Goal: Transaction & Acquisition: Purchase product/service

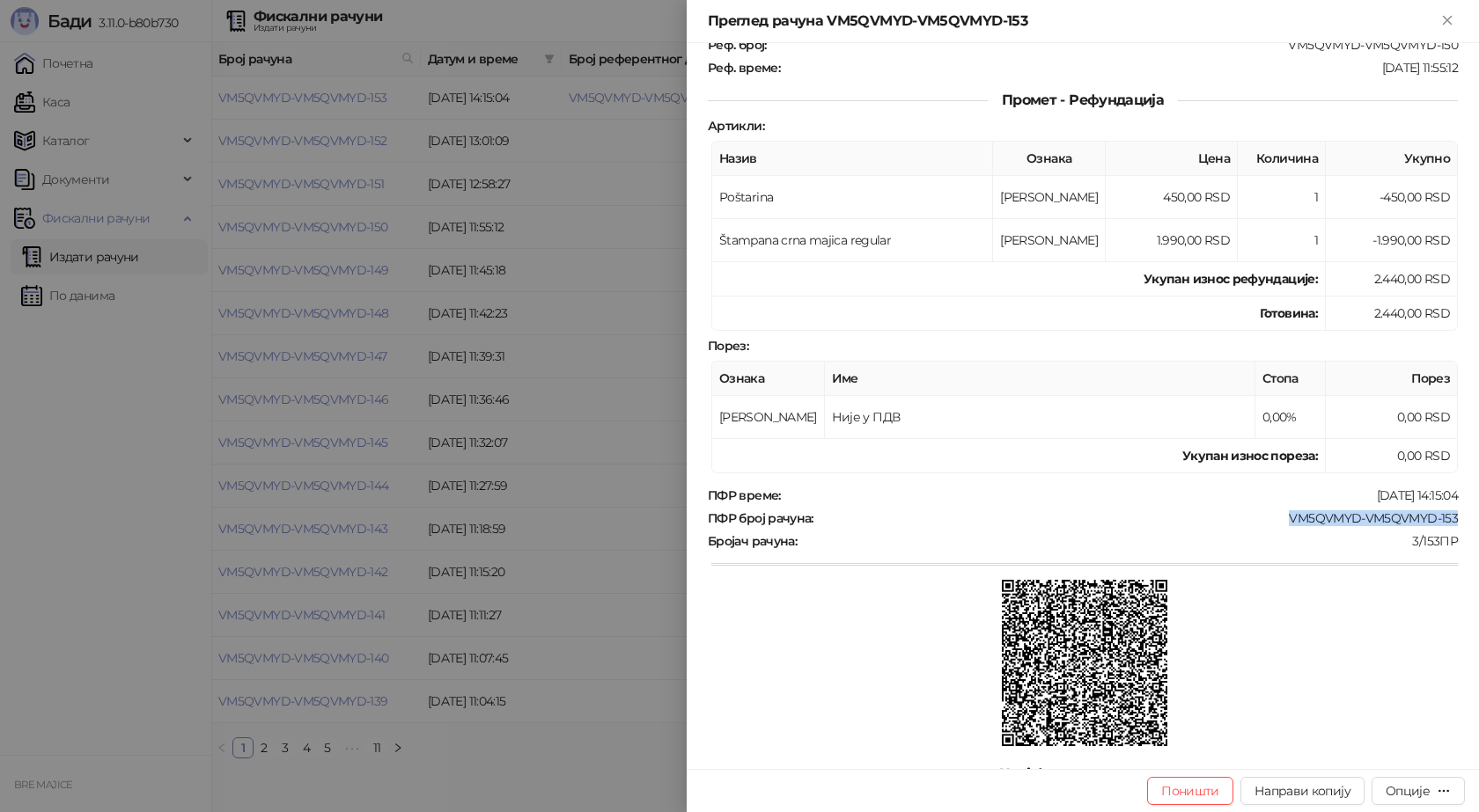
scroll to position [264, 0]
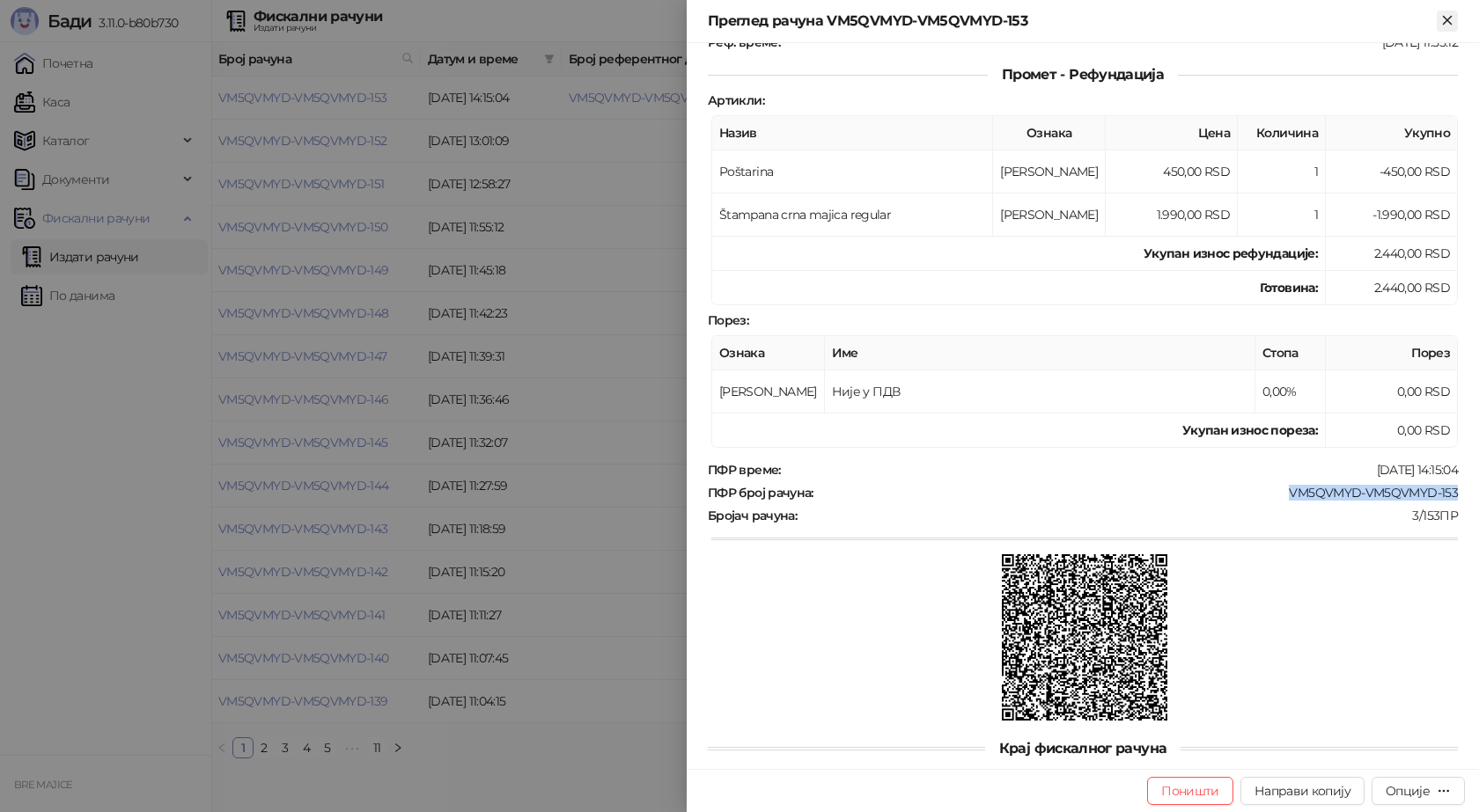
click at [1450, 13] on icon "Close" at bounding box center [1447, 19] width 16 height 16
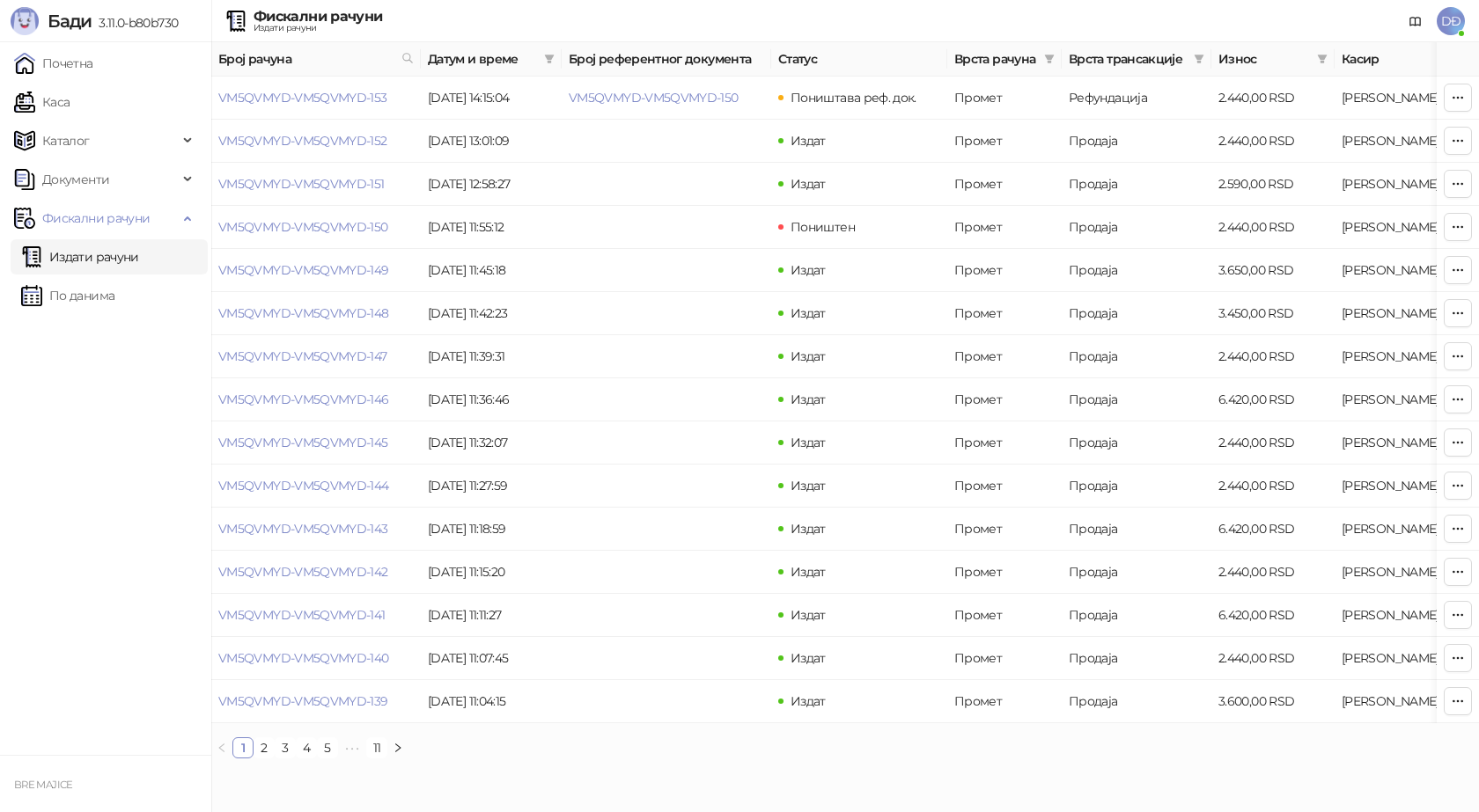
click at [101, 261] on link "Издати рачуни" at bounding box center [80, 257] width 118 height 36
click at [83, 220] on span "Фискални рачуни" at bounding box center [95, 218] width 107 height 36
click at [60, 104] on link "Каса" at bounding box center [41, 102] width 56 height 36
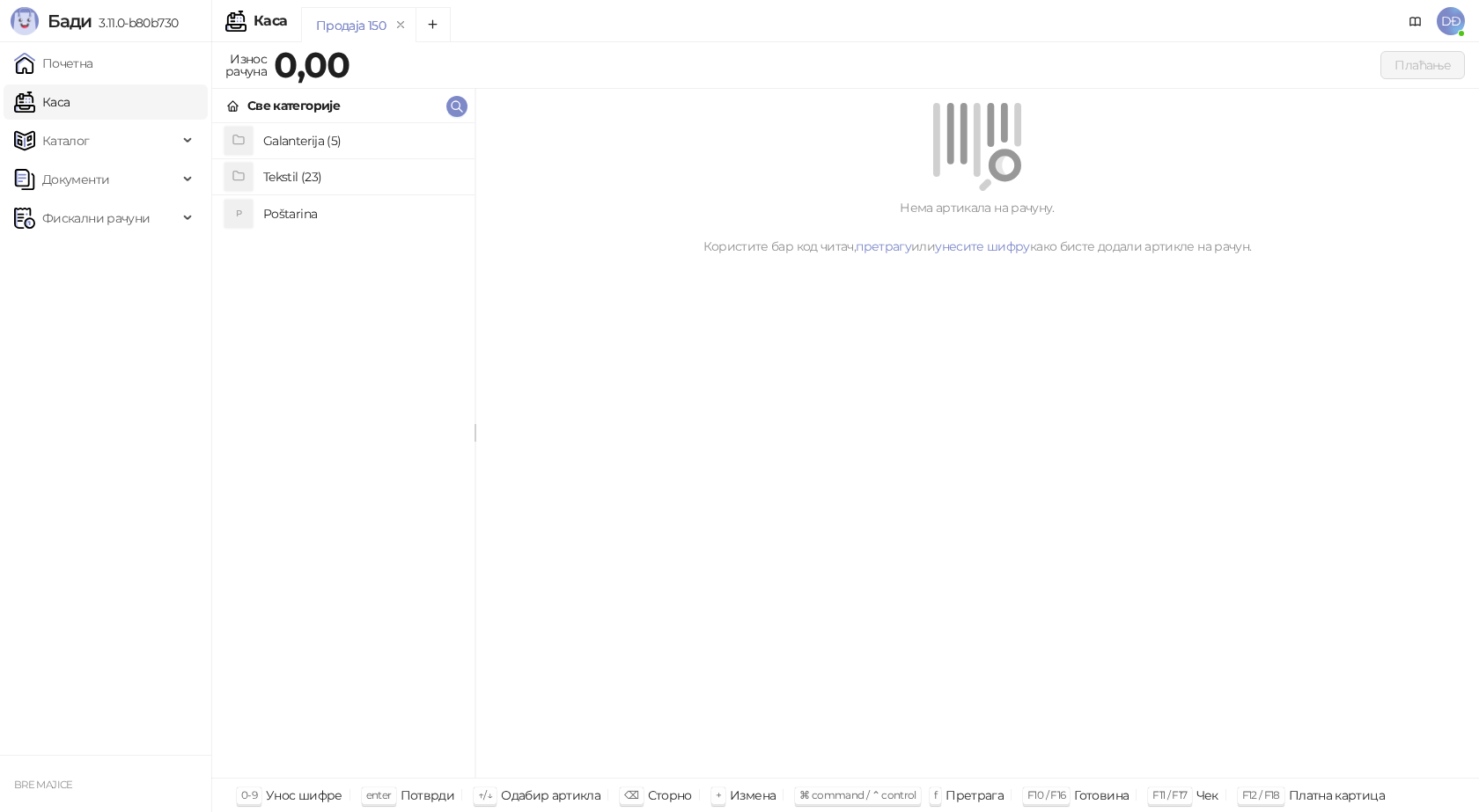
click at [346, 27] on div "Продаја 150" at bounding box center [351, 25] width 70 height 19
click at [285, 176] on h4 "Tekstil (23)" at bounding box center [362, 176] width 198 height 28
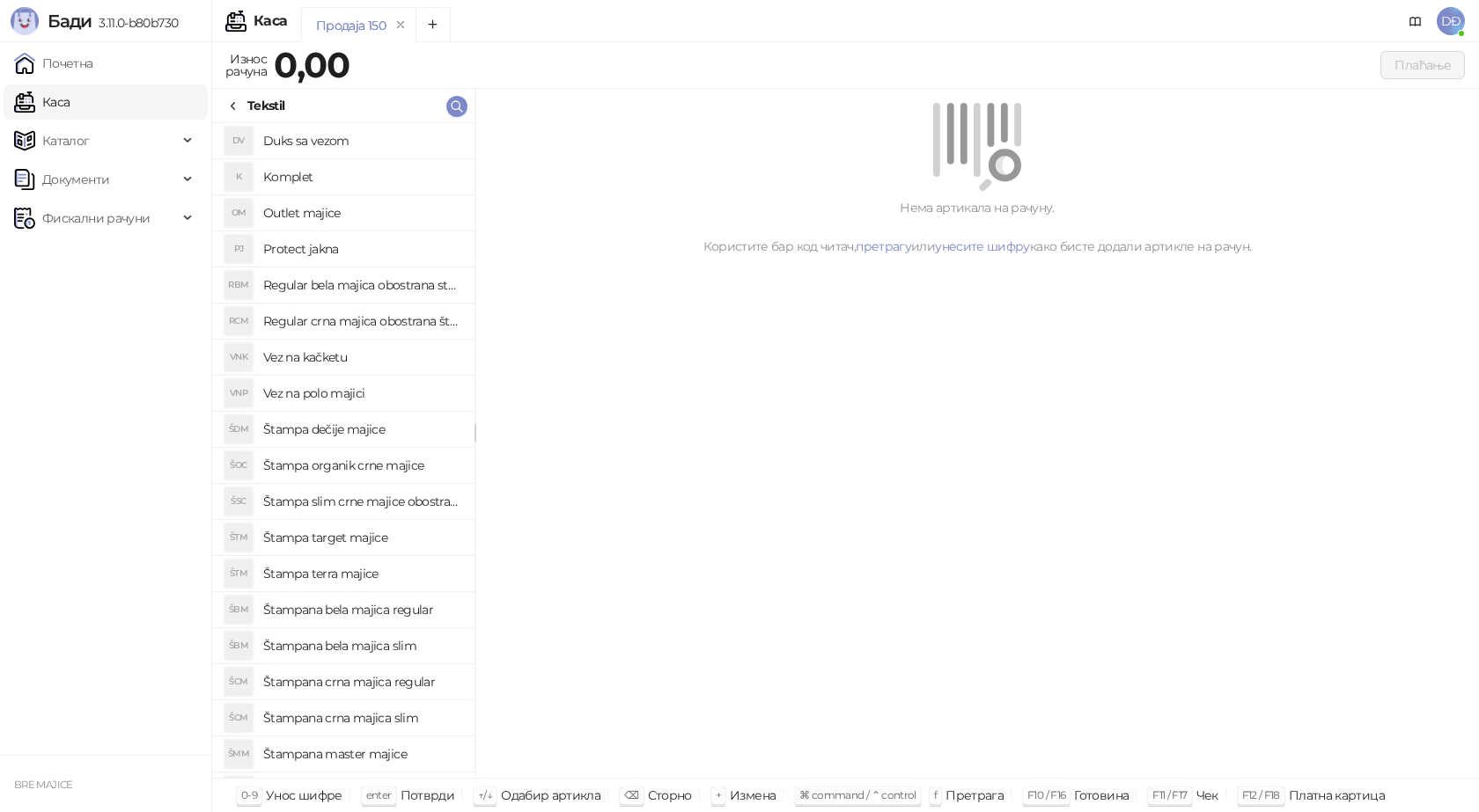
click at [336, 684] on h4 "Štampana crna majica regular" at bounding box center [362, 682] width 198 height 28
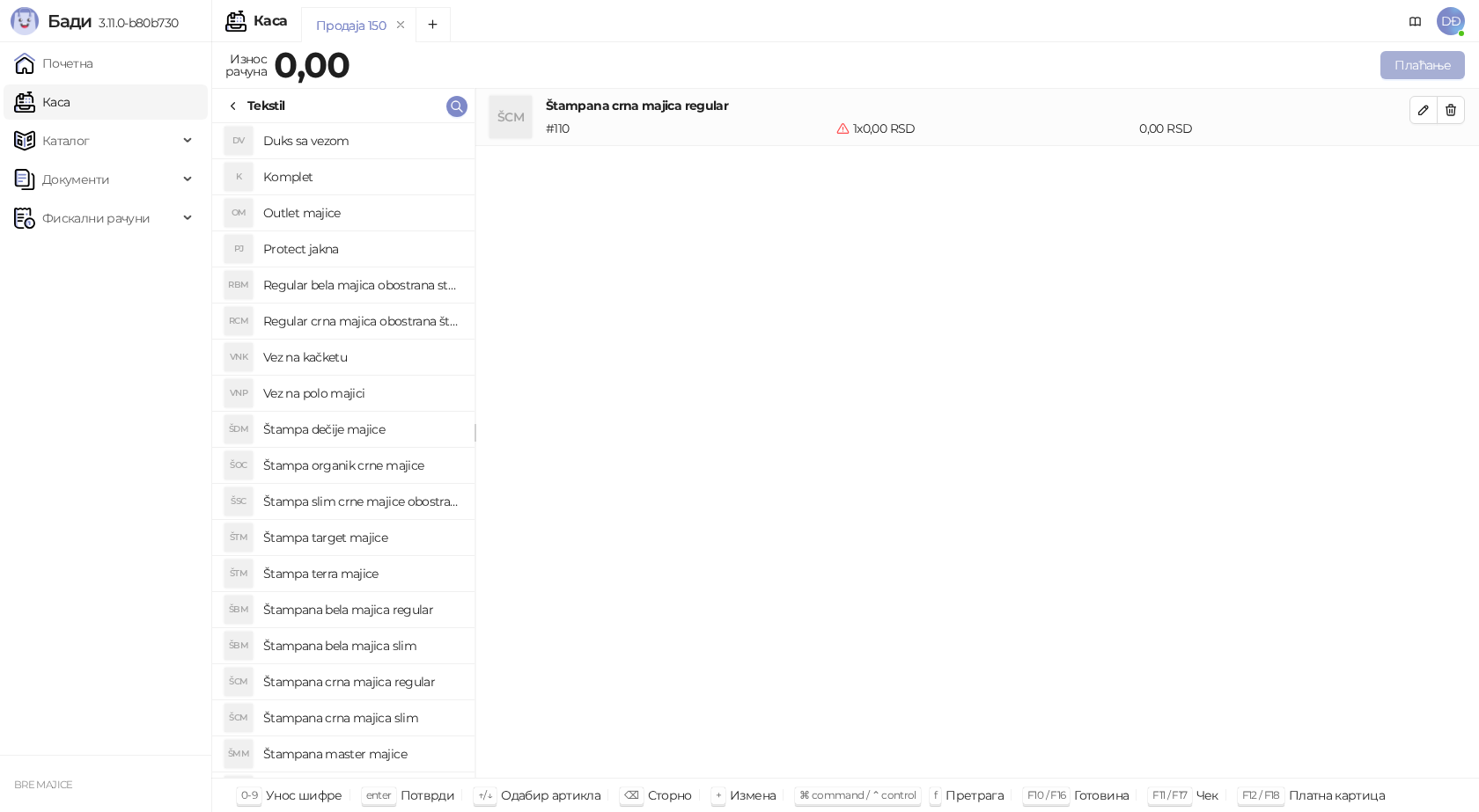
click at [1420, 63] on button "Плаћање" at bounding box center [1422, 65] width 84 height 28
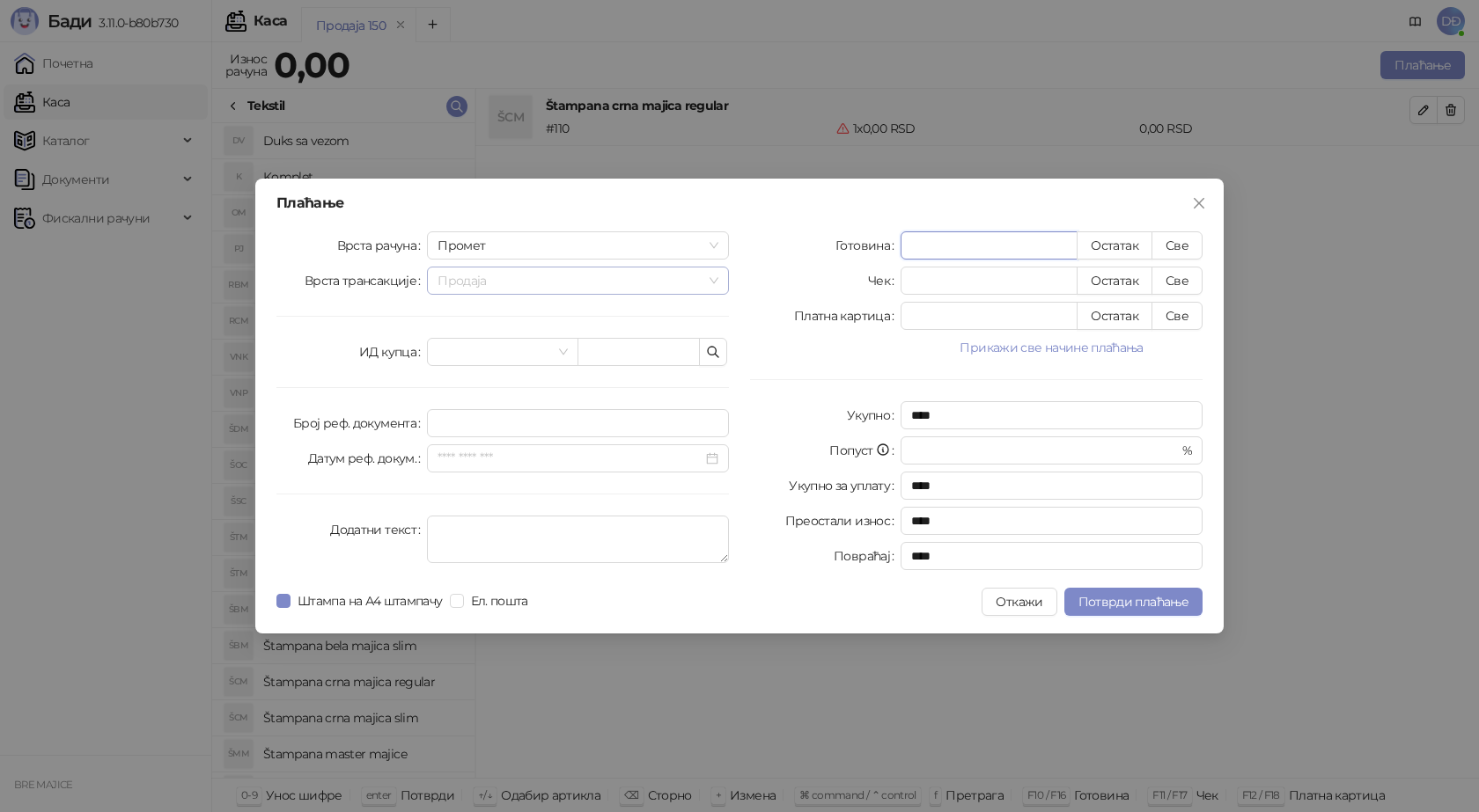
click at [713, 282] on span "Продаја" at bounding box center [577, 281] width 281 height 27
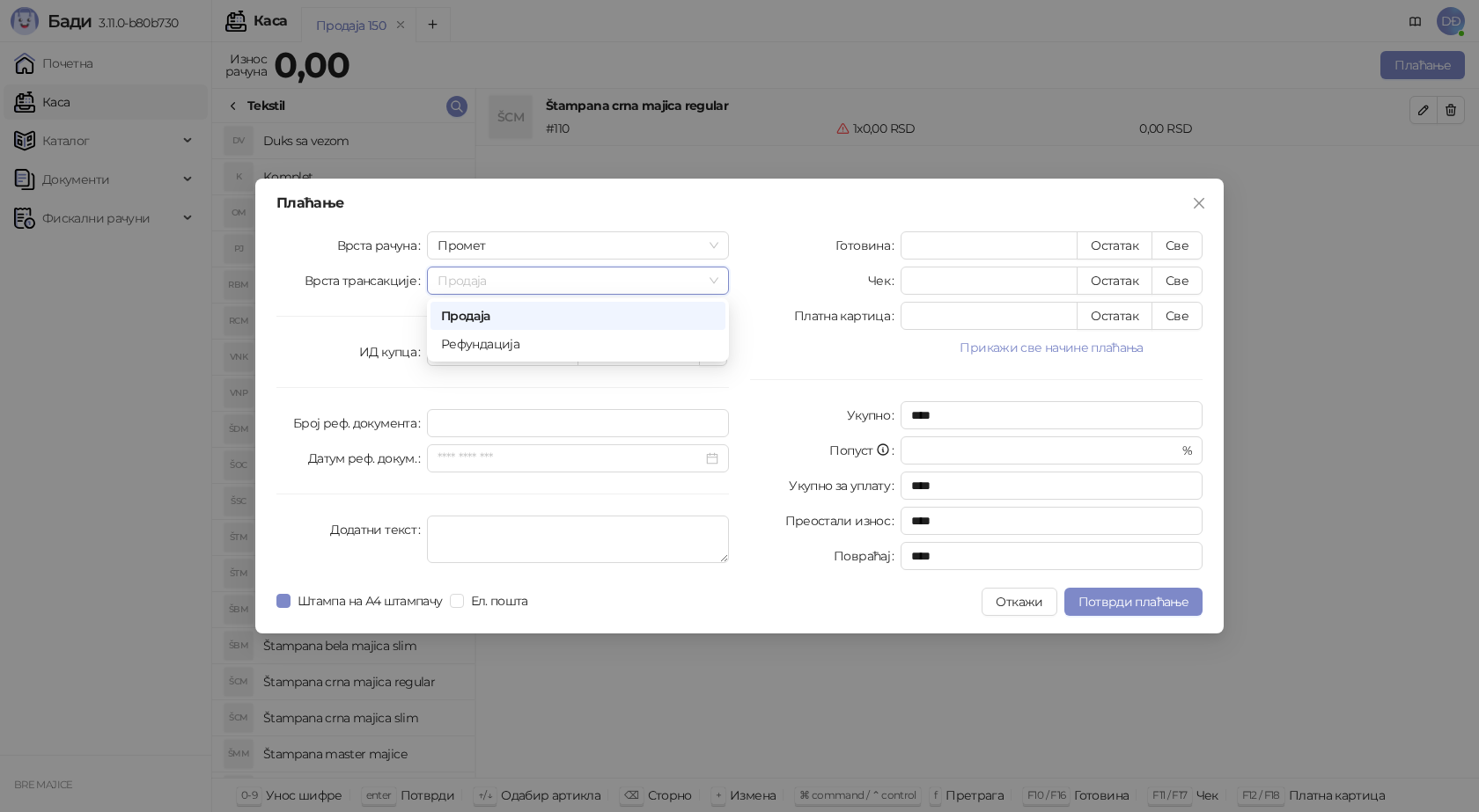
click at [713, 282] on span "Продаја" at bounding box center [577, 281] width 281 height 27
click at [713, 248] on span "Промет" at bounding box center [577, 245] width 281 height 27
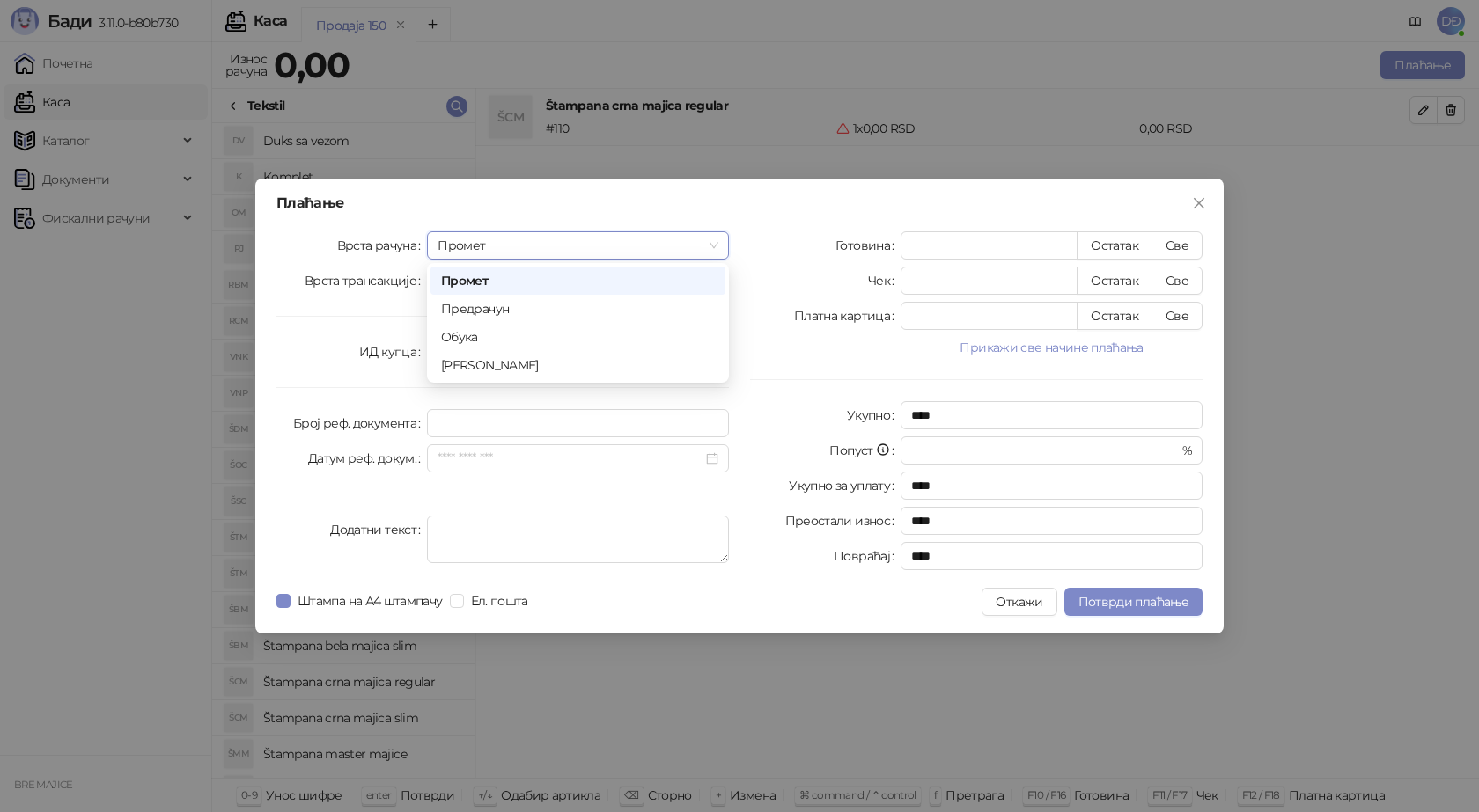
click at [713, 248] on span "Промет" at bounding box center [577, 245] width 281 height 27
click at [565, 347] on span at bounding box center [502, 352] width 130 height 27
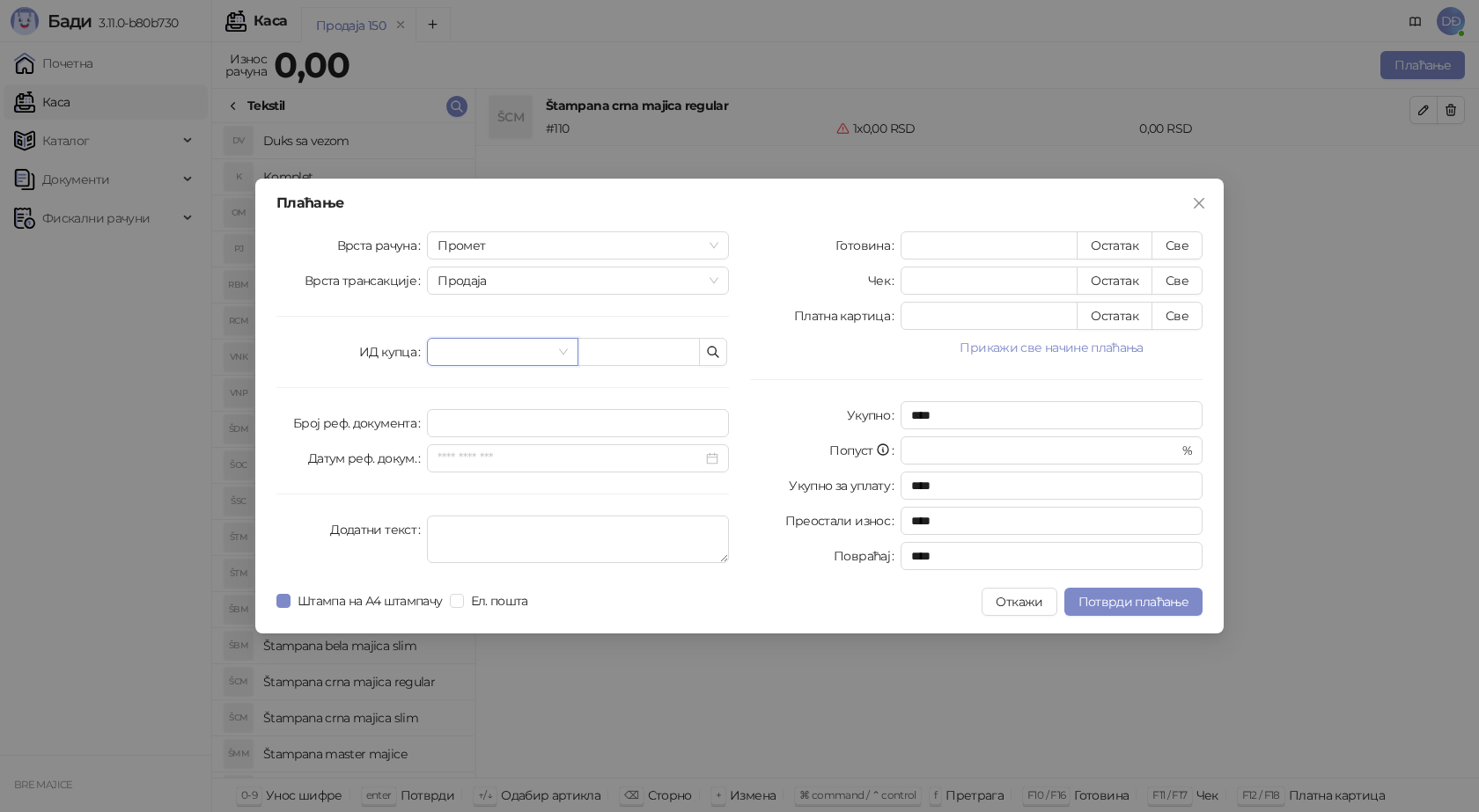
click at [565, 347] on span at bounding box center [502, 352] width 130 height 27
click at [455, 349] on input "search" at bounding box center [494, 352] width 113 height 27
click at [472, 347] on input "search" at bounding box center [494, 352] width 113 height 27
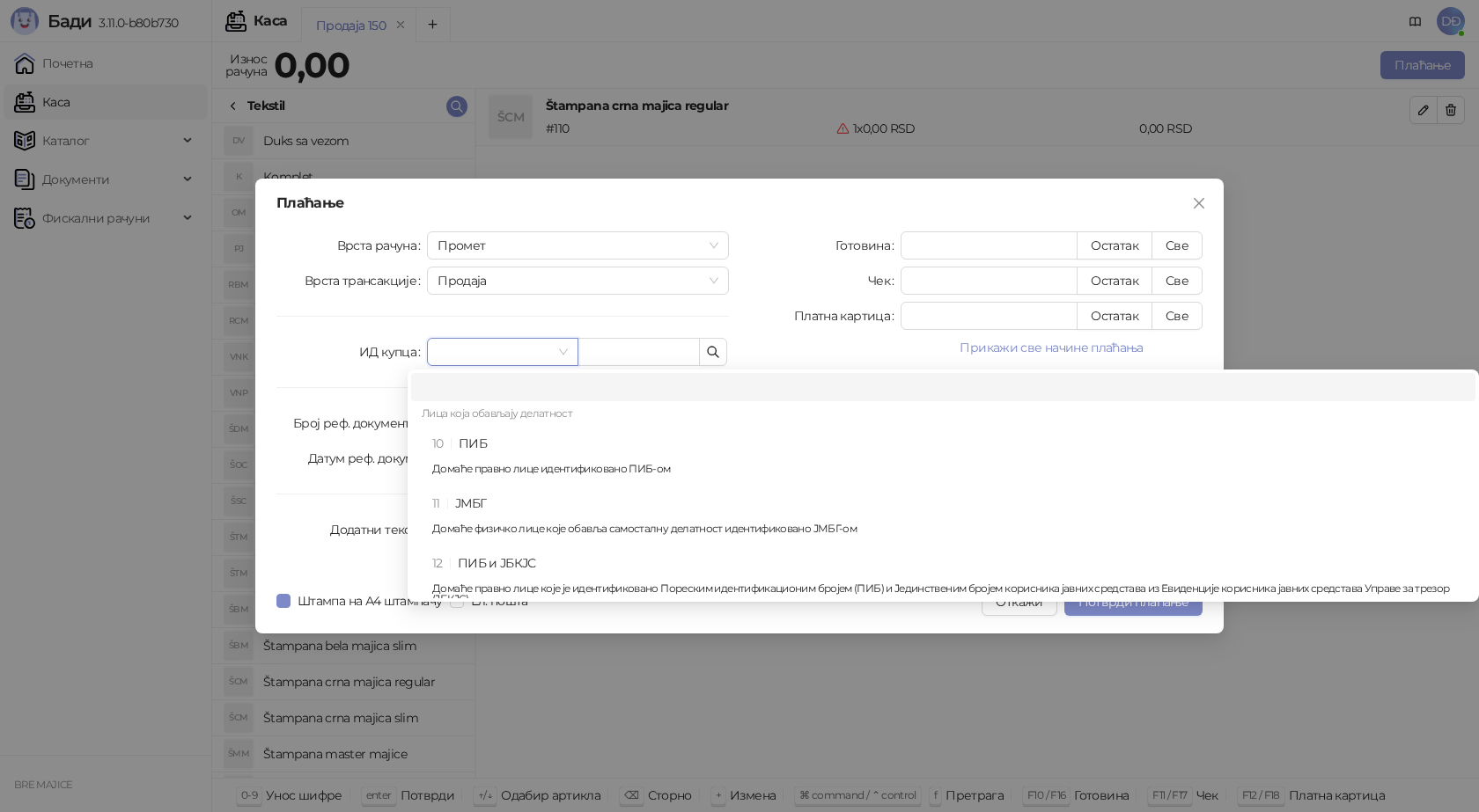
click at [472, 347] on input "search" at bounding box center [494, 352] width 113 height 27
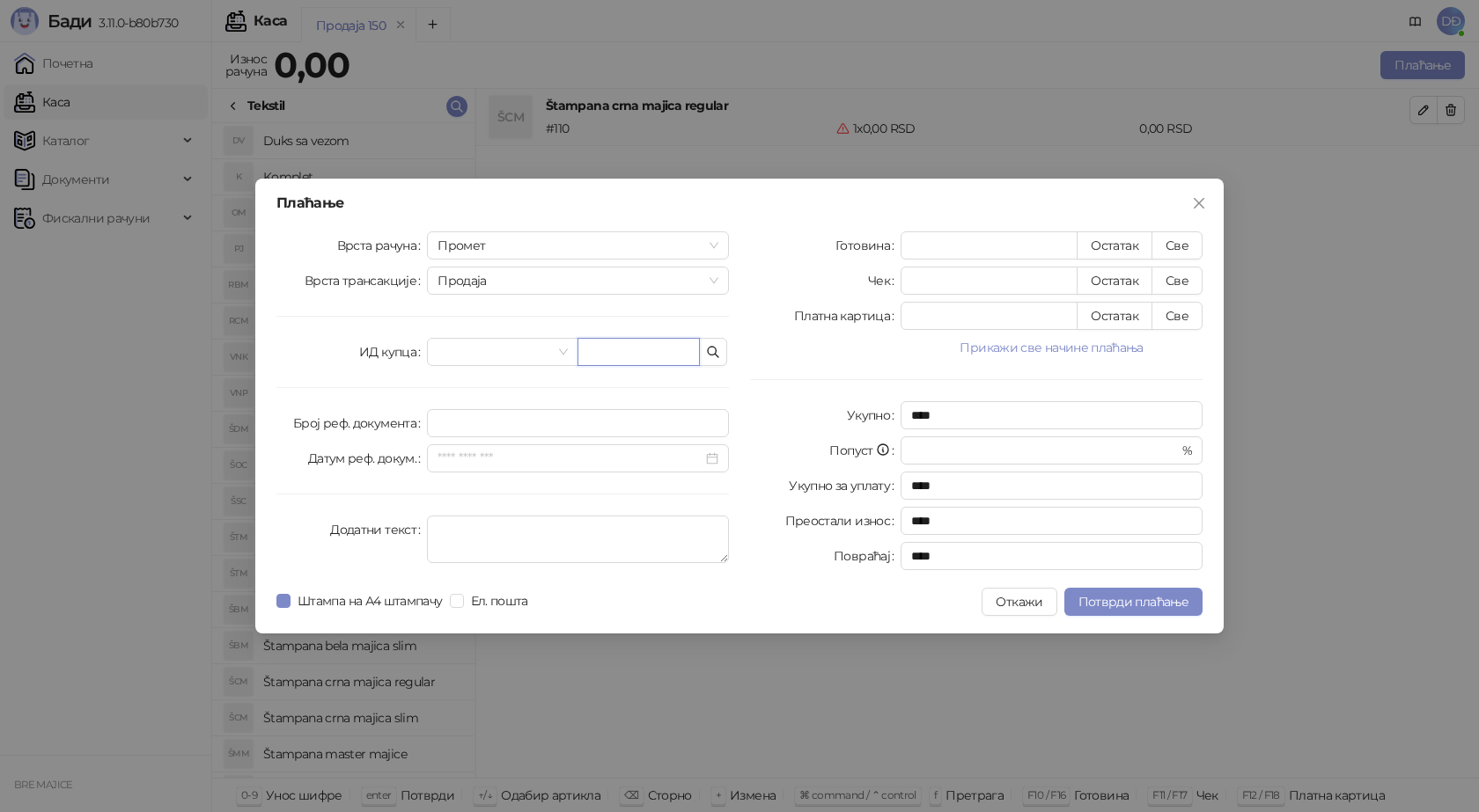
paste input "**********"
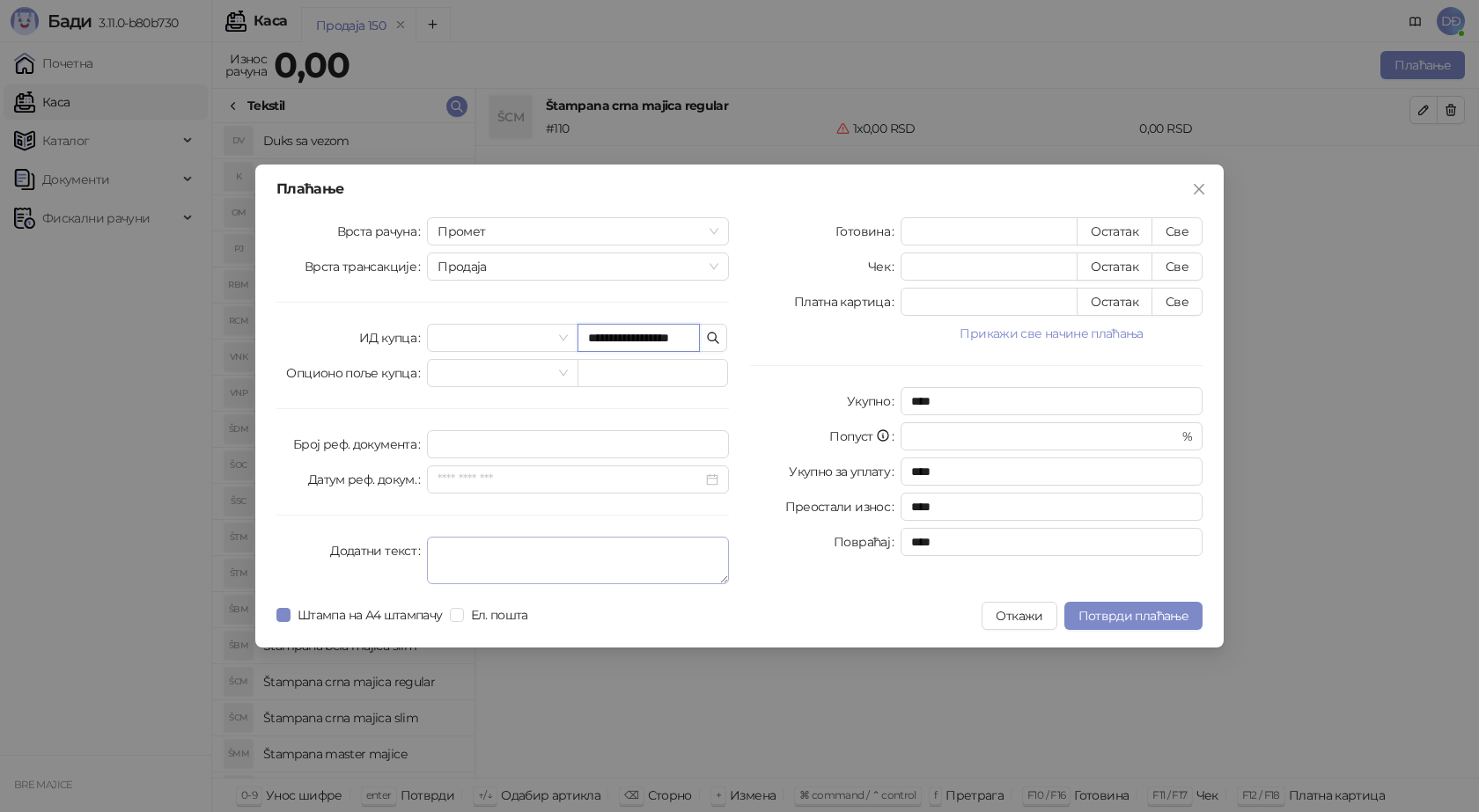
scroll to position [0, 13]
click at [585, 334] on input "**********" at bounding box center [638, 337] width 123 height 28
type input "**********"
click at [1026, 619] on button "Откажи" at bounding box center [1019, 615] width 75 height 28
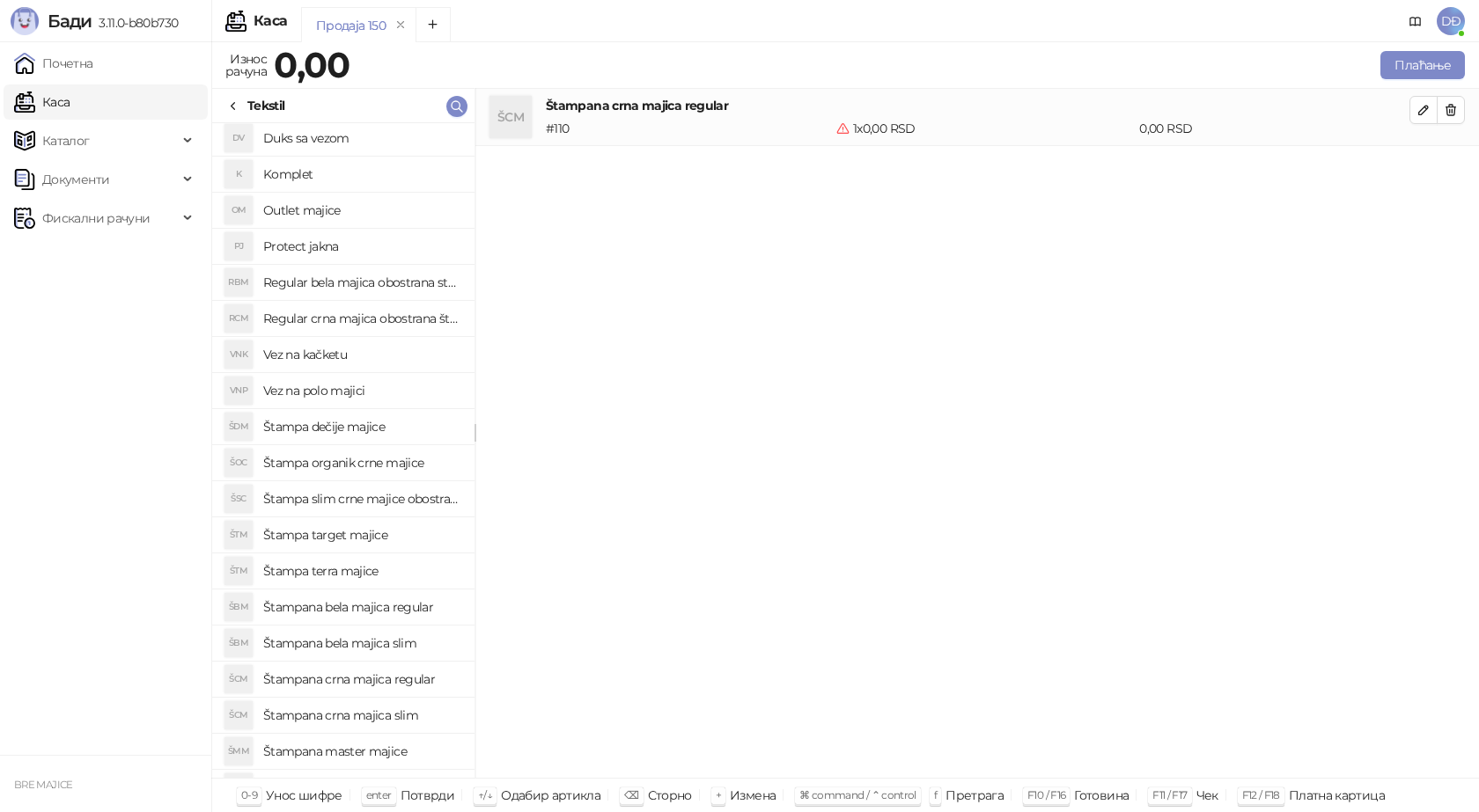
scroll to position [0, 0]
click at [82, 144] on span "Каталог" at bounding box center [66, 141] width 48 height 36
click at [72, 214] on link "Категорије" at bounding box center [69, 218] width 96 height 36
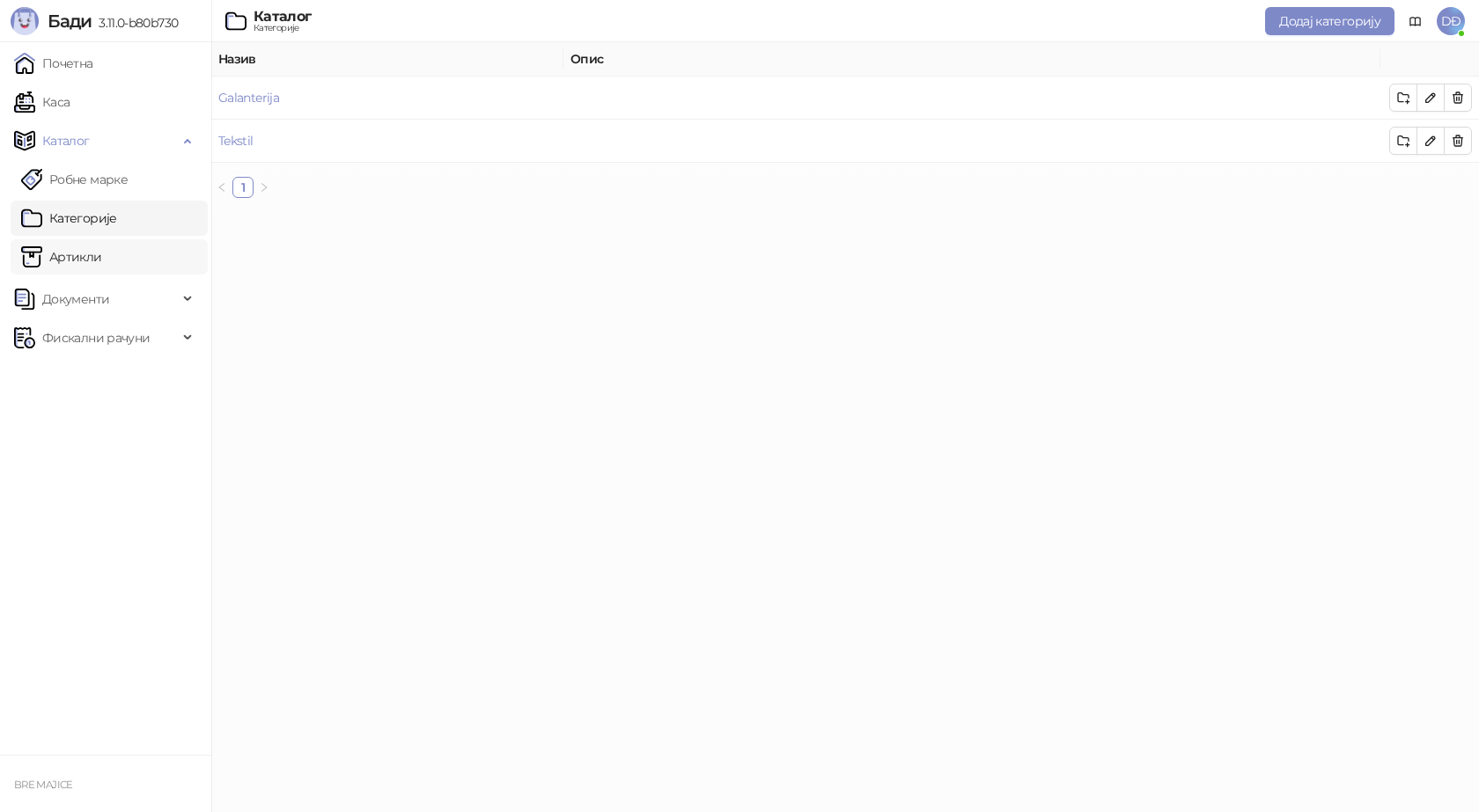
click at [98, 258] on link "Артикли" at bounding box center [61, 257] width 81 height 36
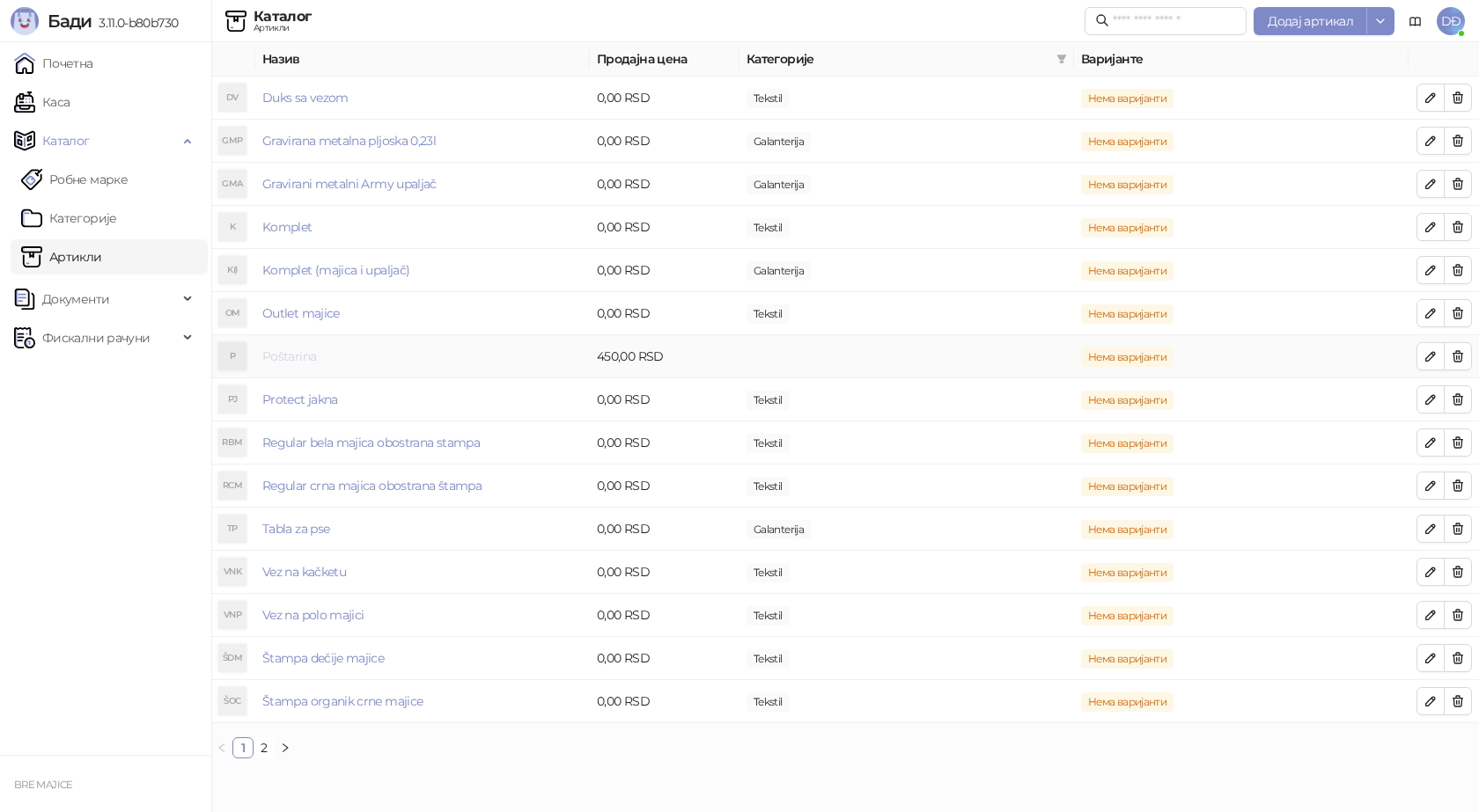
click at [295, 356] on link "Poštarina" at bounding box center [289, 356] width 54 height 16
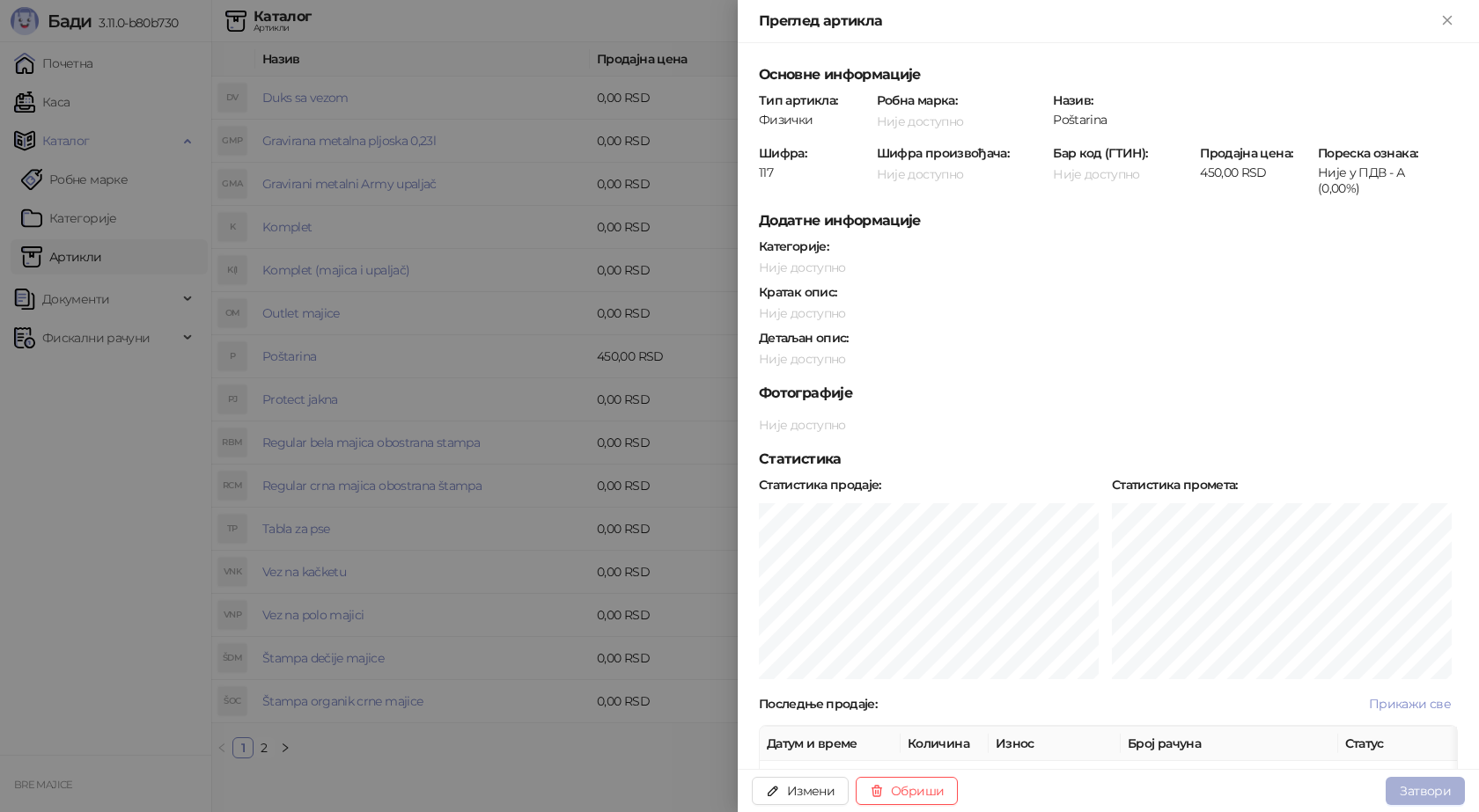
click at [1408, 784] on button "Затвори" at bounding box center [1425, 791] width 80 height 28
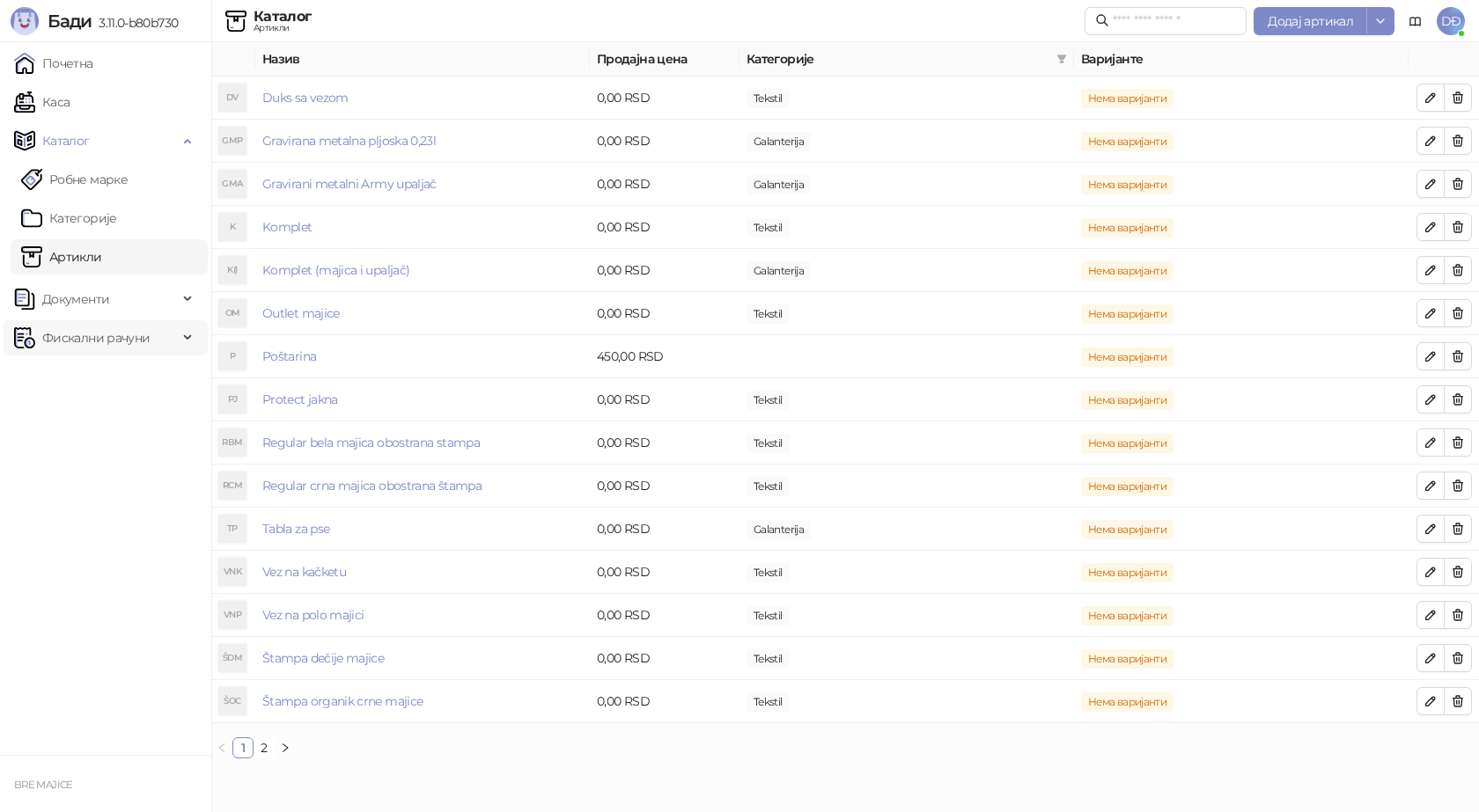
click at [103, 337] on span "Фискални рачуни" at bounding box center [95, 337] width 107 height 36
click at [70, 104] on link "Каса" at bounding box center [41, 102] width 56 height 36
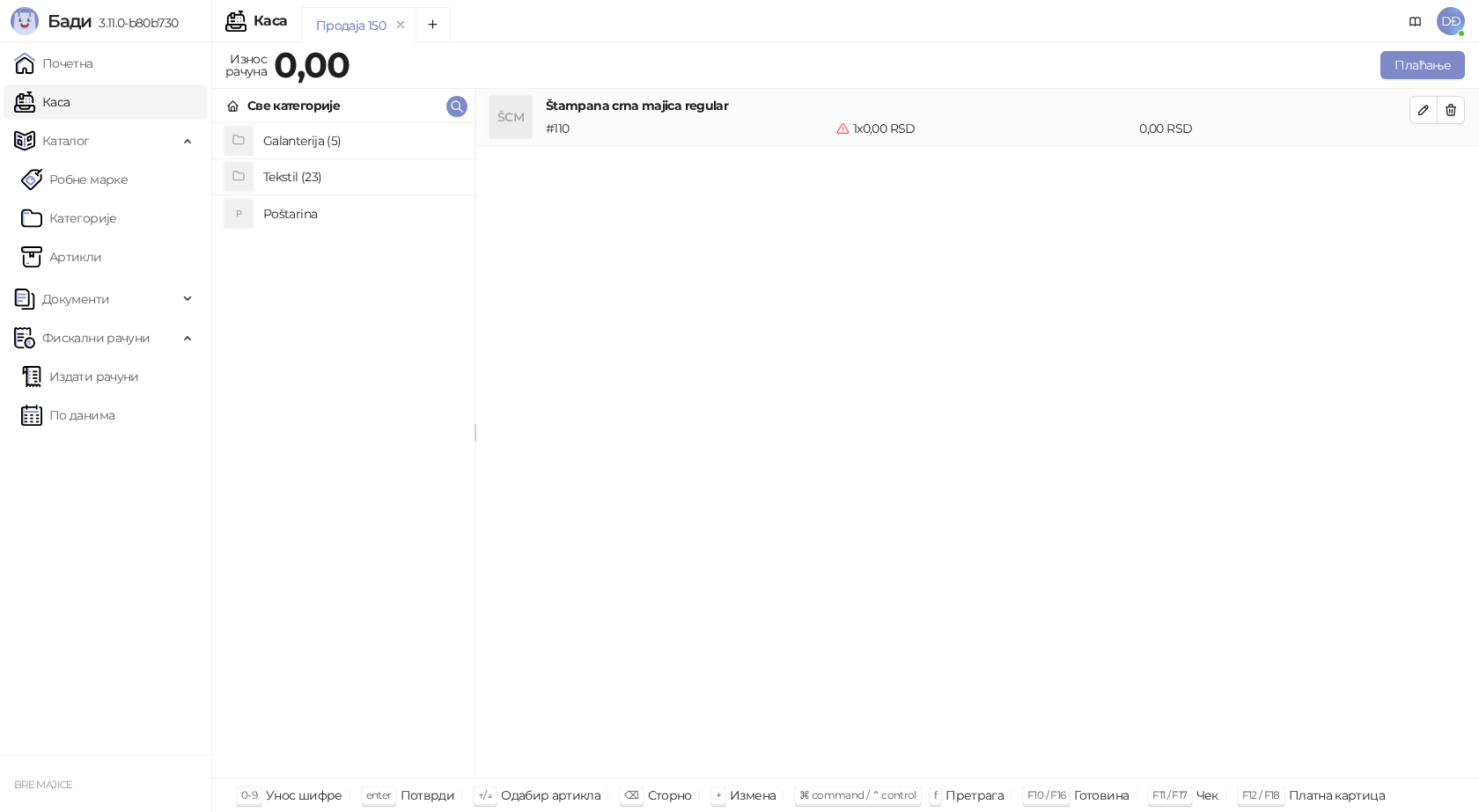
click at [305, 218] on h4 "Poštarina" at bounding box center [362, 214] width 198 height 28
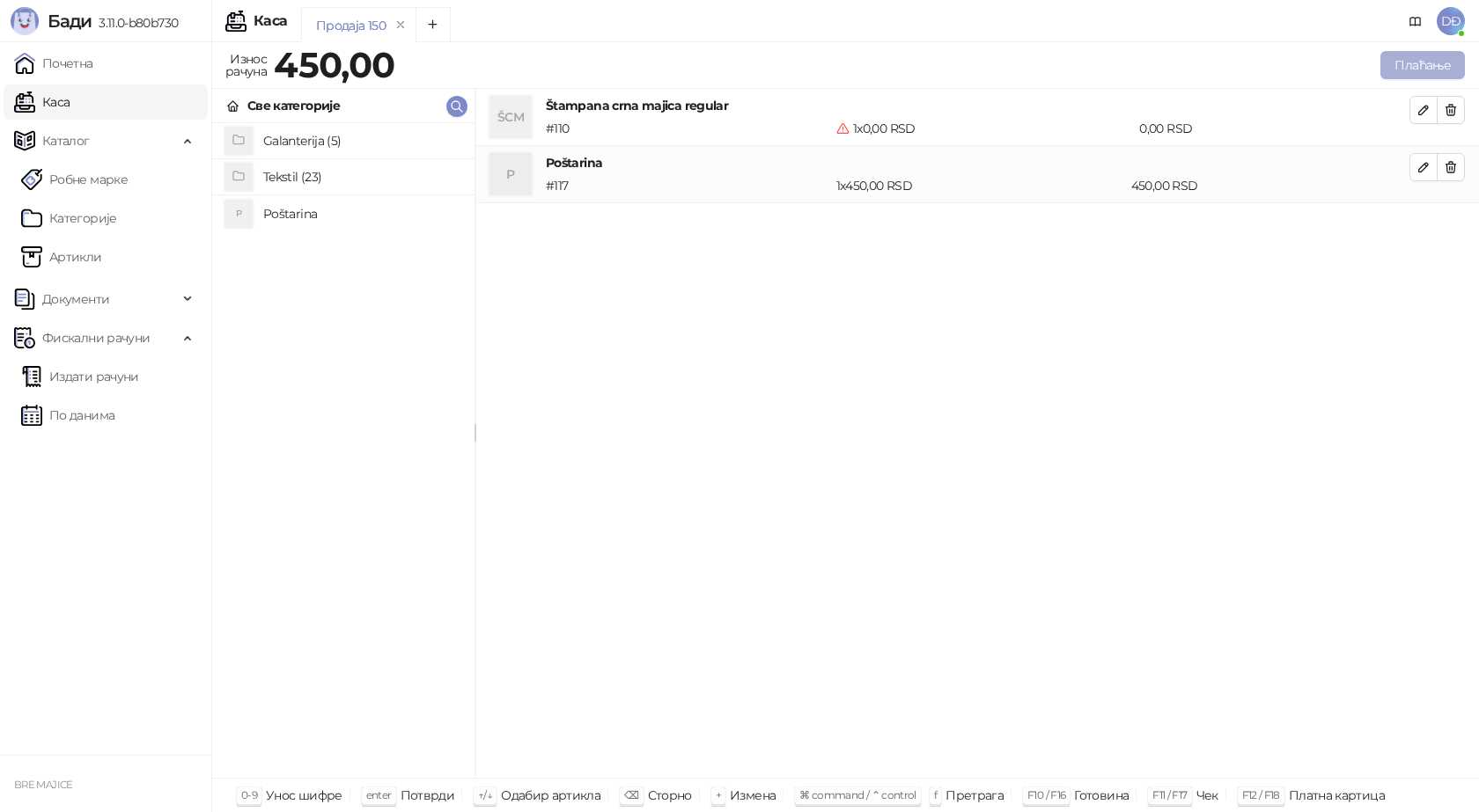
click at [1414, 59] on button "Плаћање" at bounding box center [1422, 65] width 84 height 28
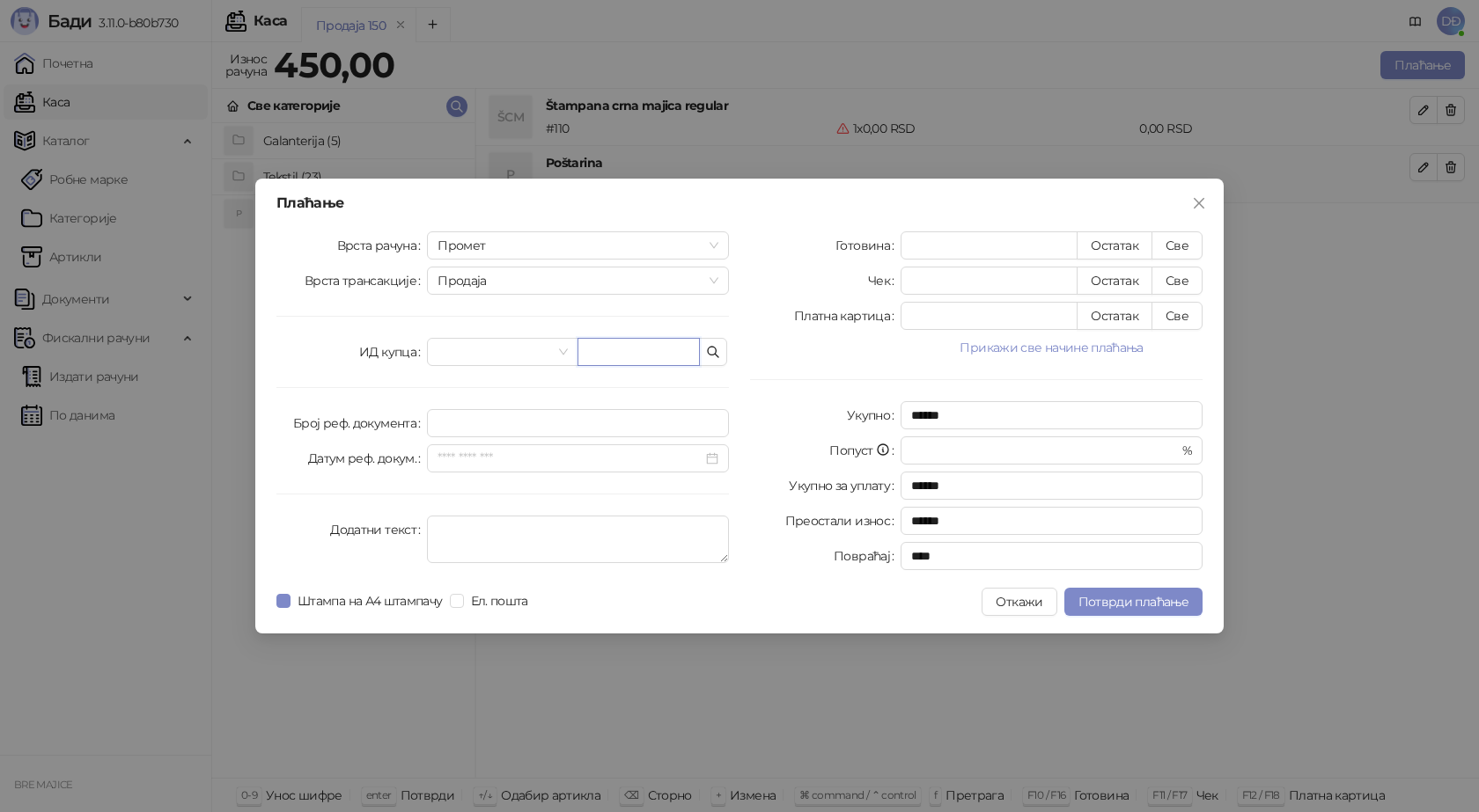
paste input "**********"
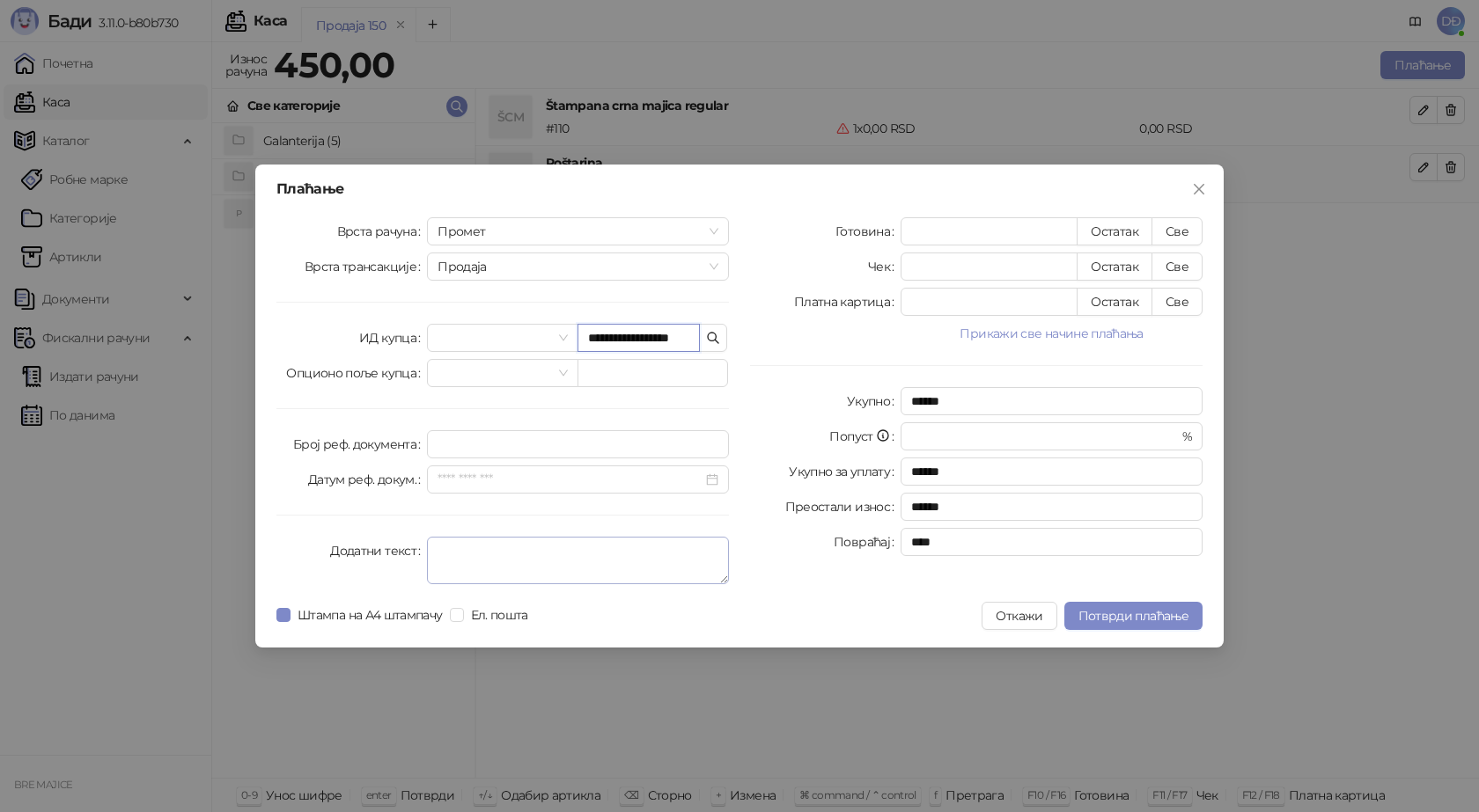
scroll to position [0, 13]
click at [591, 334] on input "**********" at bounding box center [638, 337] width 123 height 28
drag, startPoint x: 691, startPoint y: 336, endPoint x: 584, endPoint y: 341, distance: 107.1
click at [584, 341] on input "**********" at bounding box center [638, 337] width 123 height 28
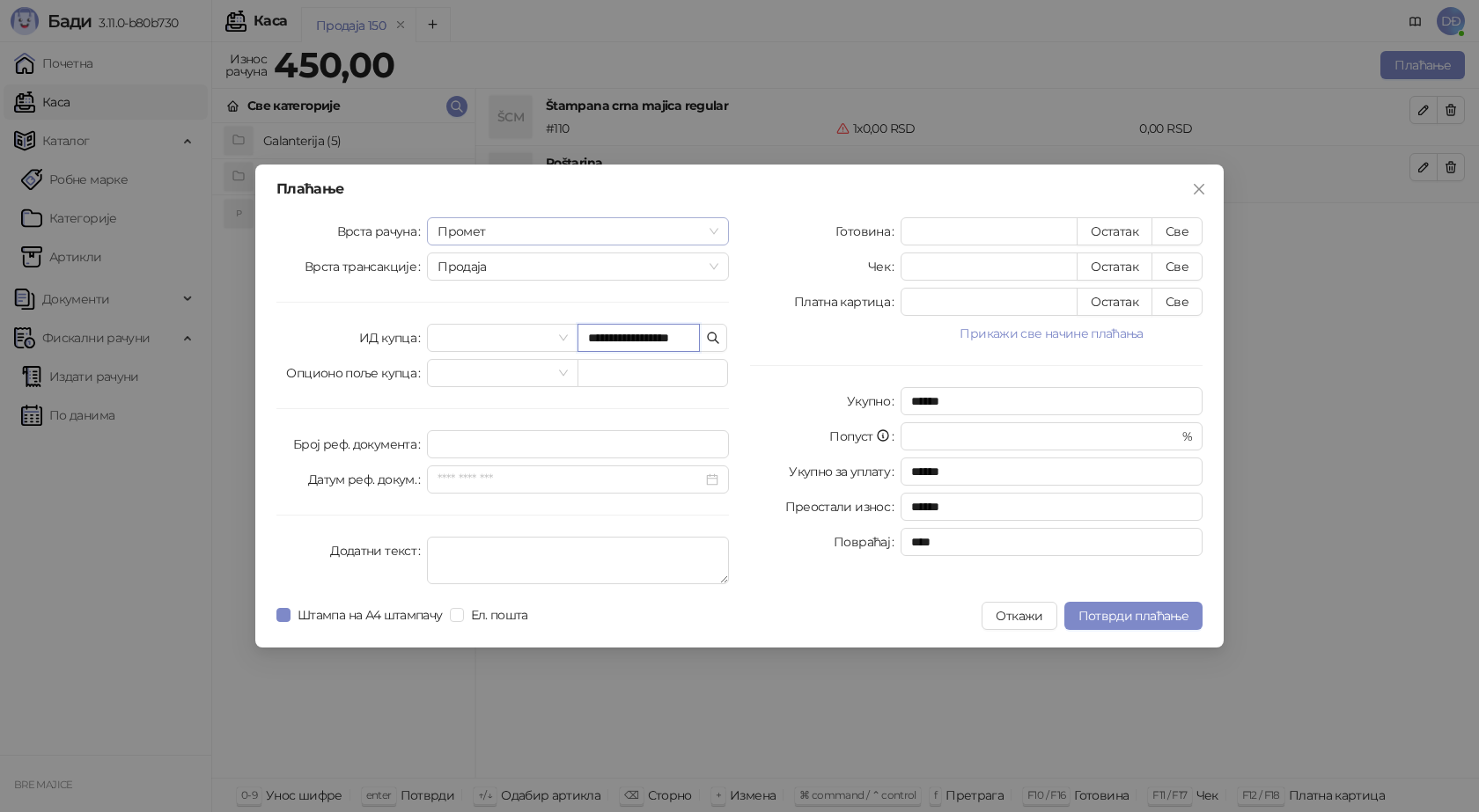
click at [713, 230] on span "Промет" at bounding box center [577, 231] width 281 height 27
type input "**********"
click at [713, 230] on span "Промет" at bounding box center [577, 231] width 281 height 27
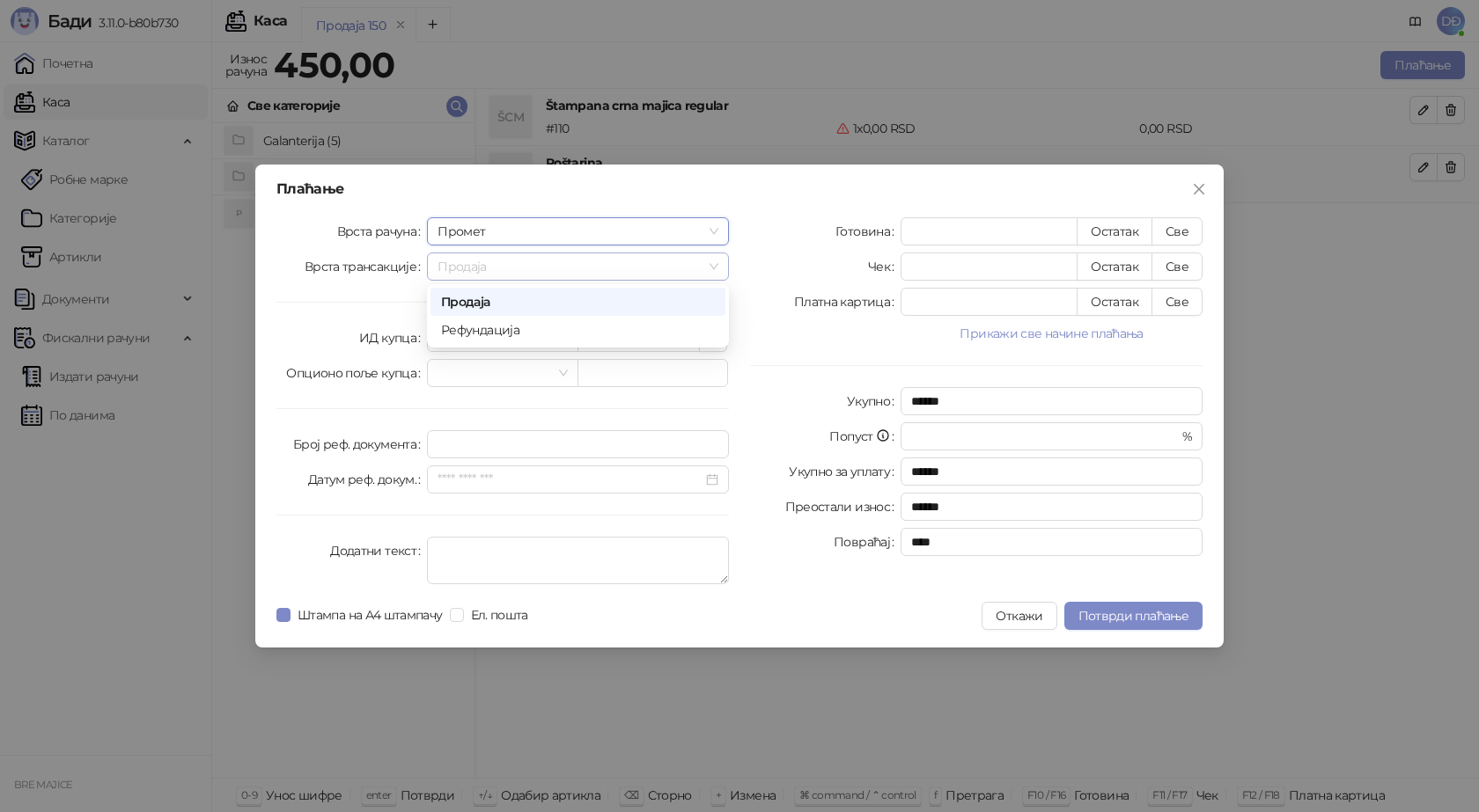
click at [716, 268] on span "Продаја" at bounding box center [577, 266] width 281 height 27
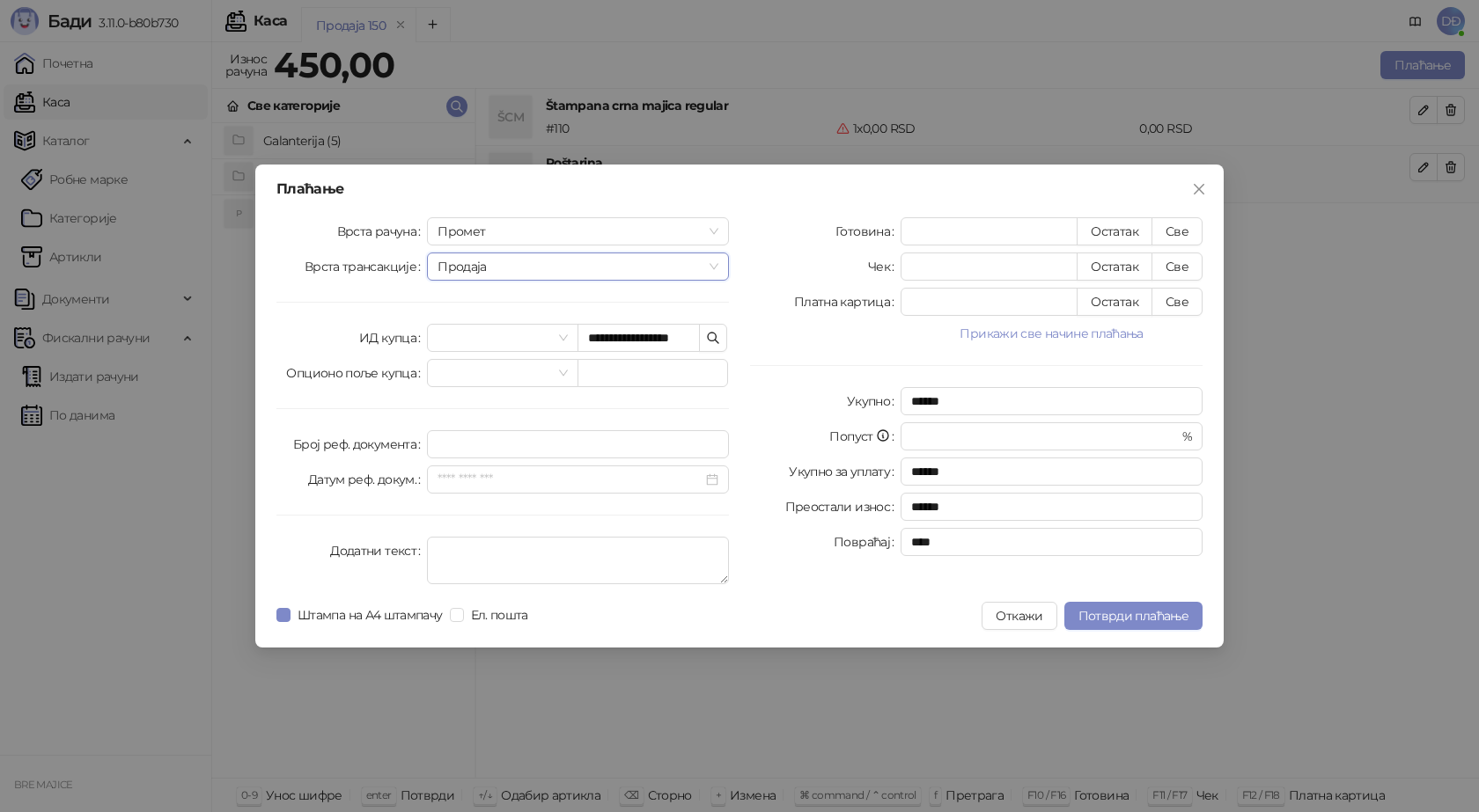
click at [716, 268] on span "Продаја" at bounding box center [577, 266] width 281 height 27
click at [1194, 189] on icon "close" at bounding box center [1198, 188] width 14 height 14
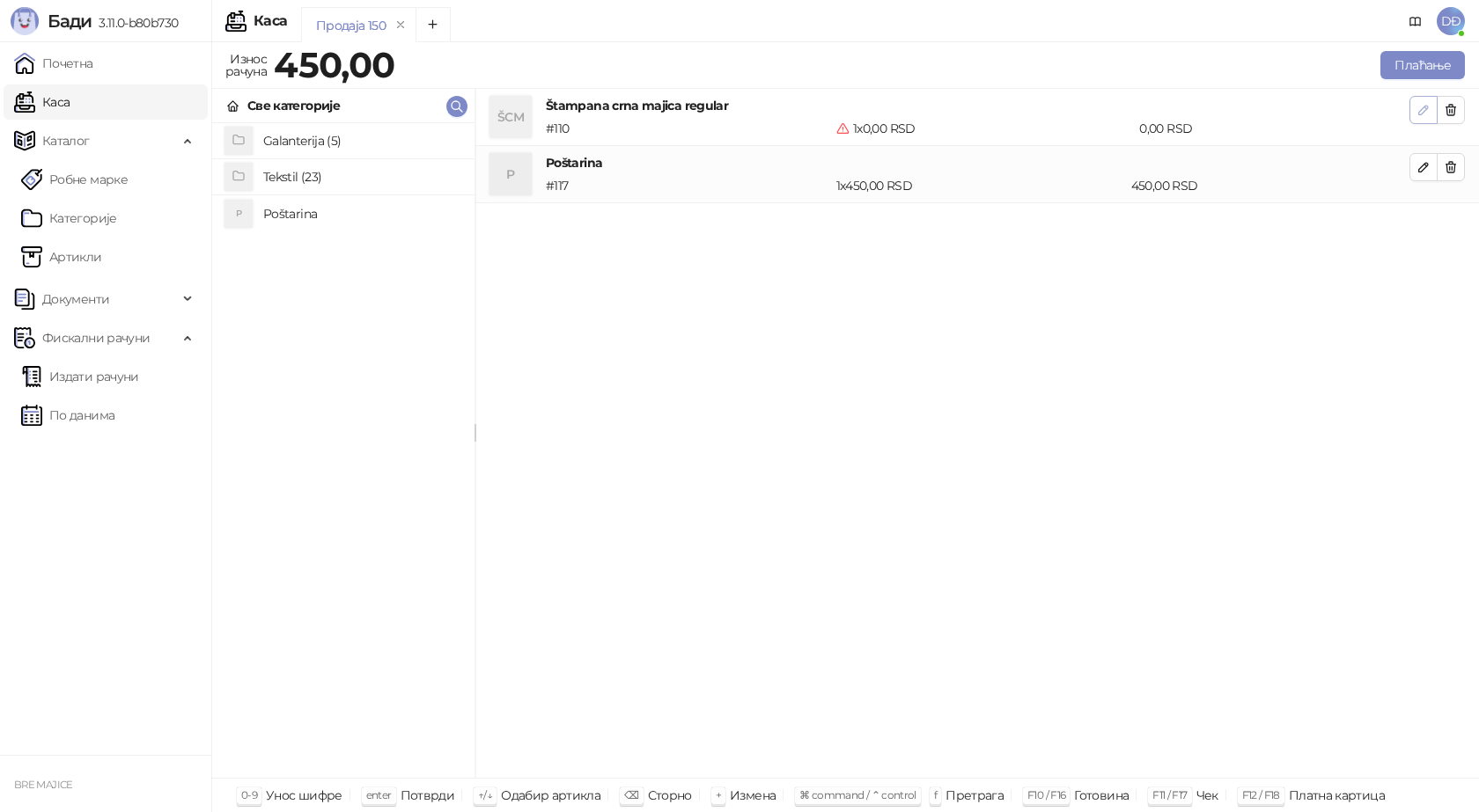
click at [1423, 107] on icon "button" at bounding box center [1423, 110] width 14 height 14
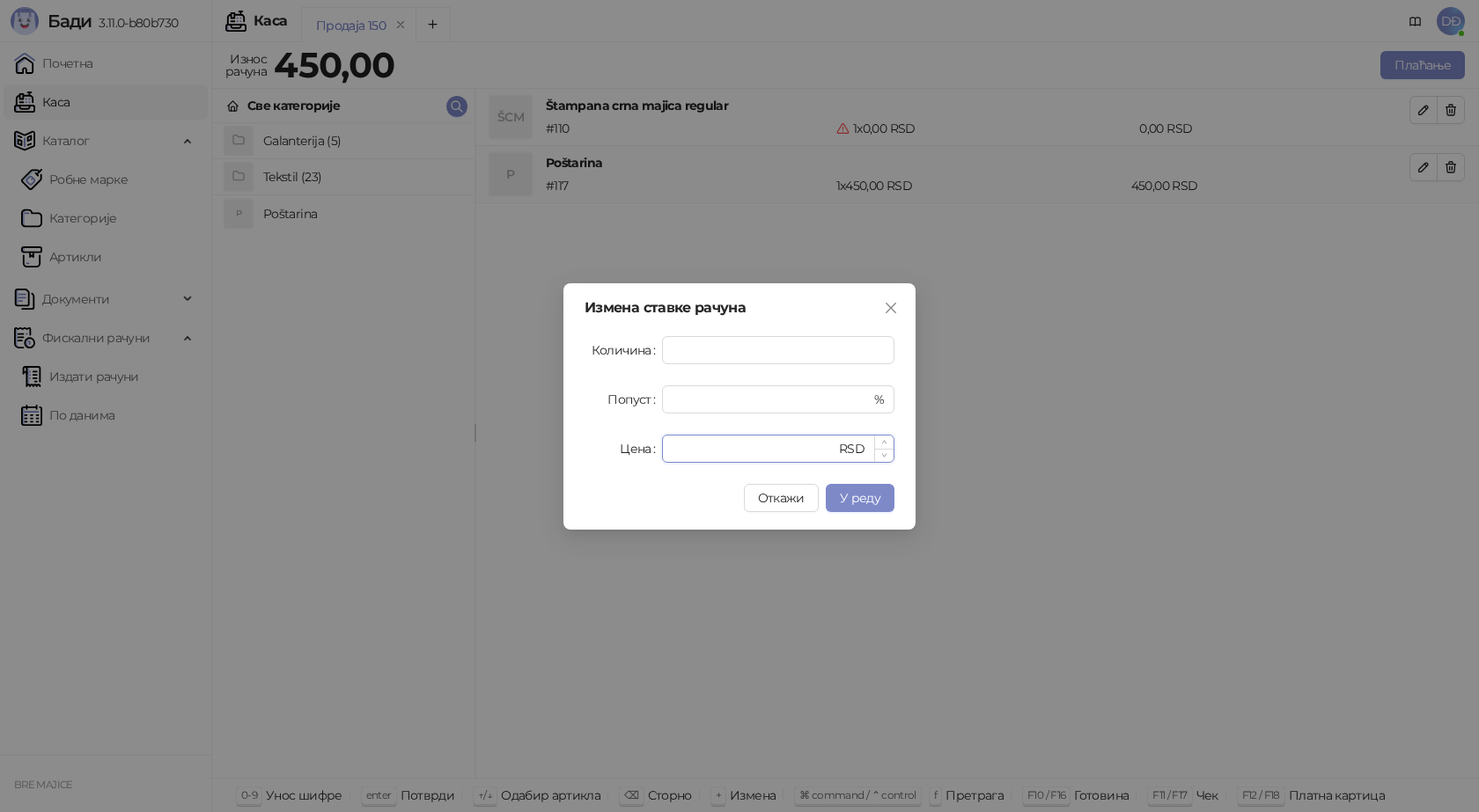
click at [689, 448] on input "*" at bounding box center [754, 448] width 163 height 27
drag, startPoint x: 698, startPoint y: 443, endPoint x: 645, endPoint y: 455, distance: 54.3
click at [645, 455] on div "Цена * RSD" at bounding box center [739, 449] width 310 height 28
type input "****"
click at [861, 495] on span "У реду" at bounding box center [860, 497] width 40 height 16
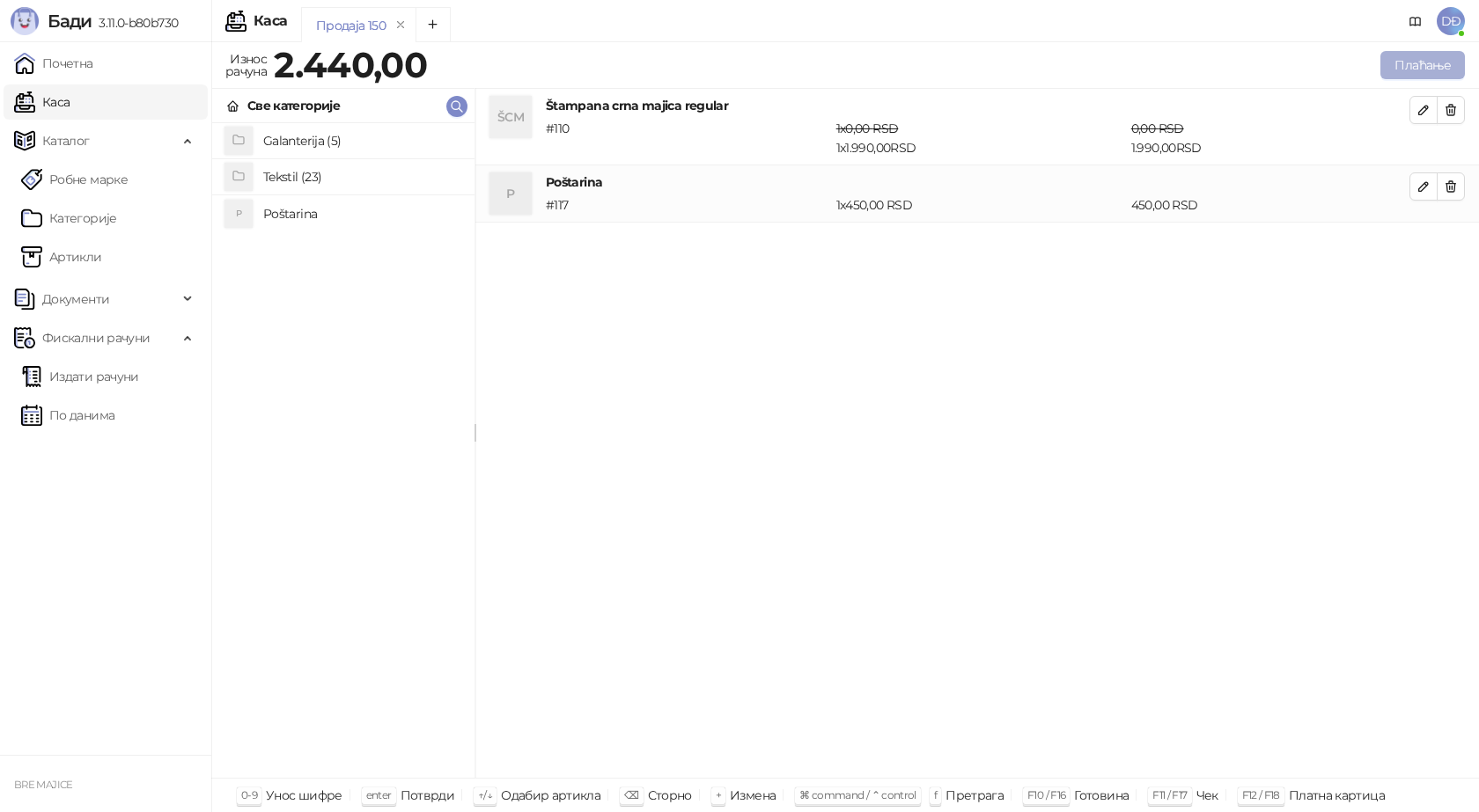
click at [1420, 65] on button "Плаћање" at bounding box center [1422, 65] width 84 height 28
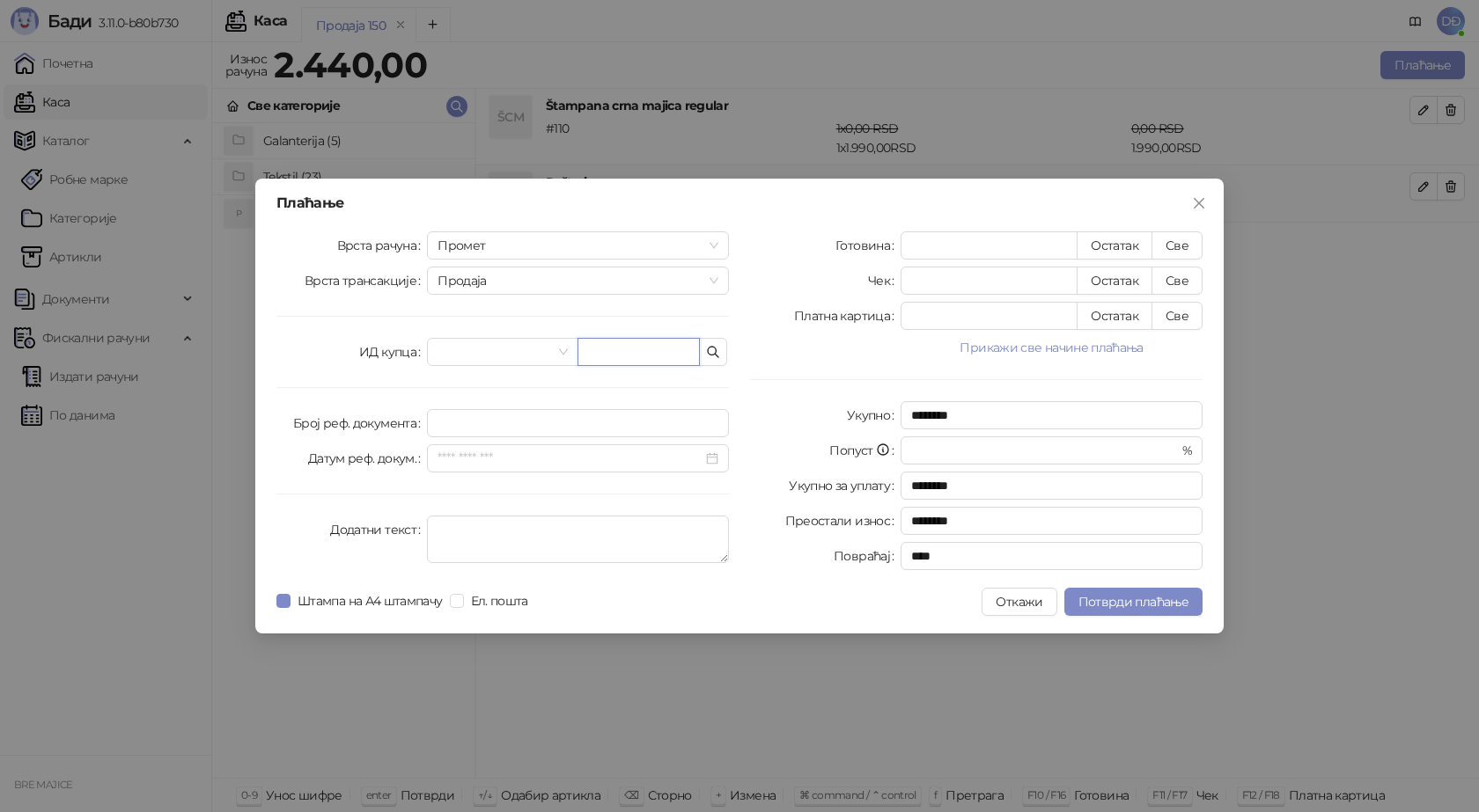
click at [620, 351] on input "text" at bounding box center [638, 352] width 123 height 28
paste input "**********"
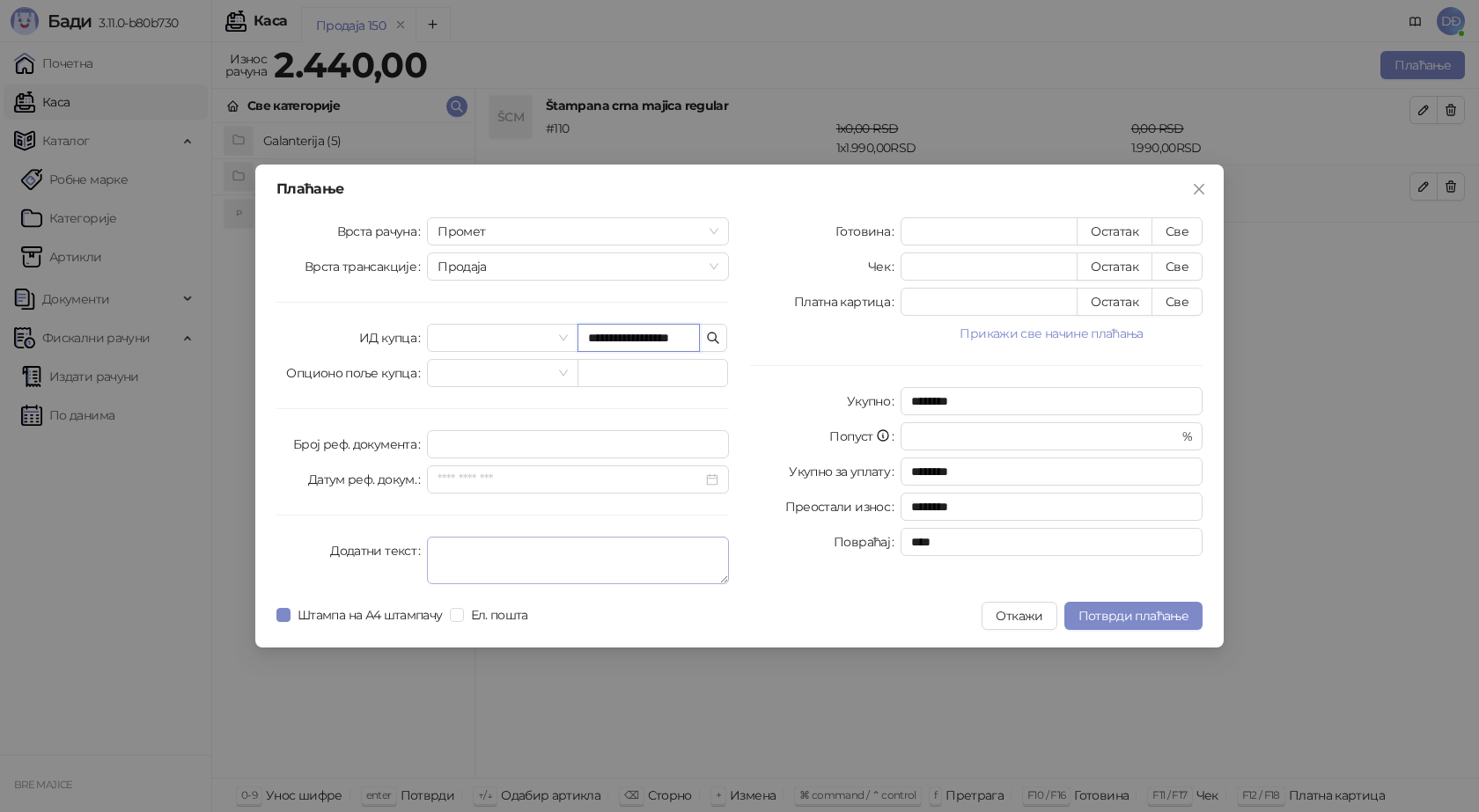
scroll to position [0, 13]
type input "**********"
click at [1132, 615] on span "Потврди плаћање" at bounding box center [1133, 615] width 110 height 16
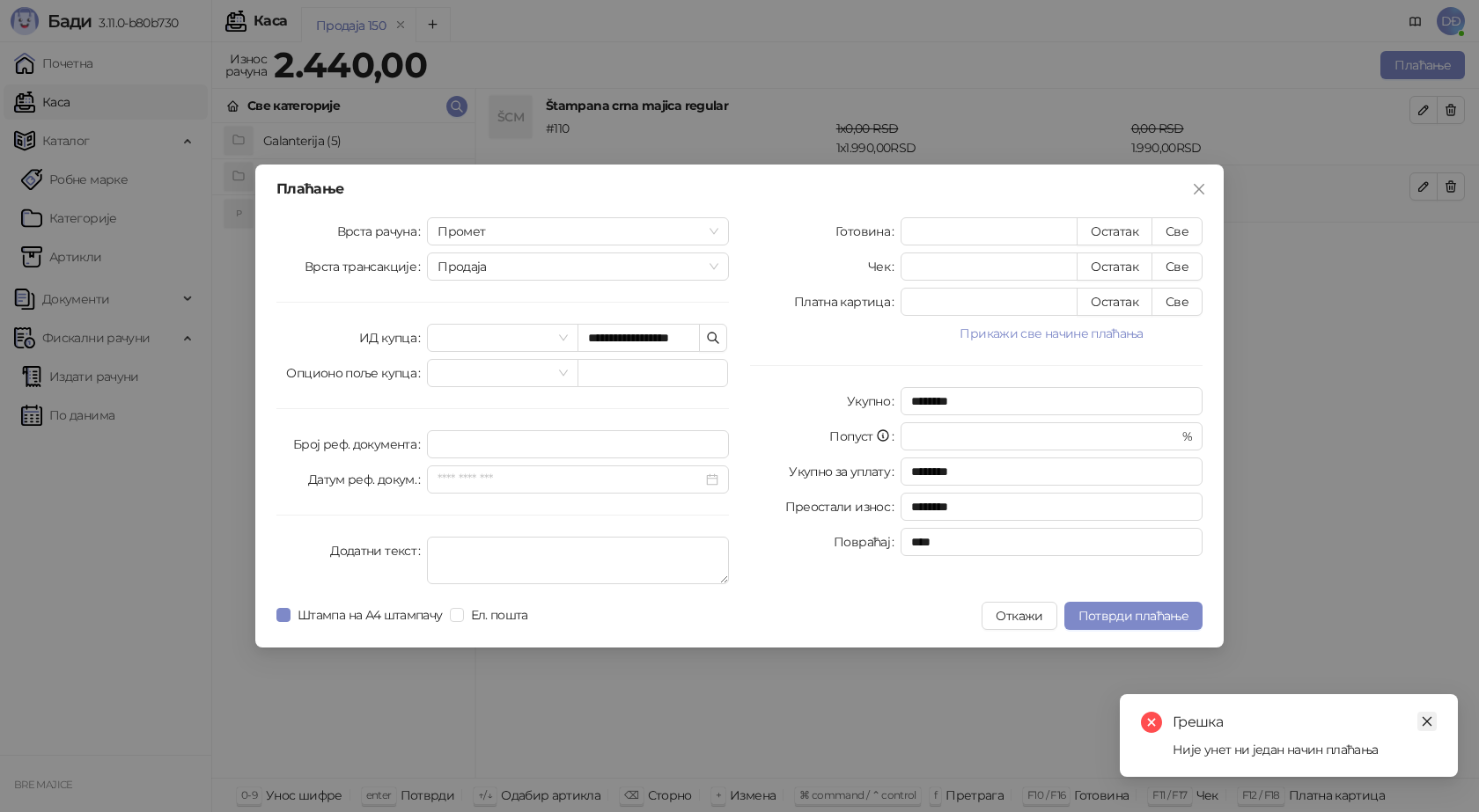
click at [1431, 722] on icon "close" at bounding box center [1427, 721] width 12 height 12
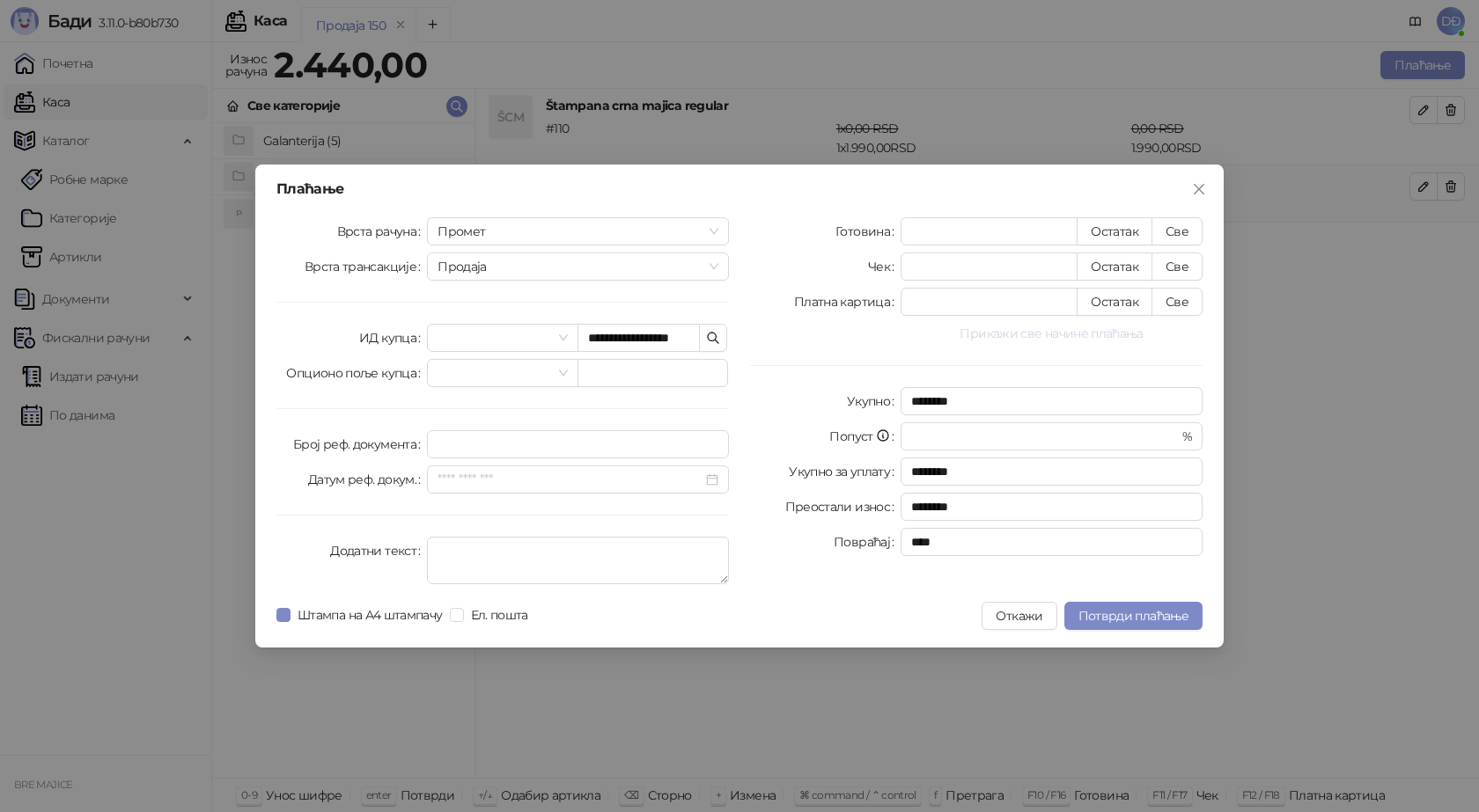
click at [1087, 334] on button "Прикажи све начине плаћања" at bounding box center [1052, 333] width 302 height 21
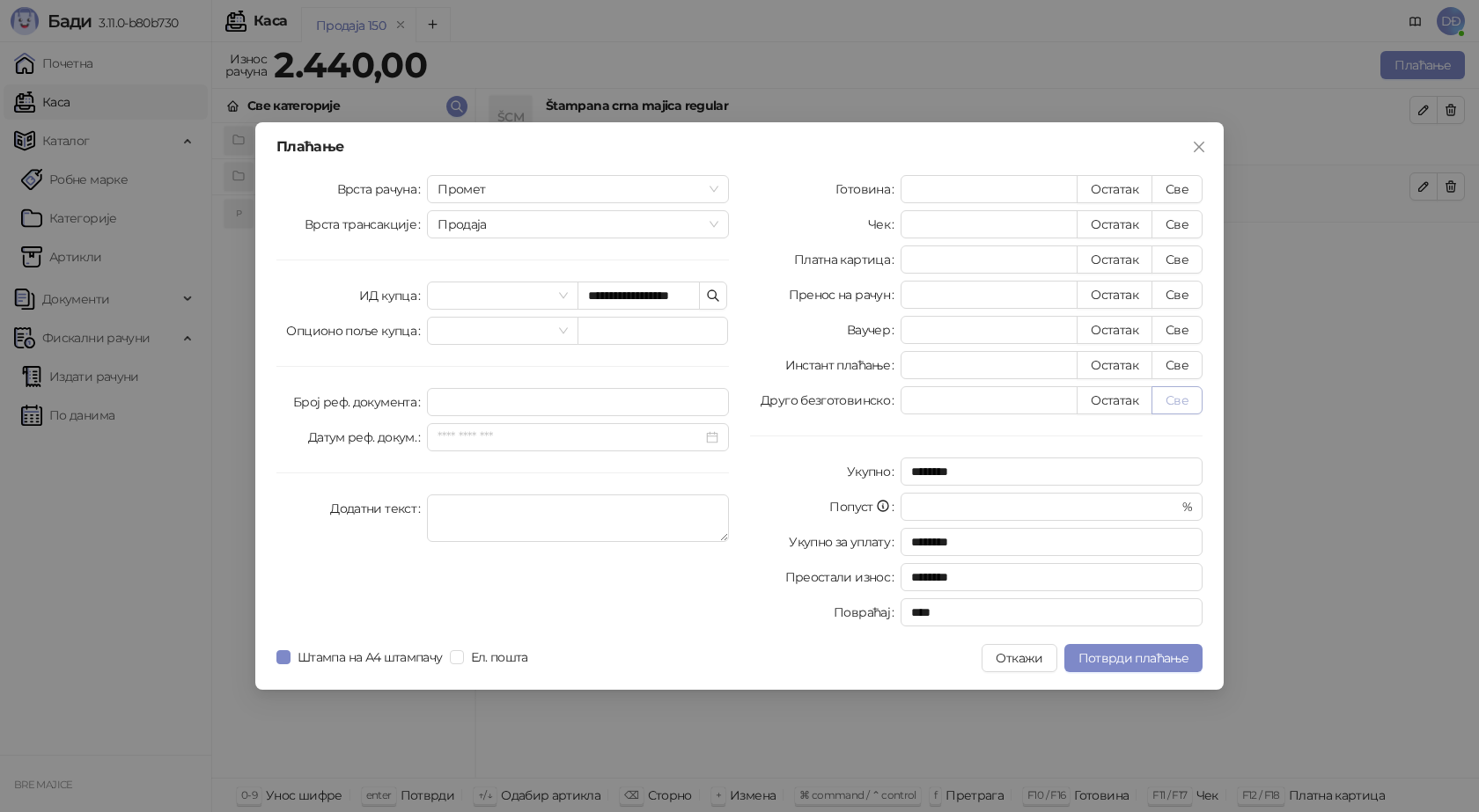
click at [1183, 400] on button "Све" at bounding box center [1177, 401] width 51 height 28
type input "****"
click at [1158, 663] on span "Потврди плаћање" at bounding box center [1133, 657] width 110 height 16
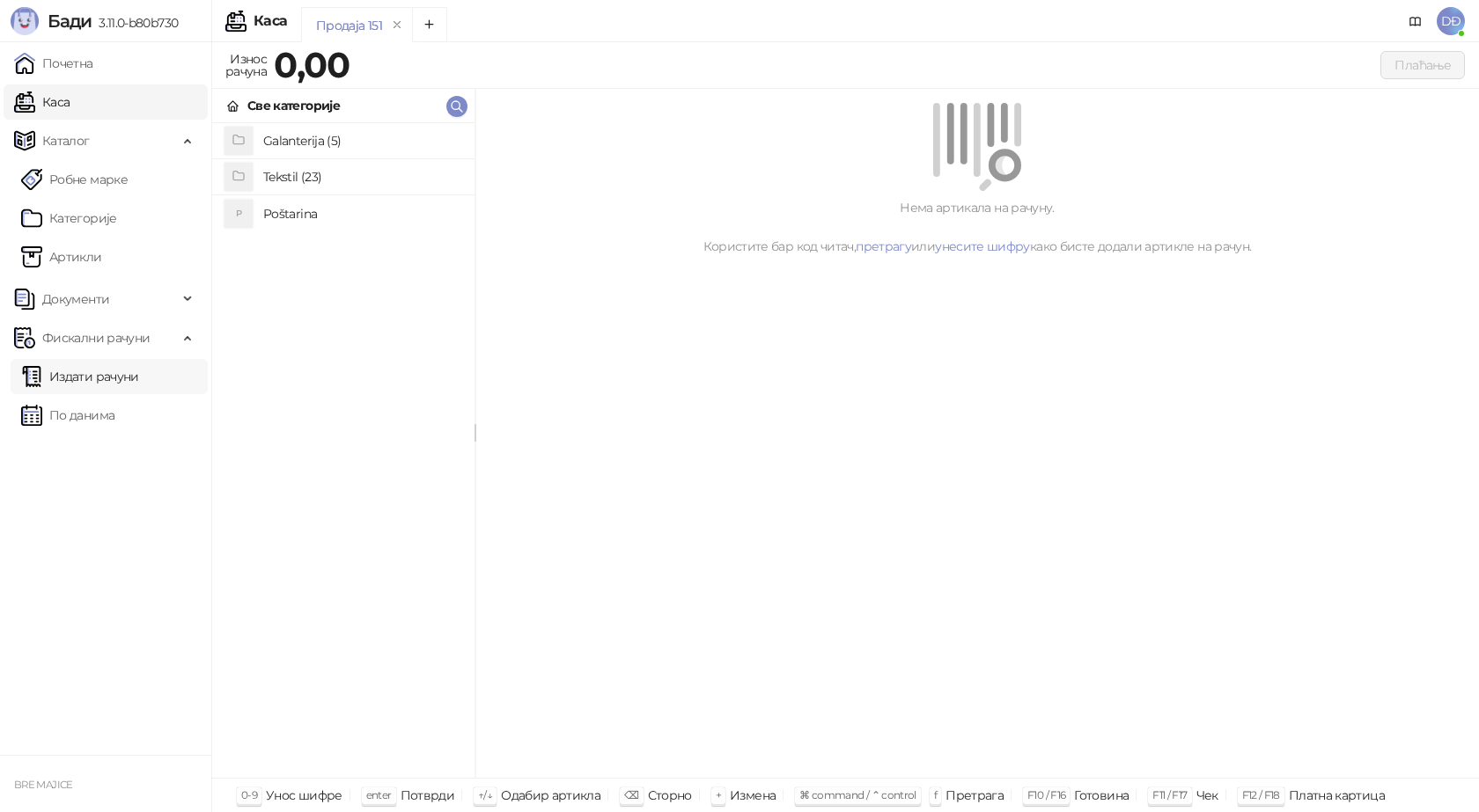
click at [103, 375] on link "Издати рачуни" at bounding box center [80, 377] width 118 height 36
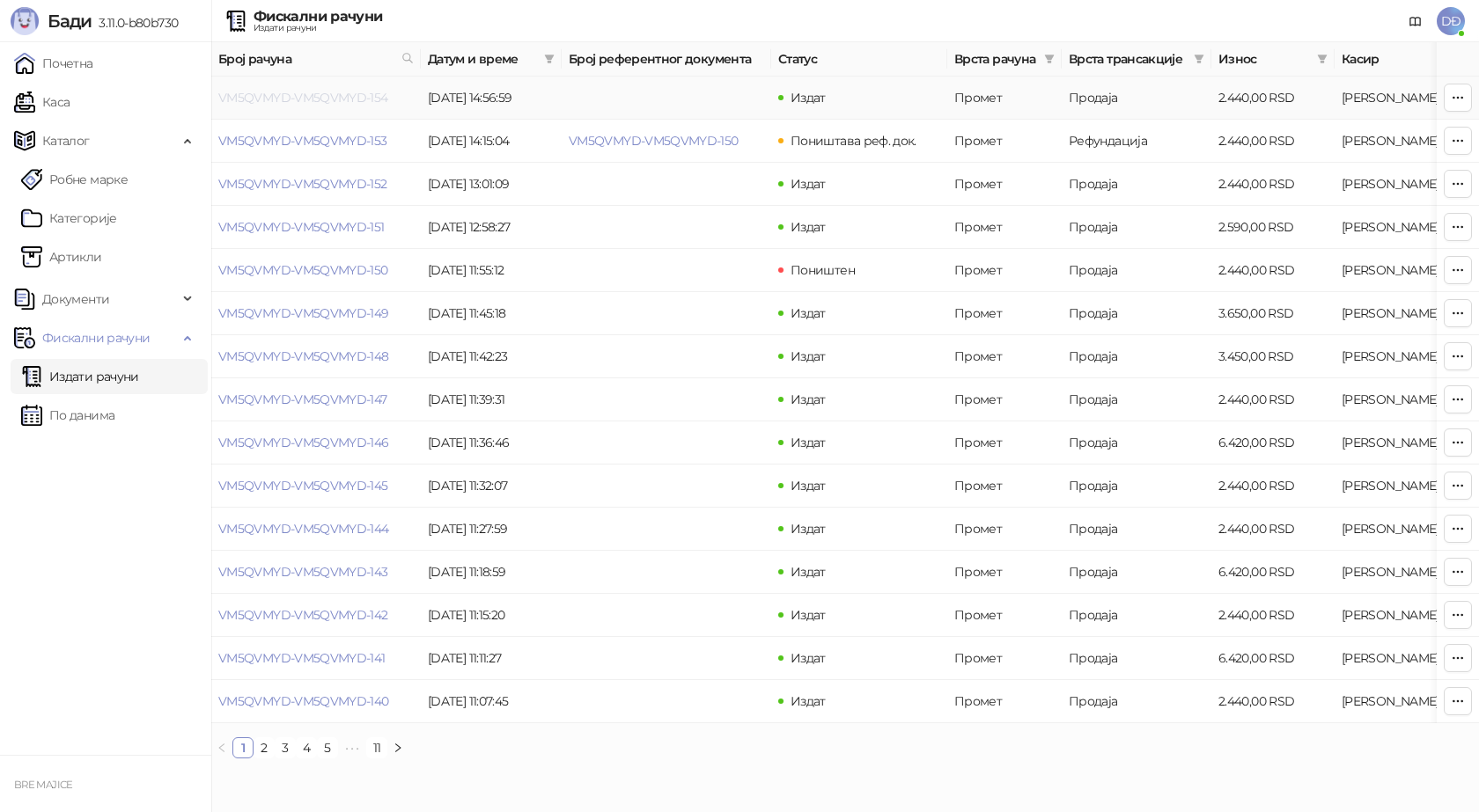
click at [338, 97] on link "VM5QVMYD-VM5QVMYD-154" at bounding box center [304, 97] width 170 height 16
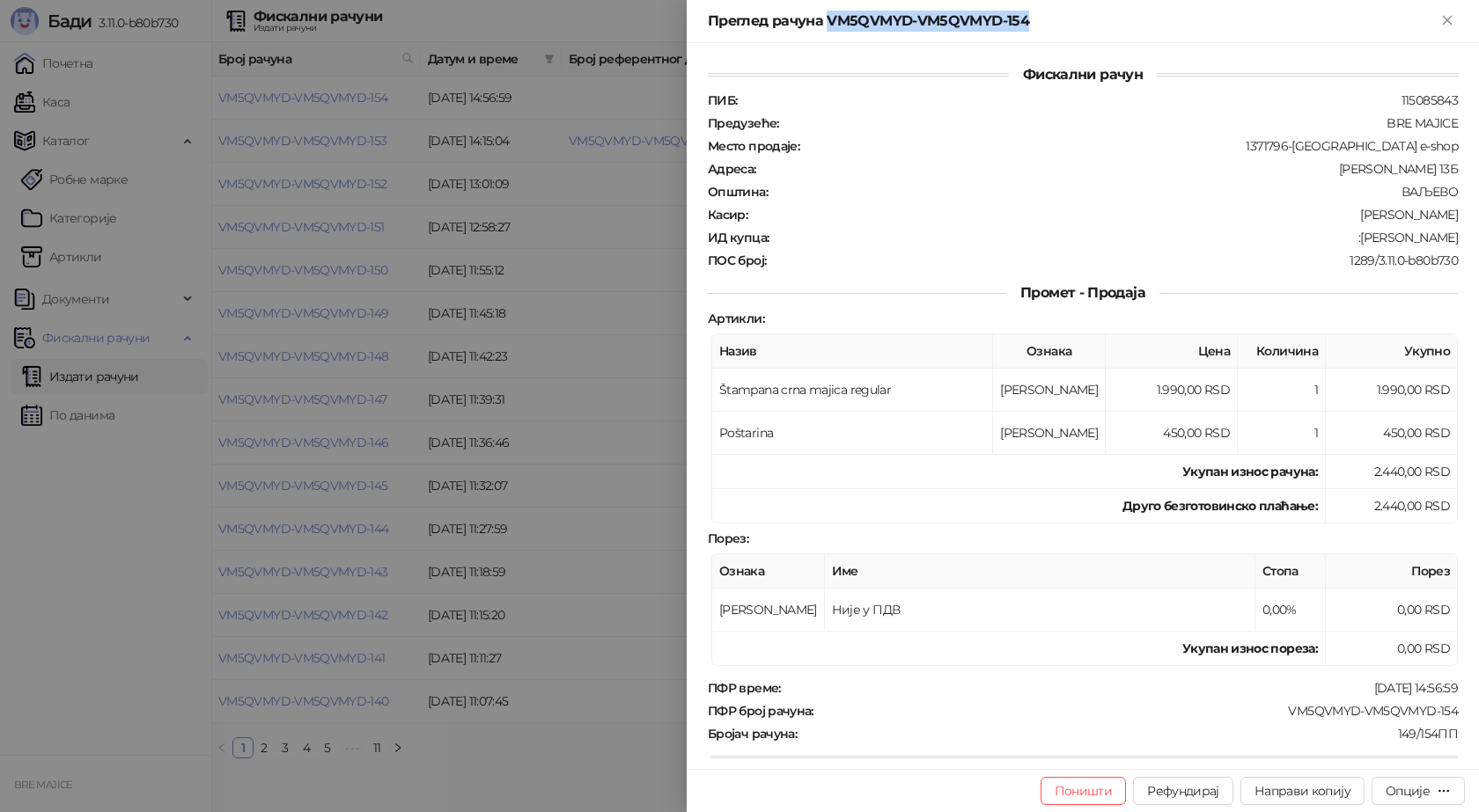
drag, startPoint x: 826, startPoint y: 19, endPoint x: 1040, endPoint y: 21, distance: 214.0
click at [1040, 21] on div "Преглед рачуна VM5QVMYD-VM5QVMYD-154" at bounding box center [1072, 21] width 729 height 21
copy div "VM5QVMYD-VM5QVMYD-154"
click at [1433, 790] on div "Опције" at bounding box center [1418, 791] width 65 height 16
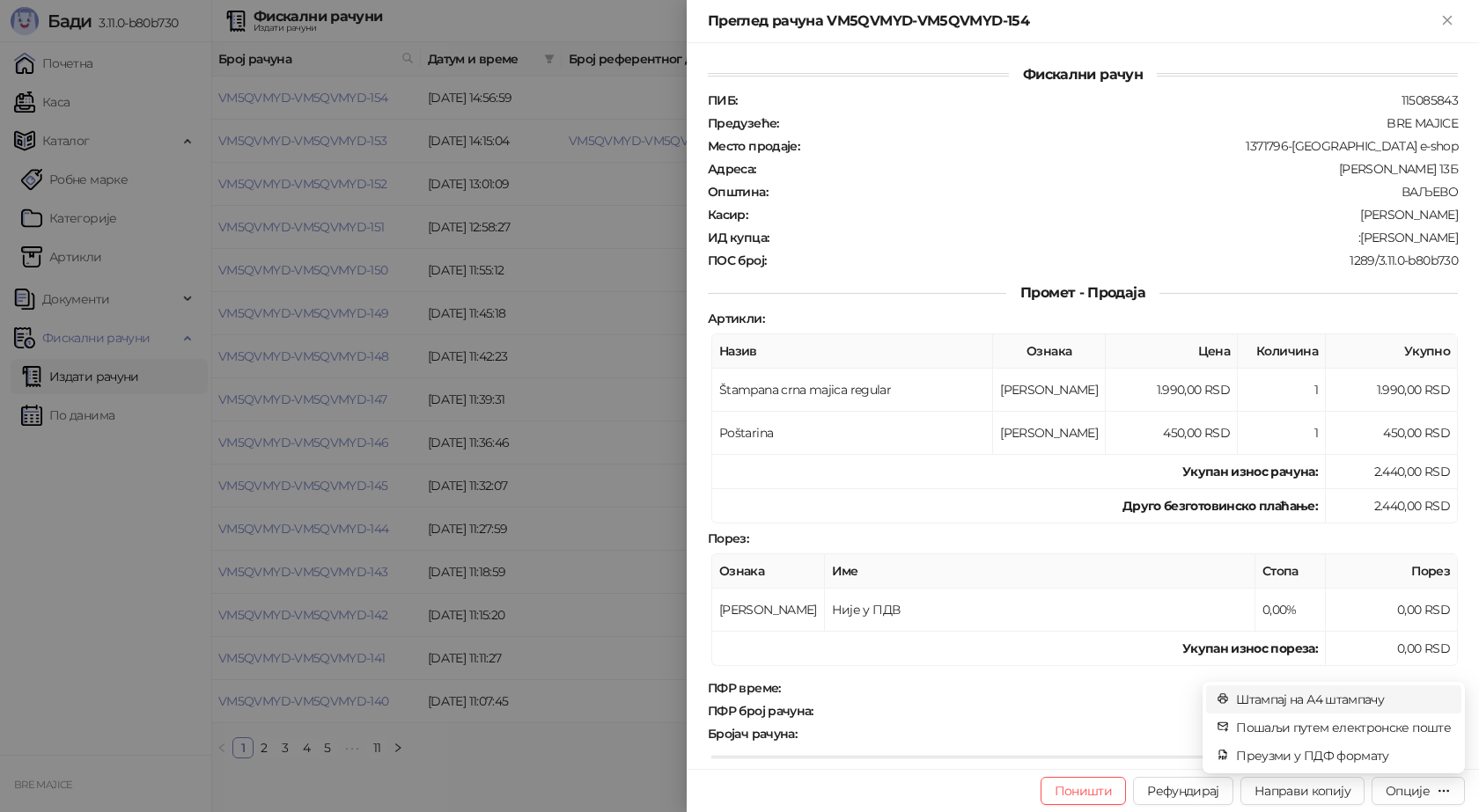
click at [1321, 700] on span "Штампај на А4 штампачу" at bounding box center [1343, 700] width 215 height 19
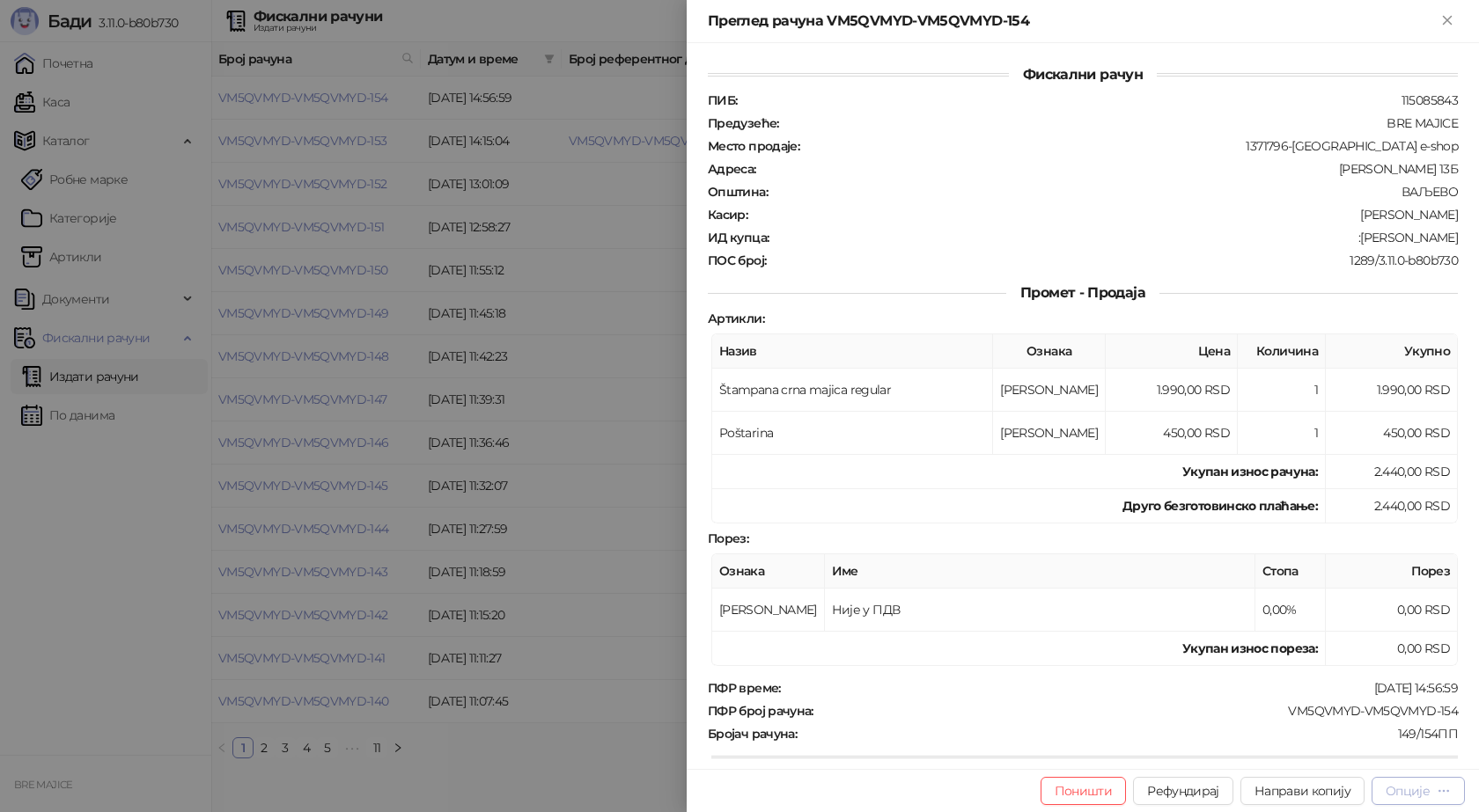
click at [1443, 794] on icon "button" at bounding box center [1443, 791] width 14 height 14
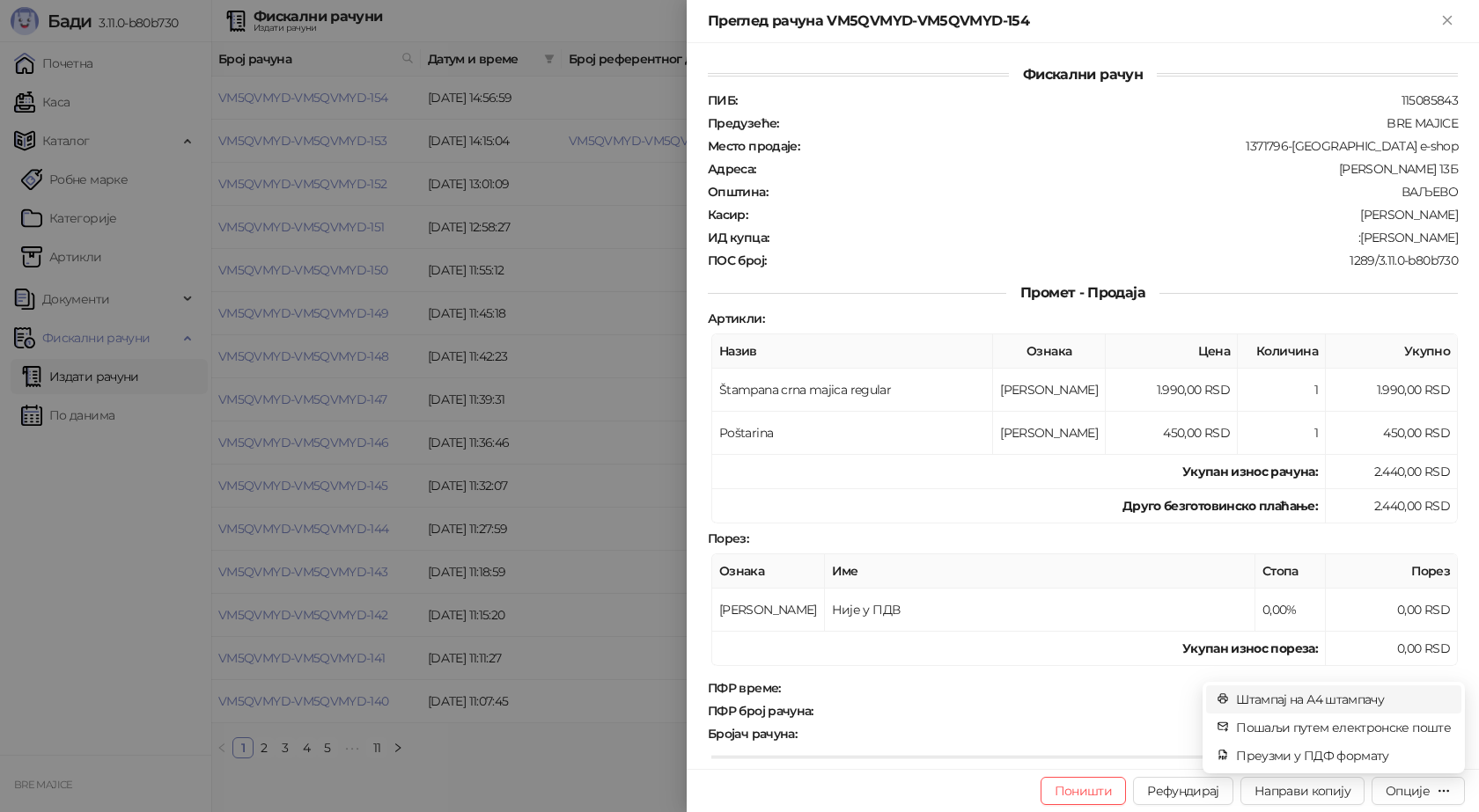
click at [1302, 700] on span "Штампај на А4 штампачу" at bounding box center [1343, 700] width 215 height 19
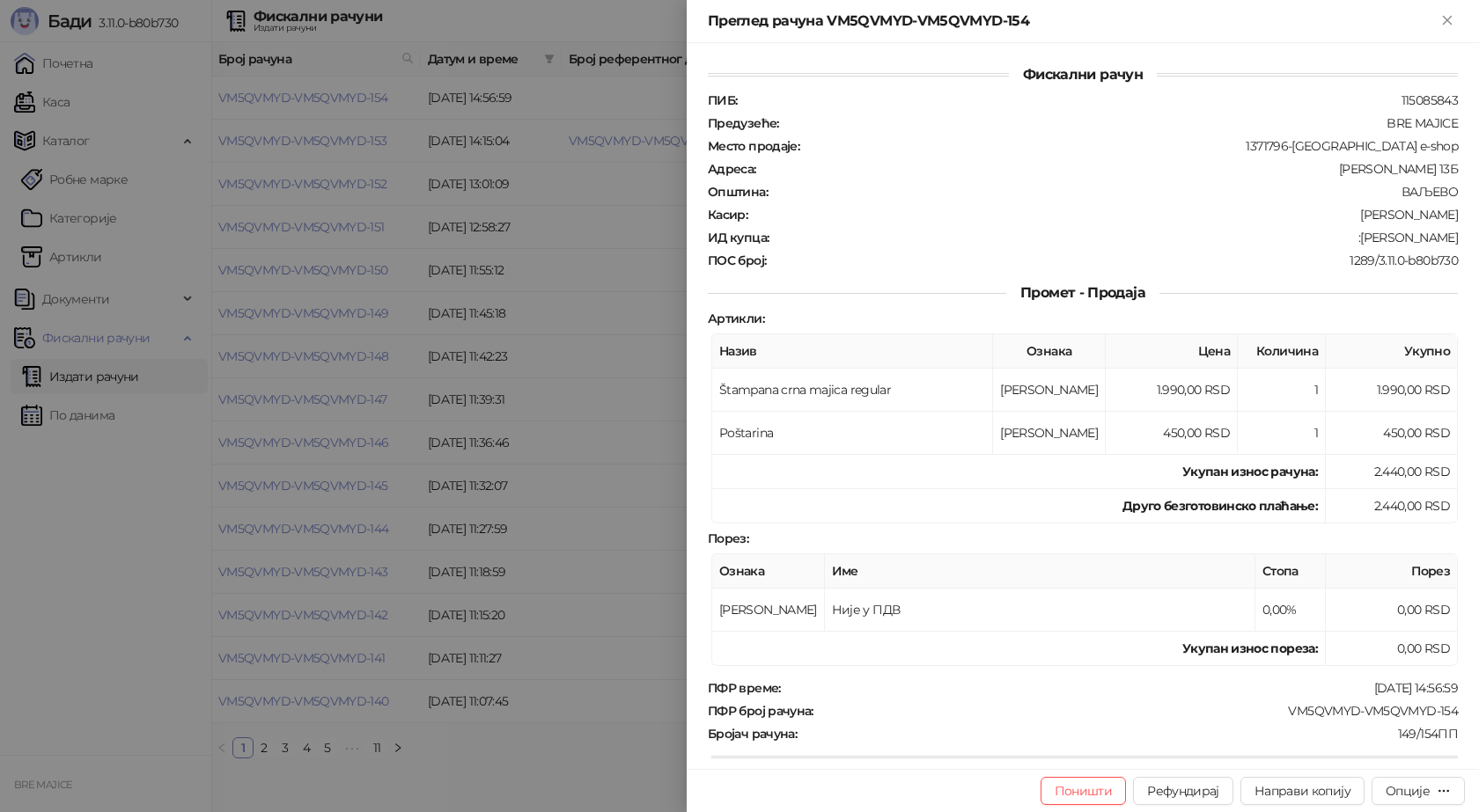
click at [638, 219] on div at bounding box center [739, 406] width 1479 height 812
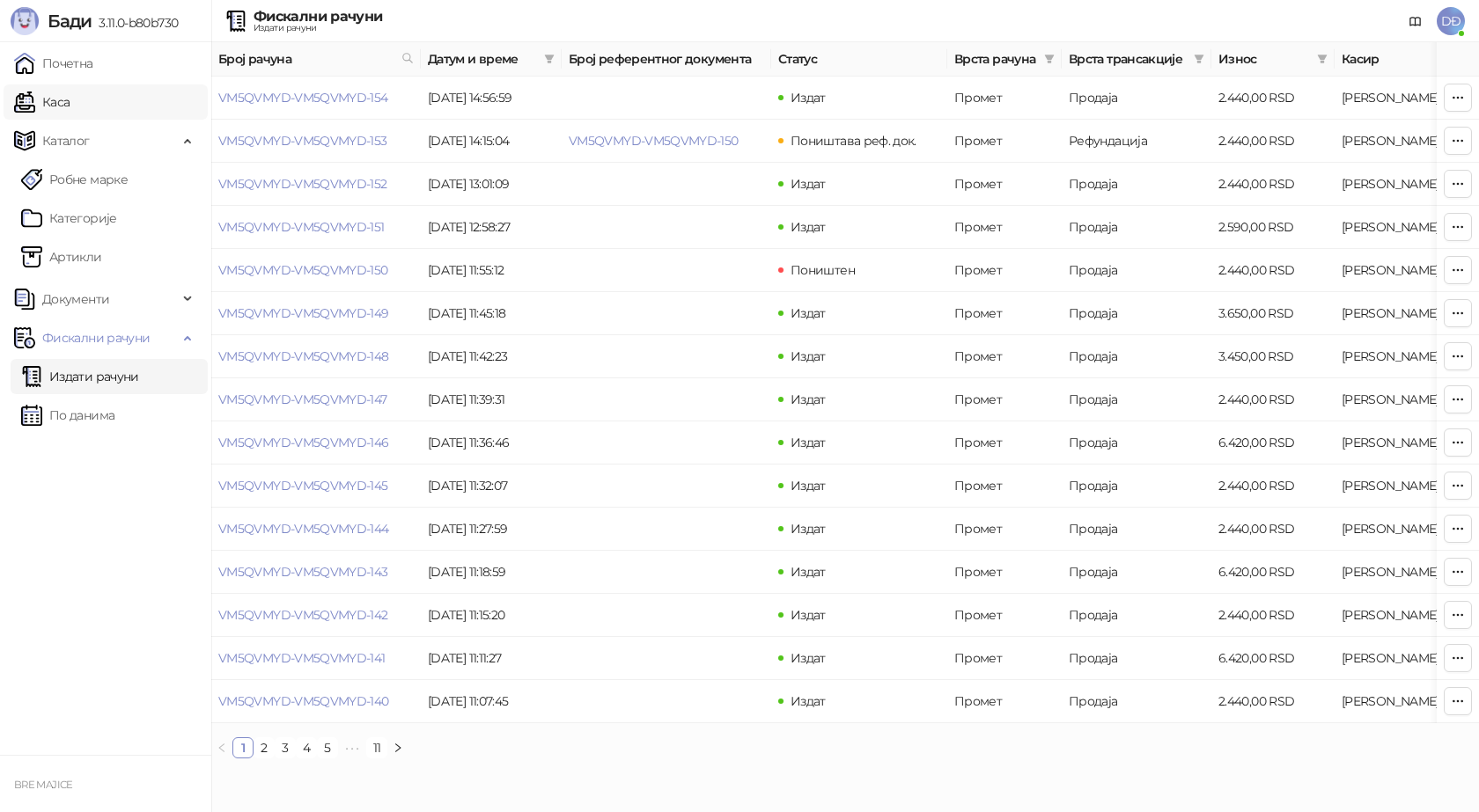
click at [64, 100] on link "Каса" at bounding box center [41, 102] width 56 height 36
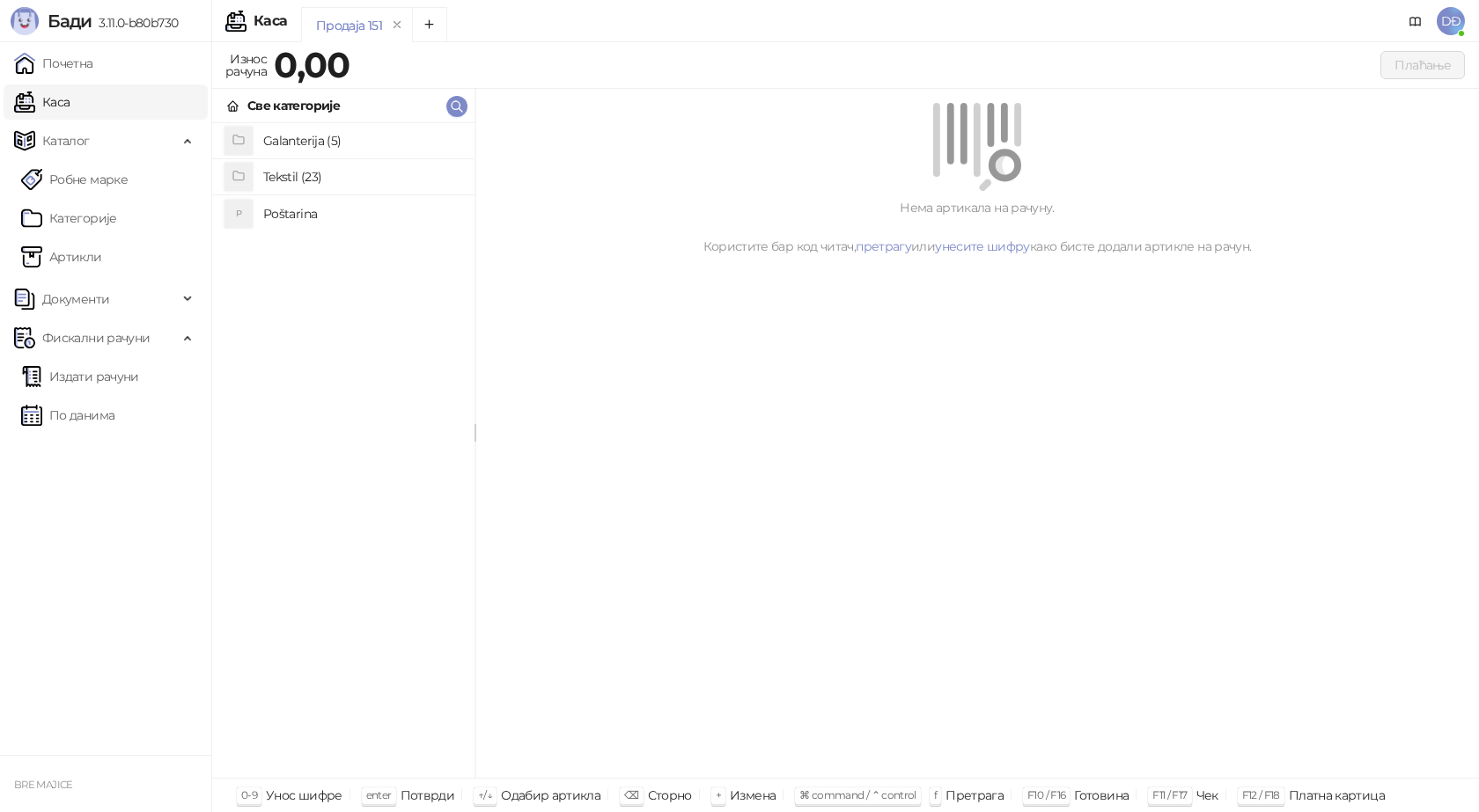
click at [326, 177] on h4 "Tekstil (23)" at bounding box center [362, 176] width 198 height 28
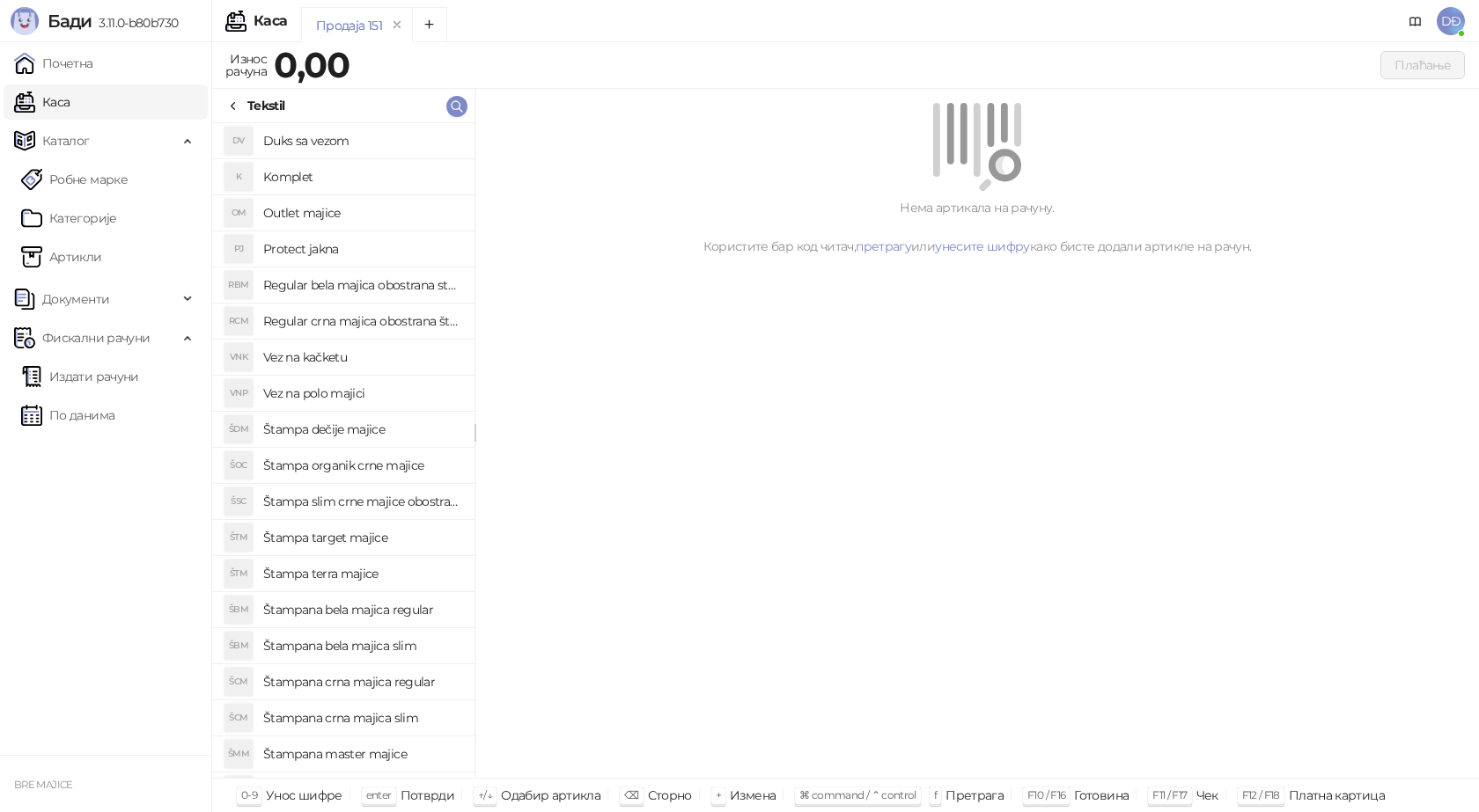
click at [401, 680] on h4 "Štampana crna majica regular" at bounding box center [362, 682] width 198 height 28
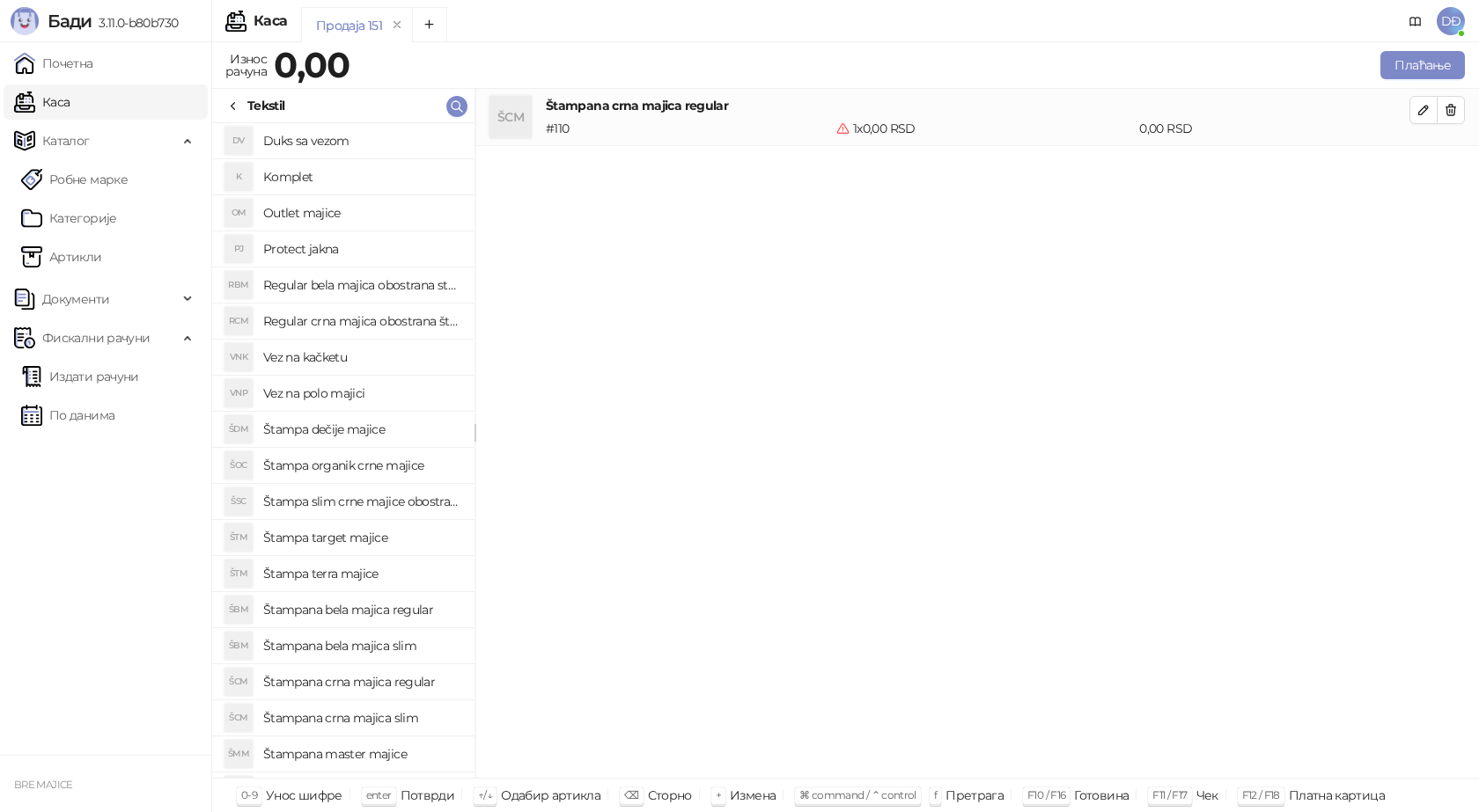
click at [1156, 128] on div "0,00 RSD" at bounding box center [1274, 128] width 277 height 19
click at [1423, 109] on icon "button" at bounding box center [1424, 111] width 9 height 9
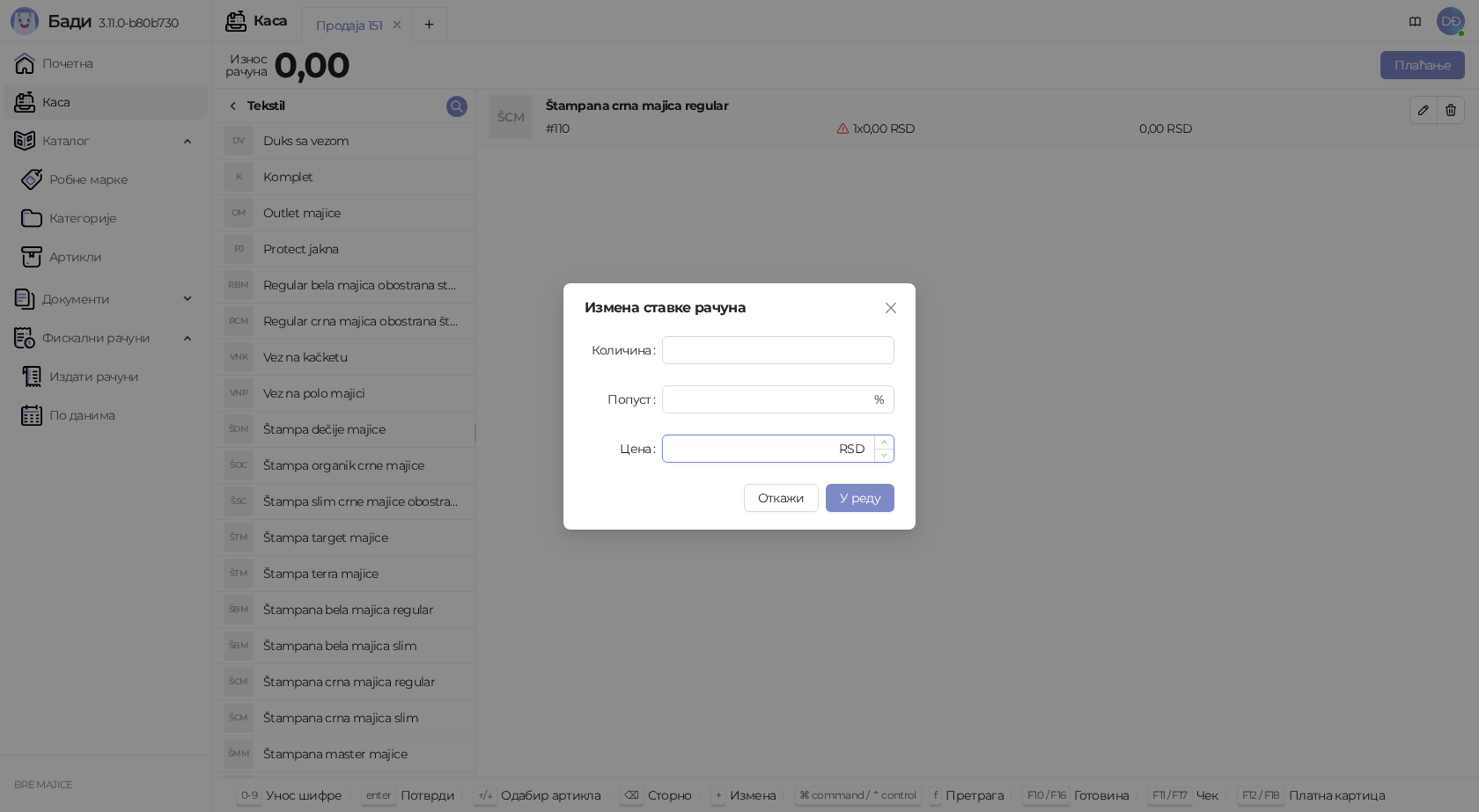
drag, startPoint x: 691, startPoint y: 453, endPoint x: 666, endPoint y: 454, distance: 25.0
click at [666, 454] on div "* RSD" at bounding box center [778, 449] width 232 height 28
type input "****"
click at [863, 502] on span "У реду" at bounding box center [860, 497] width 40 height 16
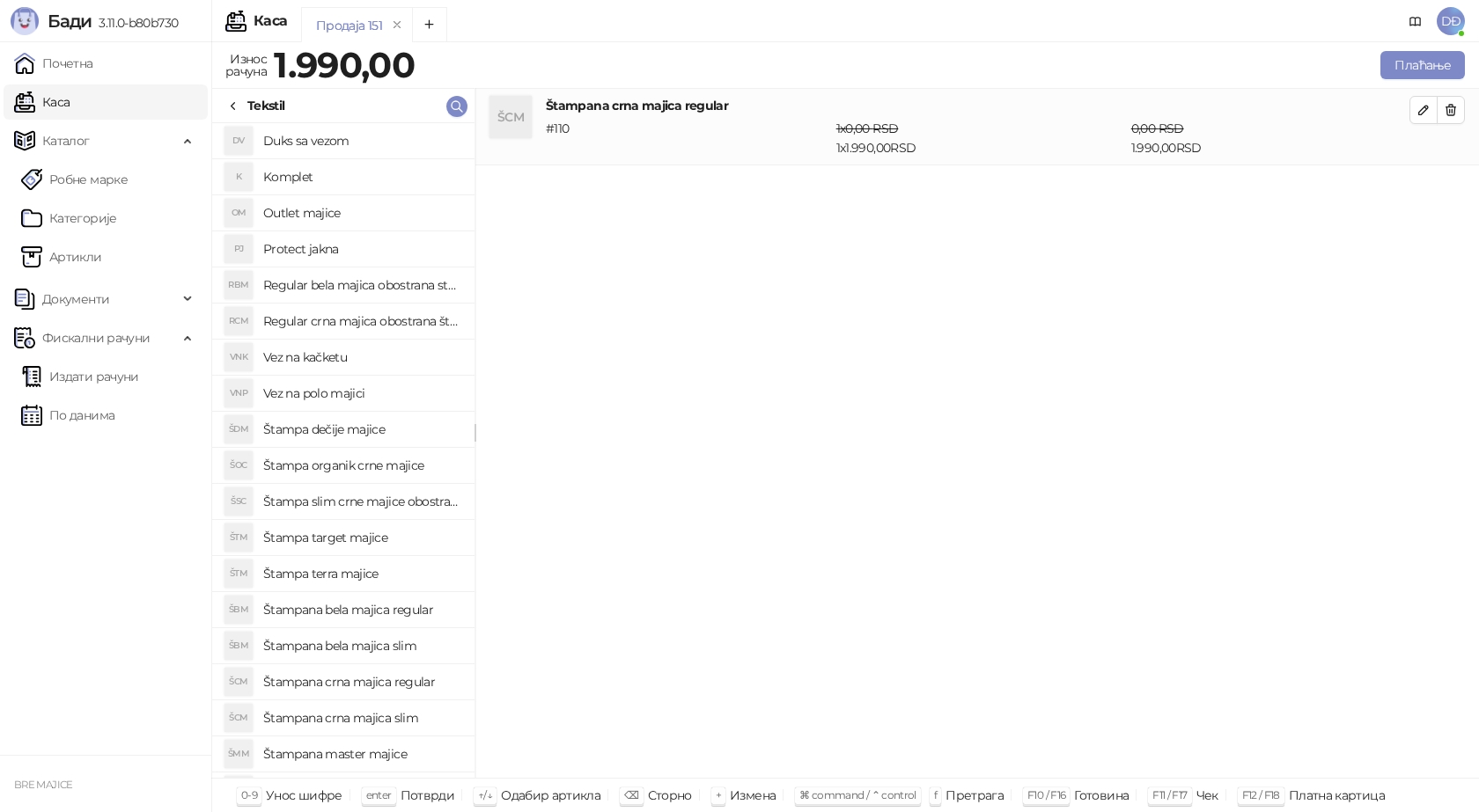
click at [233, 103] on icon at bounding box center [232, 106] width 14 height 14
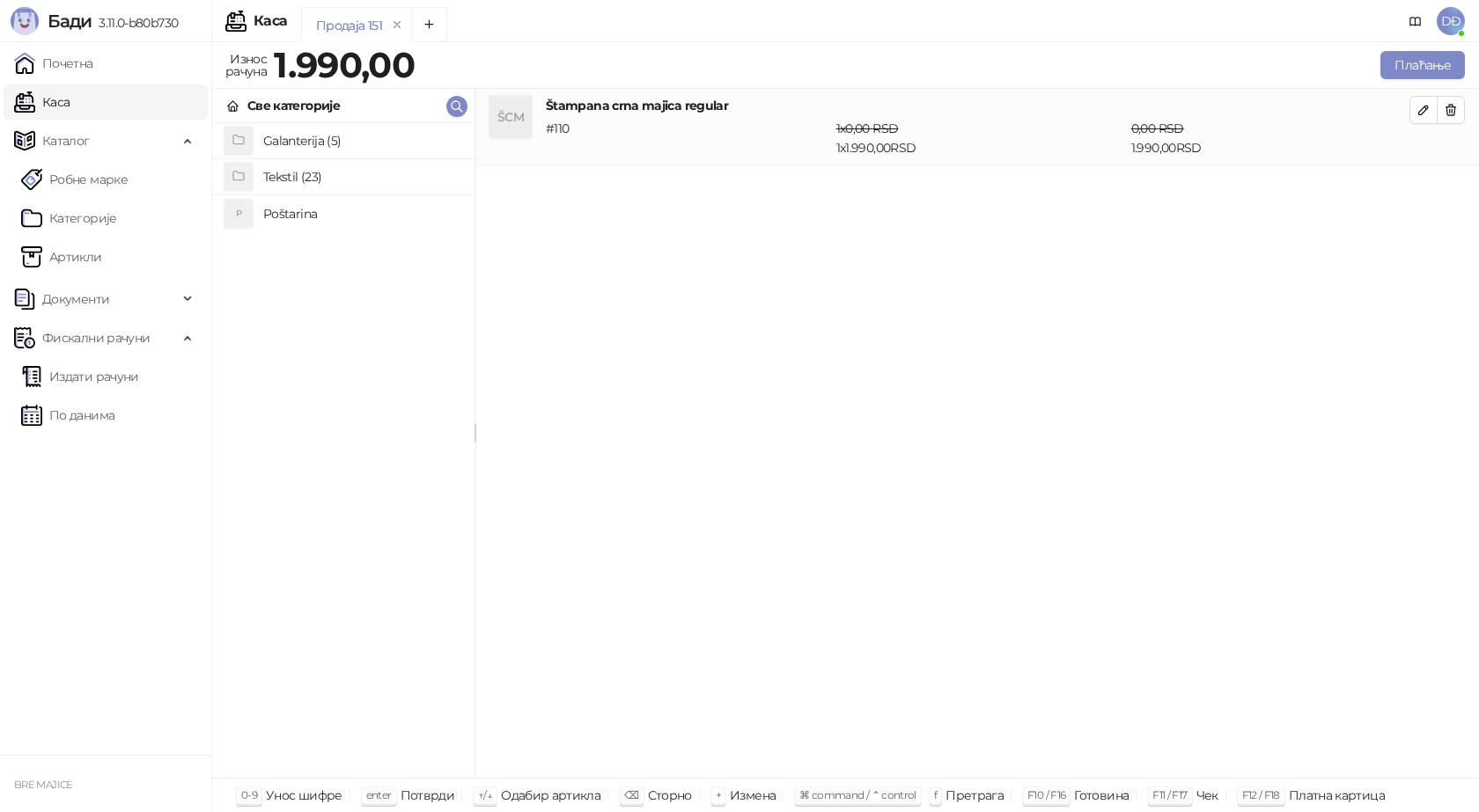
click at [285, 212] on h4 "Poštarina" at bounding box center [362, 214] width 198 height 28
click at [1419, 59] on button "Плаћање" at bounding box center [1422, 65] width 84 height 28
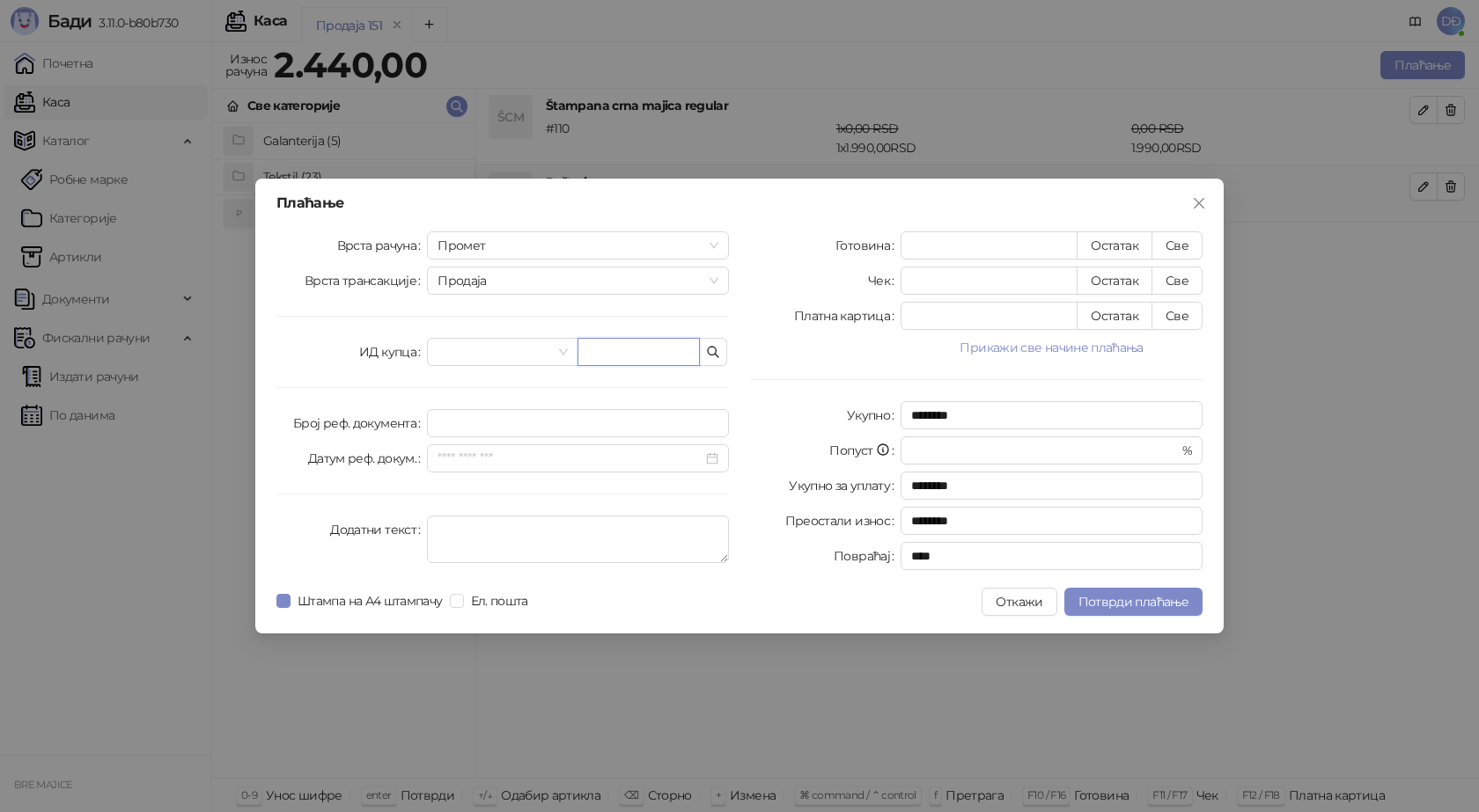
click at [632, 354] on input "text" at bounding box center [638, 352] width 123 height 28
paste input "**********"
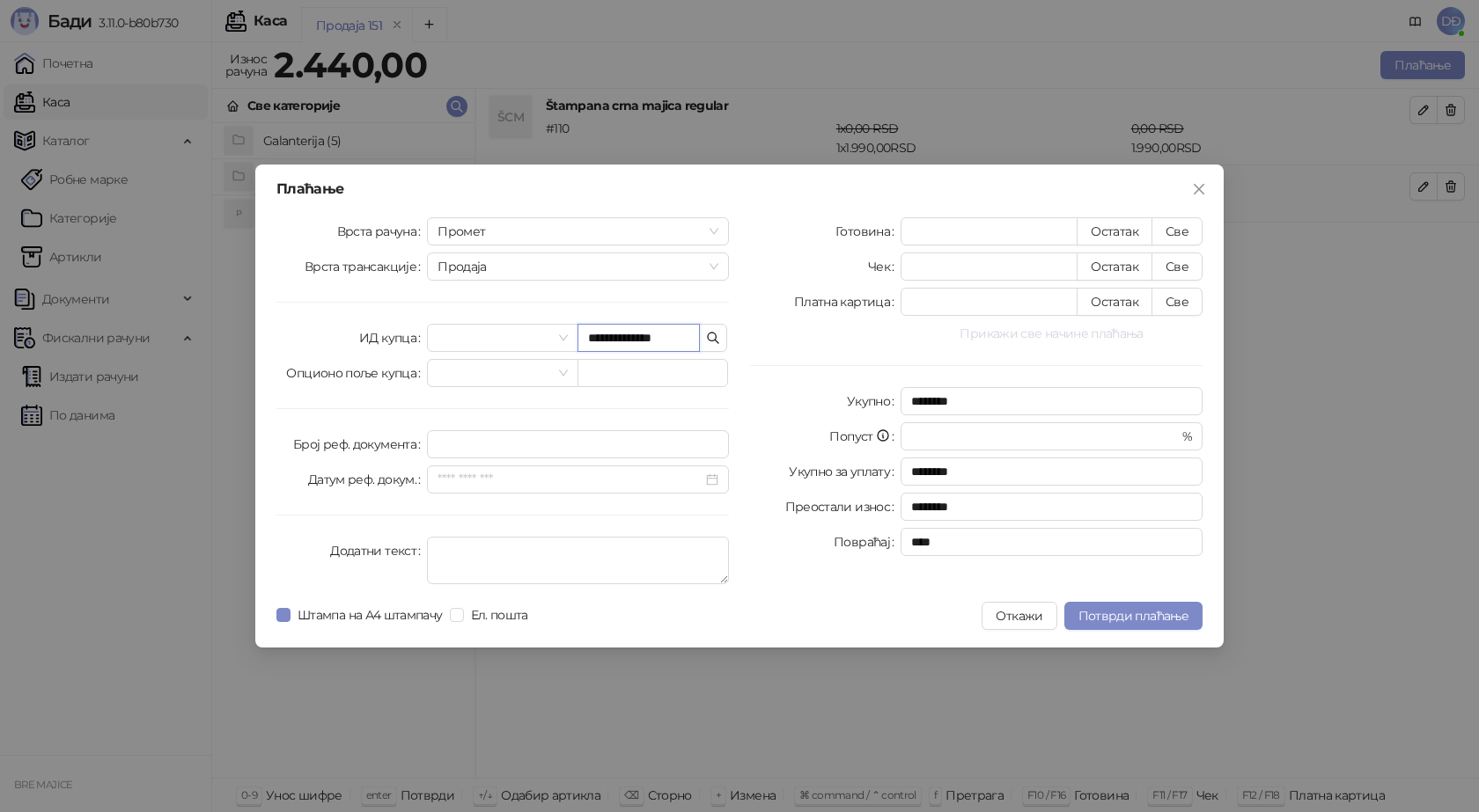
type input "**********"
click at [1082, 336] on button "Прикажи све начине плаћања" at bounding box center [1052, 333] width 302 height 21
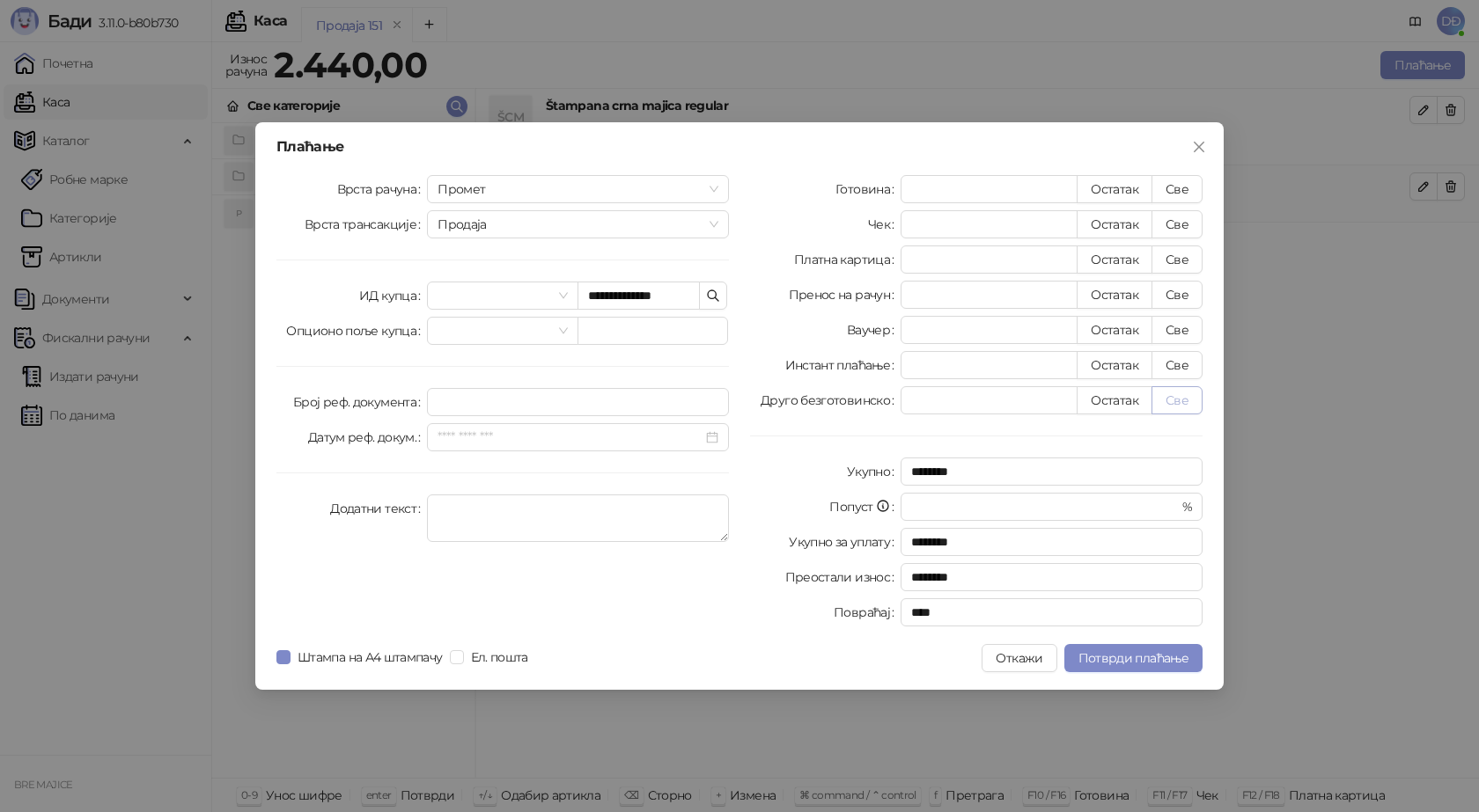
click at [1181, 401] on button "Све" at bounding box center [1177, 401] width 51 height 28
type input "****"
click at [1148, 659] on span "Потврди плаћање" at bounding box center [1133, 657] width 110 height 16
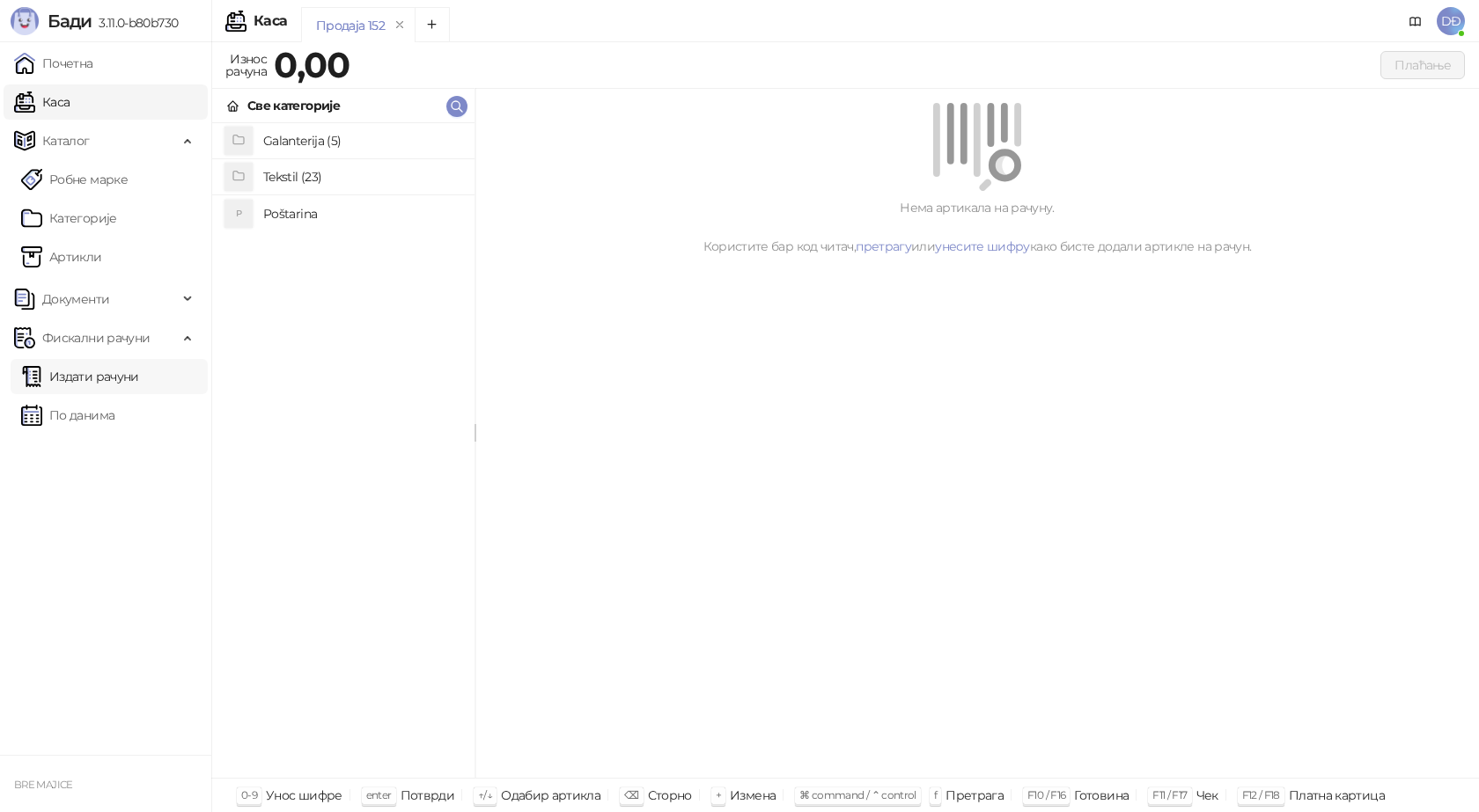
click at [108, 378] on link "Издати рачуни" at bounding box center [80, 377] width 118 height 36
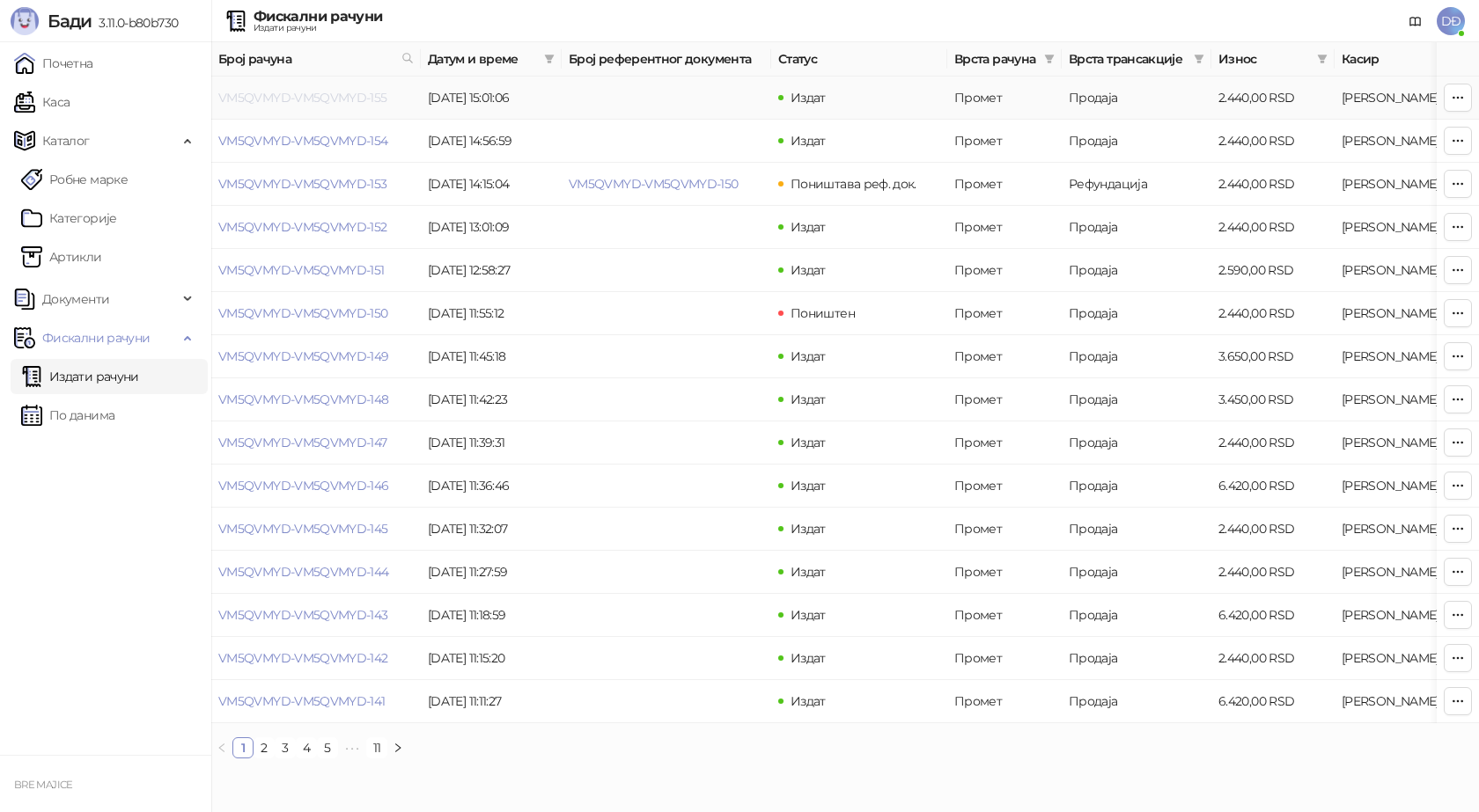
click at [341, 98] on link "VM5QVMYD-VM5QVMYD-155" at bounding box center [303, 97] width 169 height 16
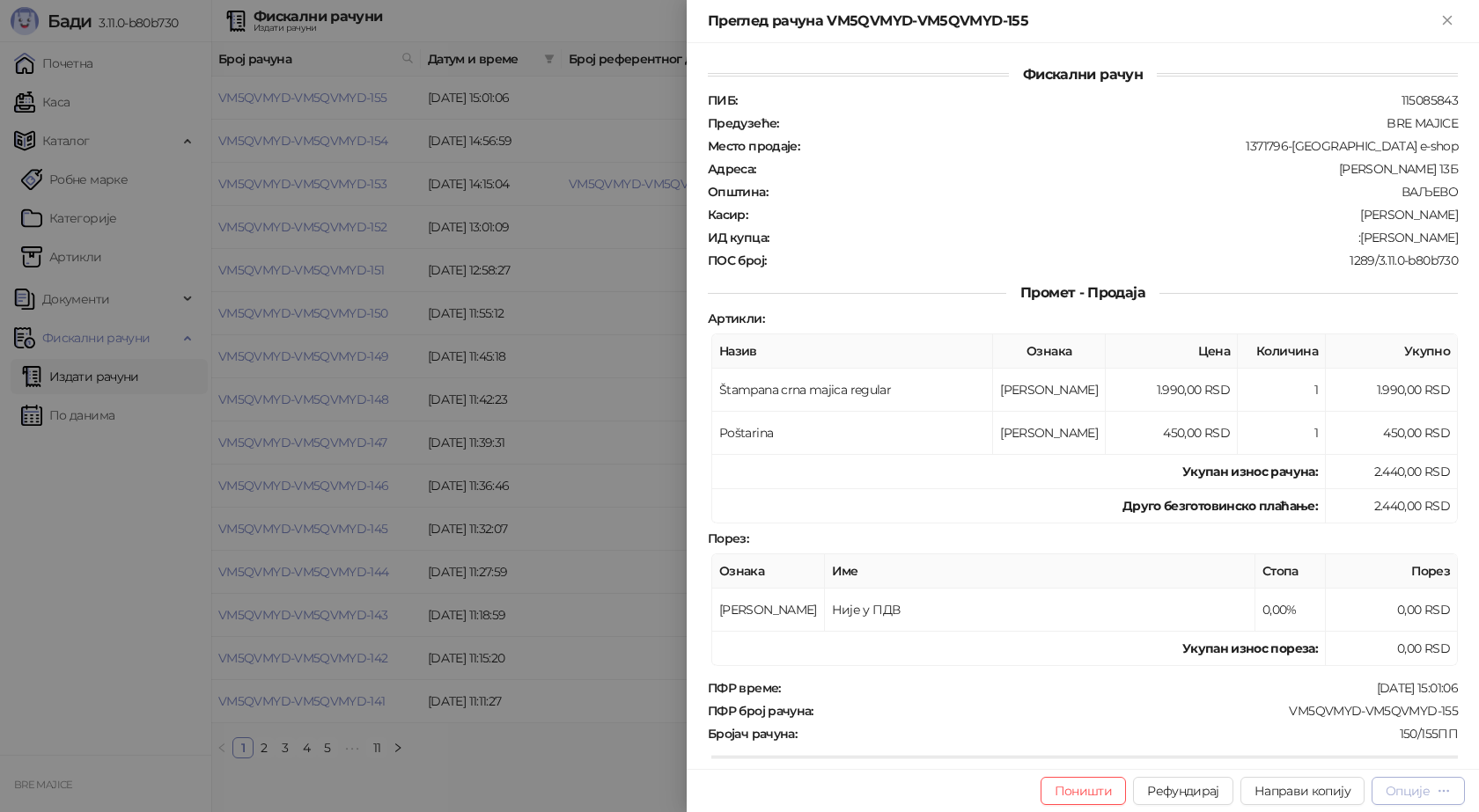
click at [1421, 787] on div "Опције" at bounding box center [1408, 791] width 44 height 16
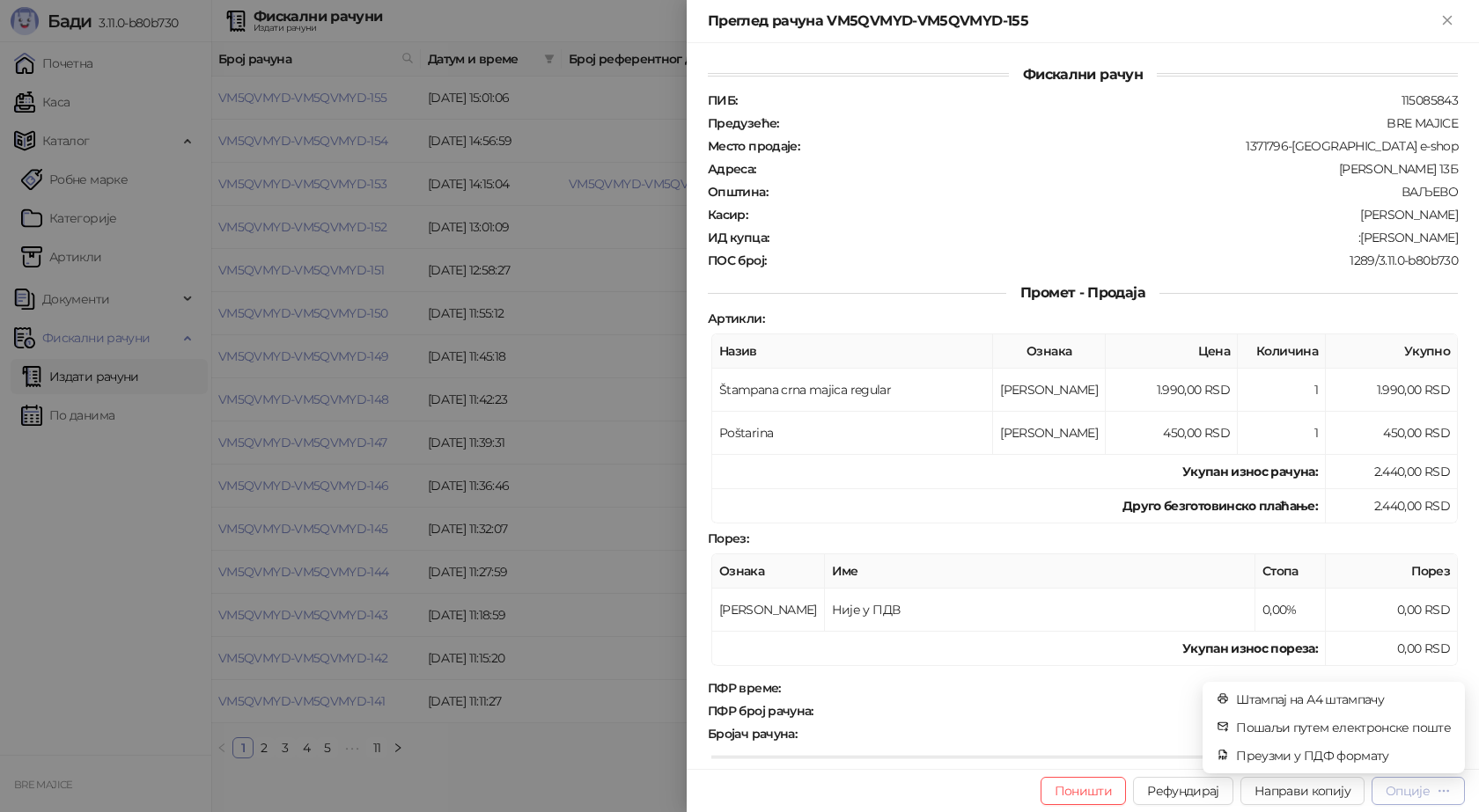
click at [1421, 787] on div "Опције" at bounding box center [1408, 791] width 44 height 16
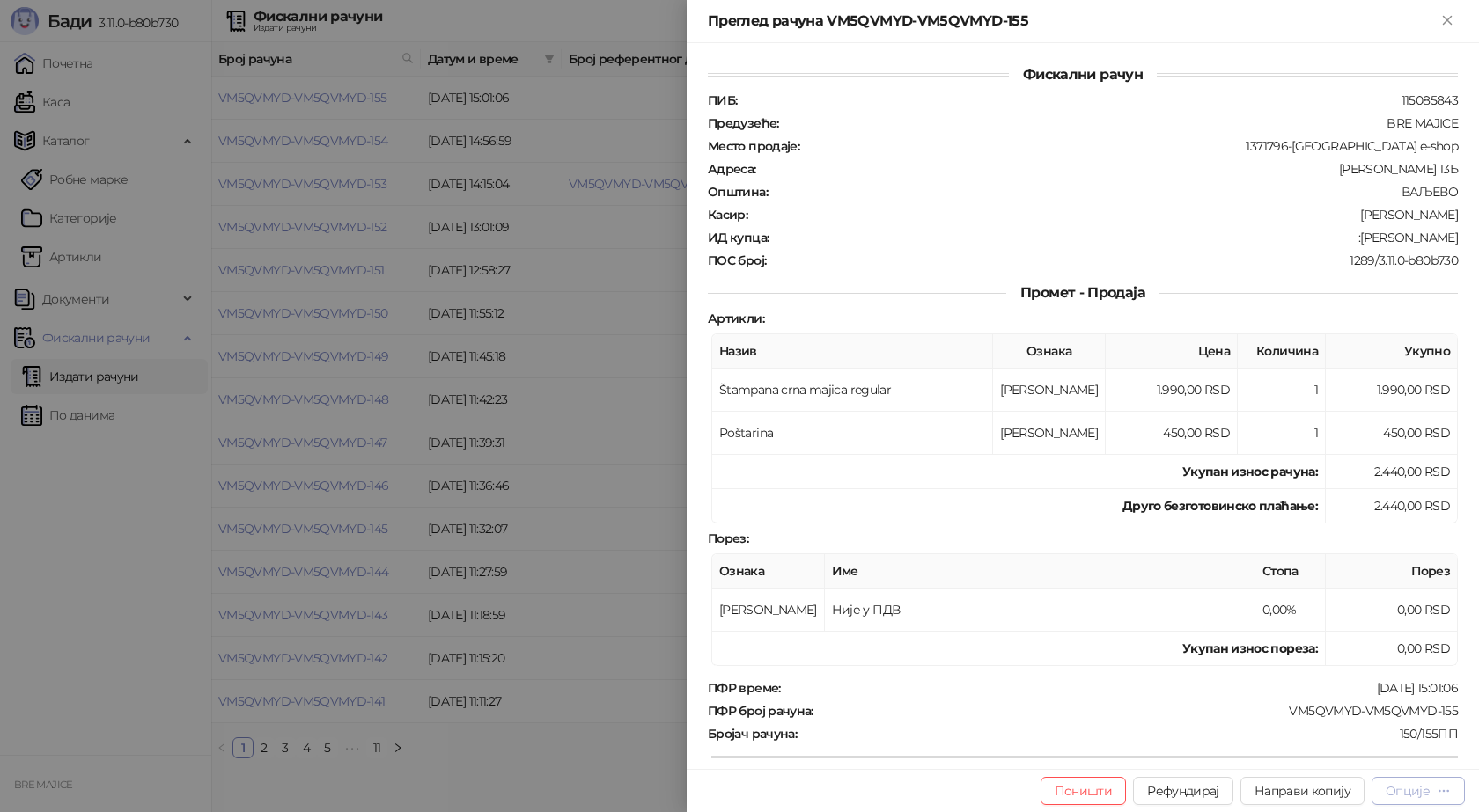
click at [1422, 787] on div "Опције" at bounding box center [1408, 791] width 44 height 16
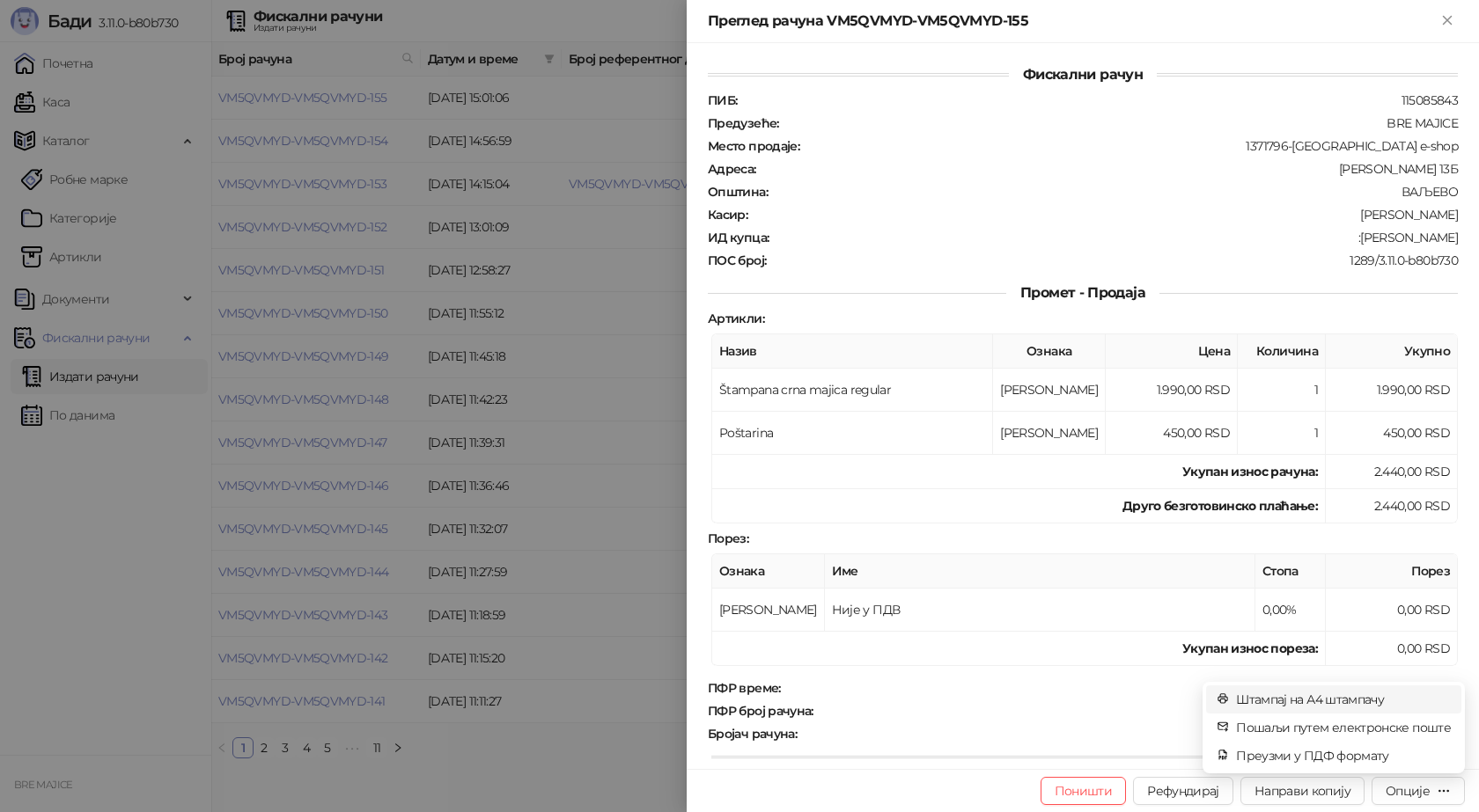
click at [1346, 709] on span "Штампај на А4 штампачу" at bounding box center [1343, 700] width 215 height 19
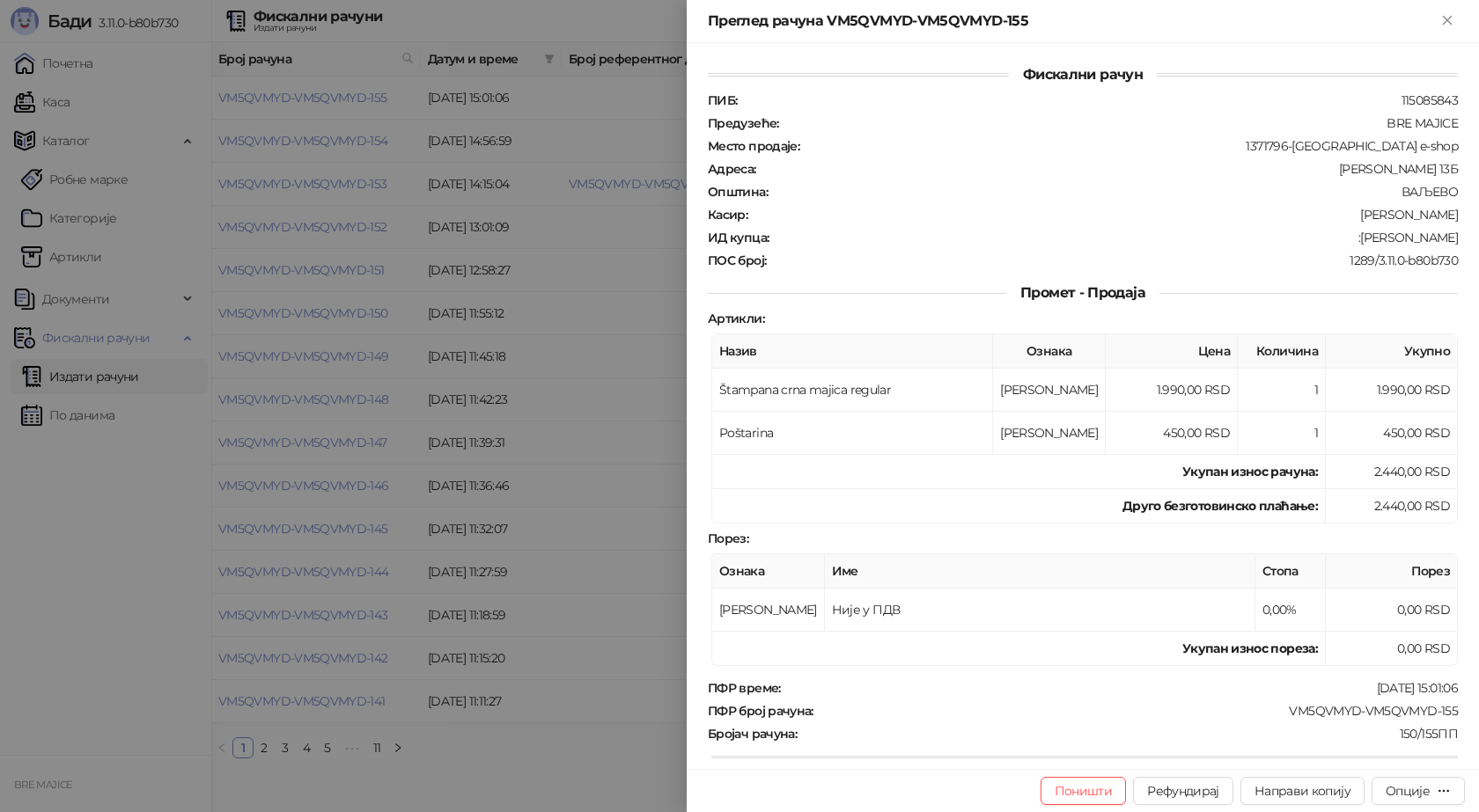
drag, startPoint x: 1366, startPoint y: 236, endPoint x: 1443, endPoint y: 238, distance: 77.0
click at [1443, 238] on div ":[PERSON_NAME]" at bounding box center [1115, 237] width 690 height 16
copy div "[PERSON_NAME]"
click at [638, 243] on div at bounding box center [739, 406] width 1479 height 812
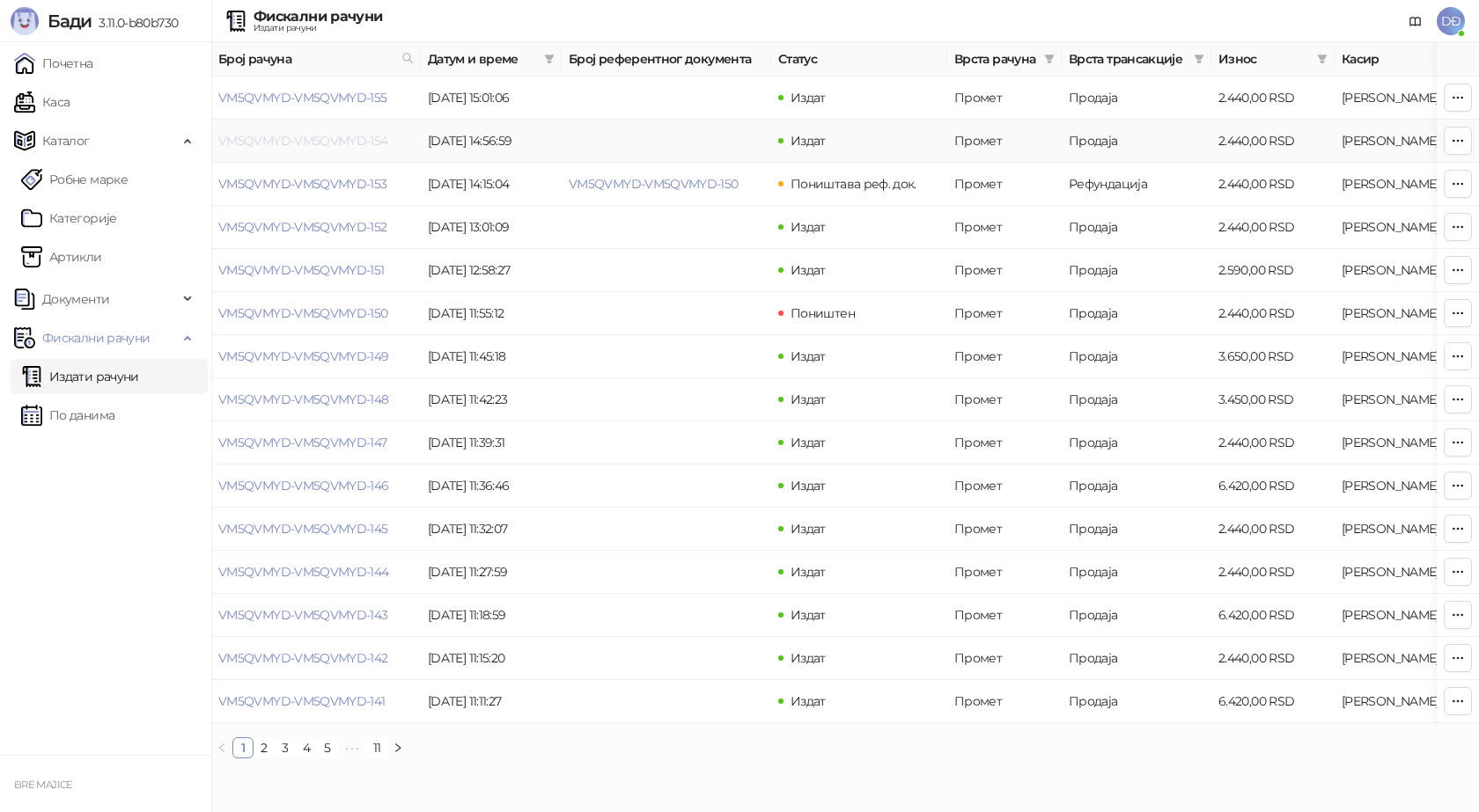
click at [352, 143] on link "VM5QVMYD-VM5QVMYD-154" at bounding box center [304, 140] width 170 height 16
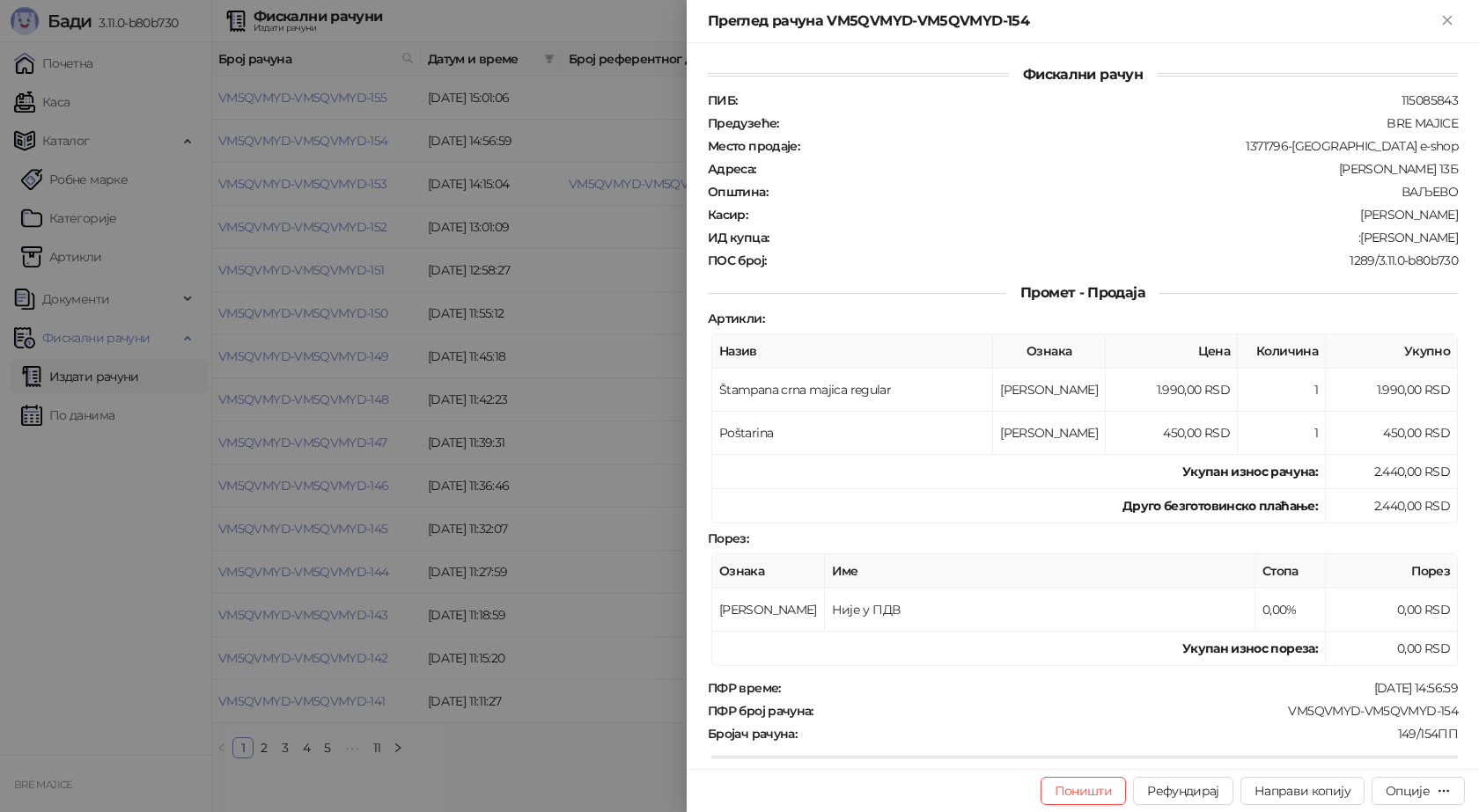
drag, startPoint x: 1332, startPoint y: 233, endPoint x: 1447, endPoint y: 242, distance: 115.4
click at [1447, 242] on div "ИД купца : :[PERSON_NAME]" at bounding box center [1083, 237] width 757 height 16
copy div "[PERSON_NAME]"
drag, startPoint x: 1278, startPoint y: 709, endPoint x: 1445, endPoint y: 711, distance: 167.0
click at [1445, 711] on div "VM5QVMYD-VM5QVMYD-154" at bounding box center [1137, 710] width 645 height 16
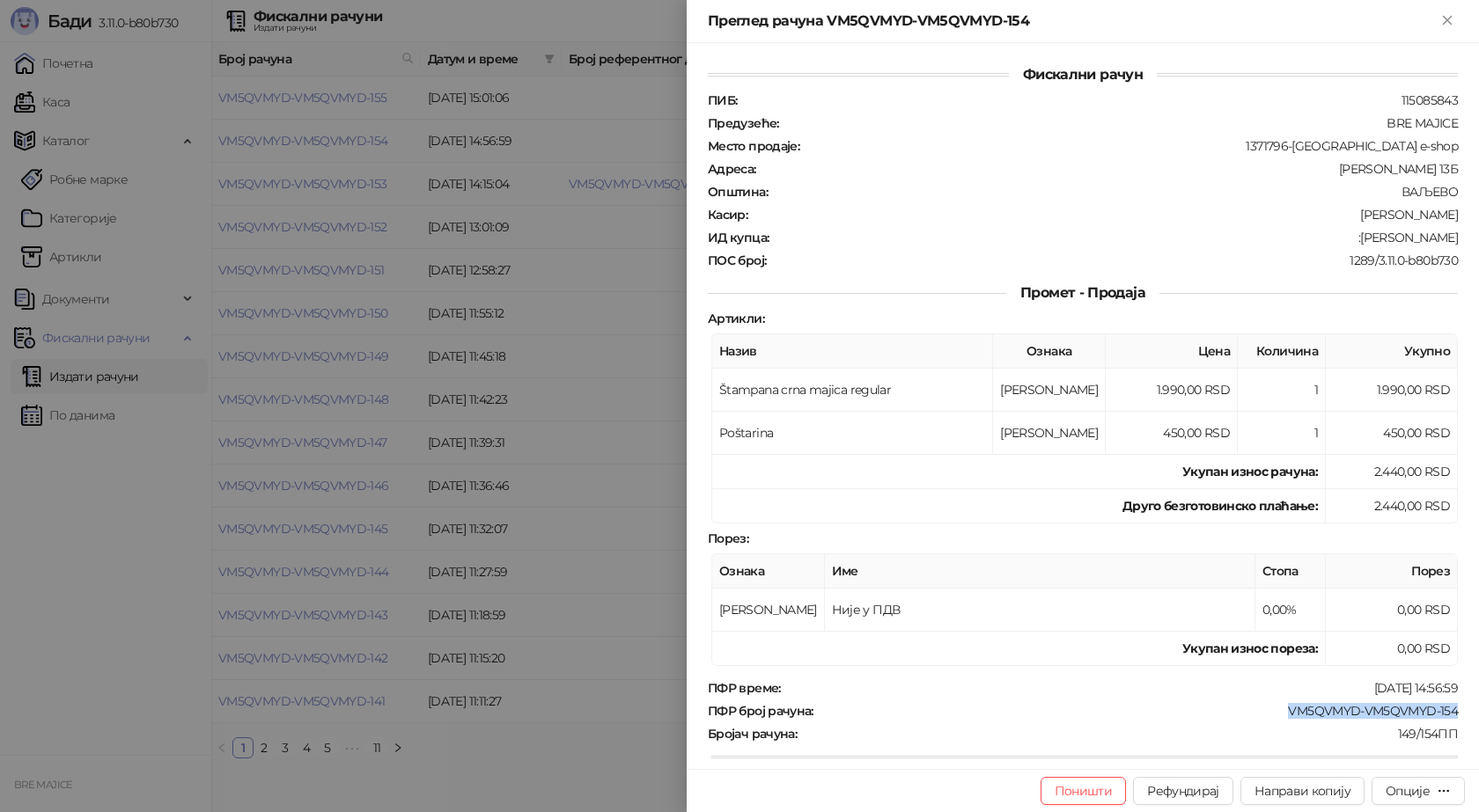
copy div "VM5QVMYD-VM5QVMYD-154"
click at [1453, 19] on icon "Close" at bounding box center [1447, 19] width 16 height 16
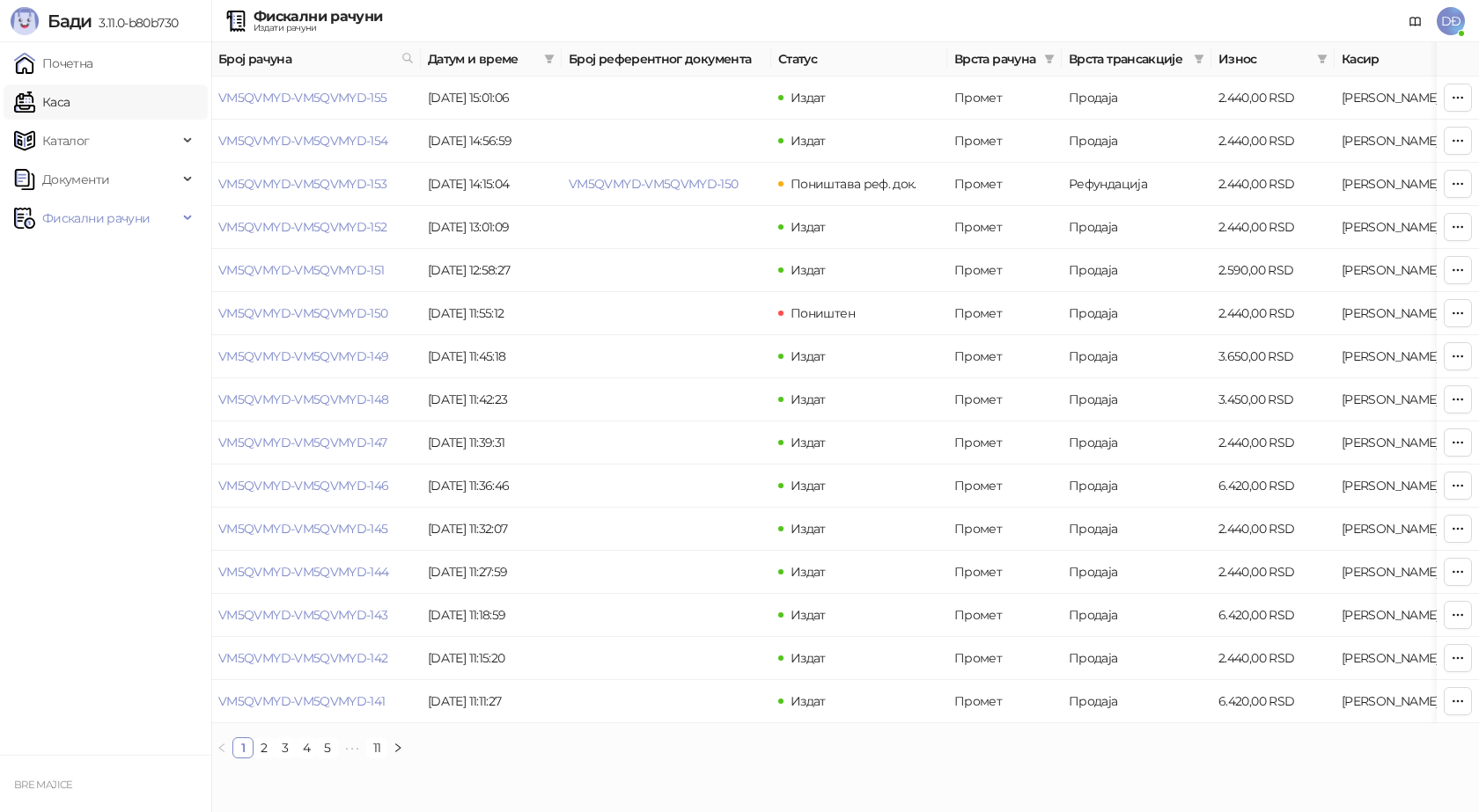
click at [50, 99] on link "Каса" at bounding box center [41, 102] width 56 height 36
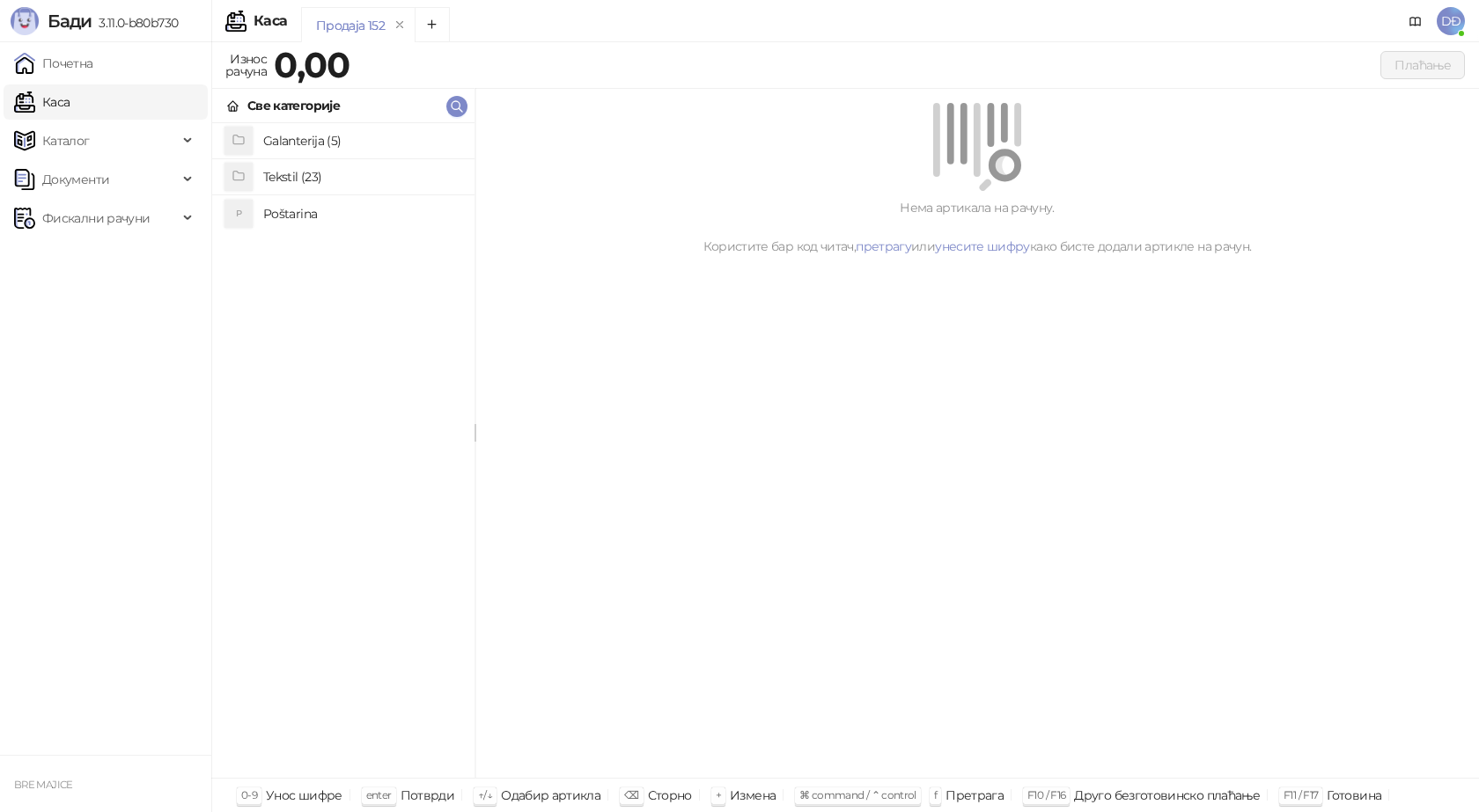
click at [285, 144] on h4 "Galanterija (5)" at bounding box center [362, 141] width 198 height 28
click at [327, 171] on h4 "Gravirani metalni Army upaljač" at bounding box center [362, 176] width 198 height 28
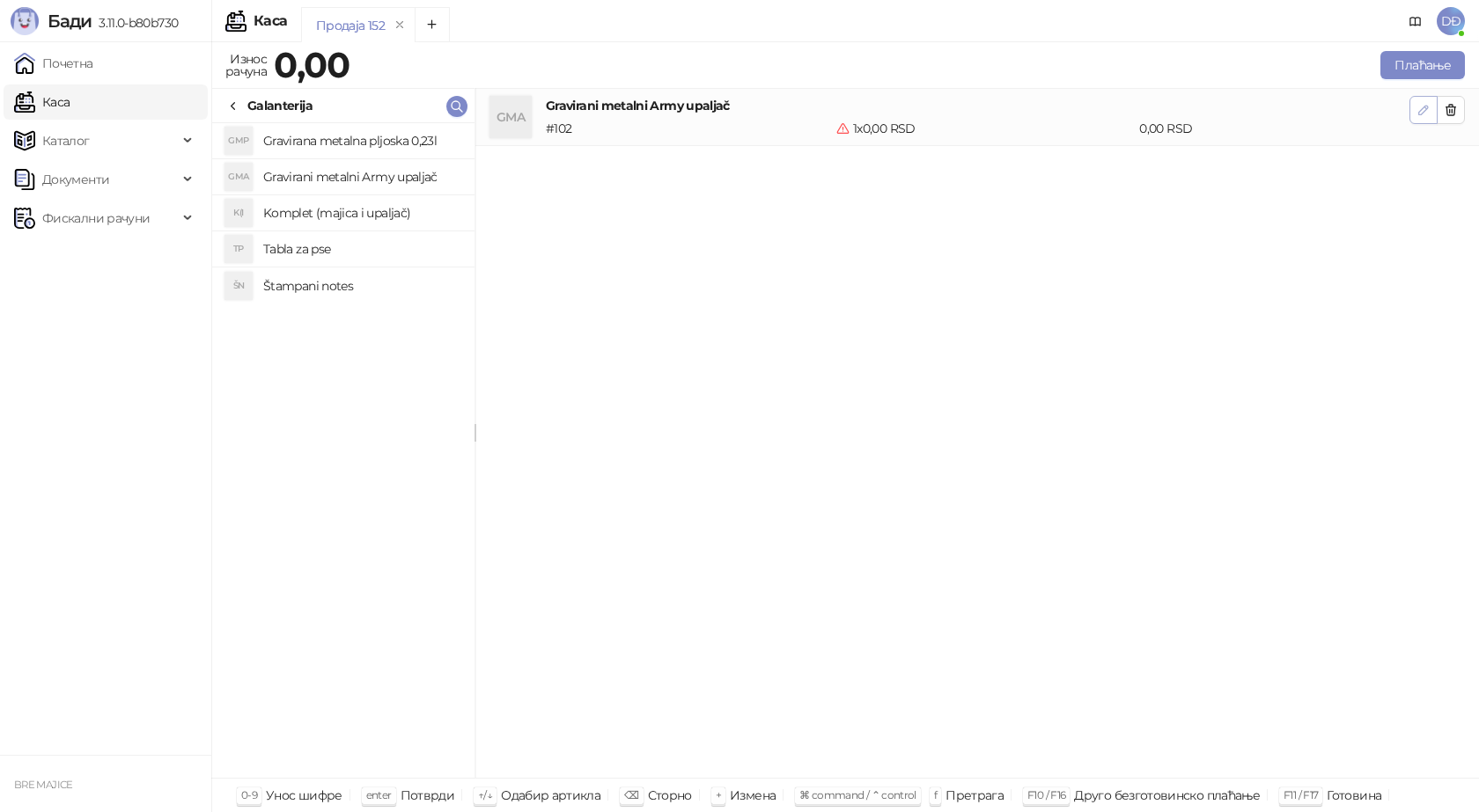
click at [1422, 112] on icon "button" at bounding box center [1423, 110] width 14 height 14
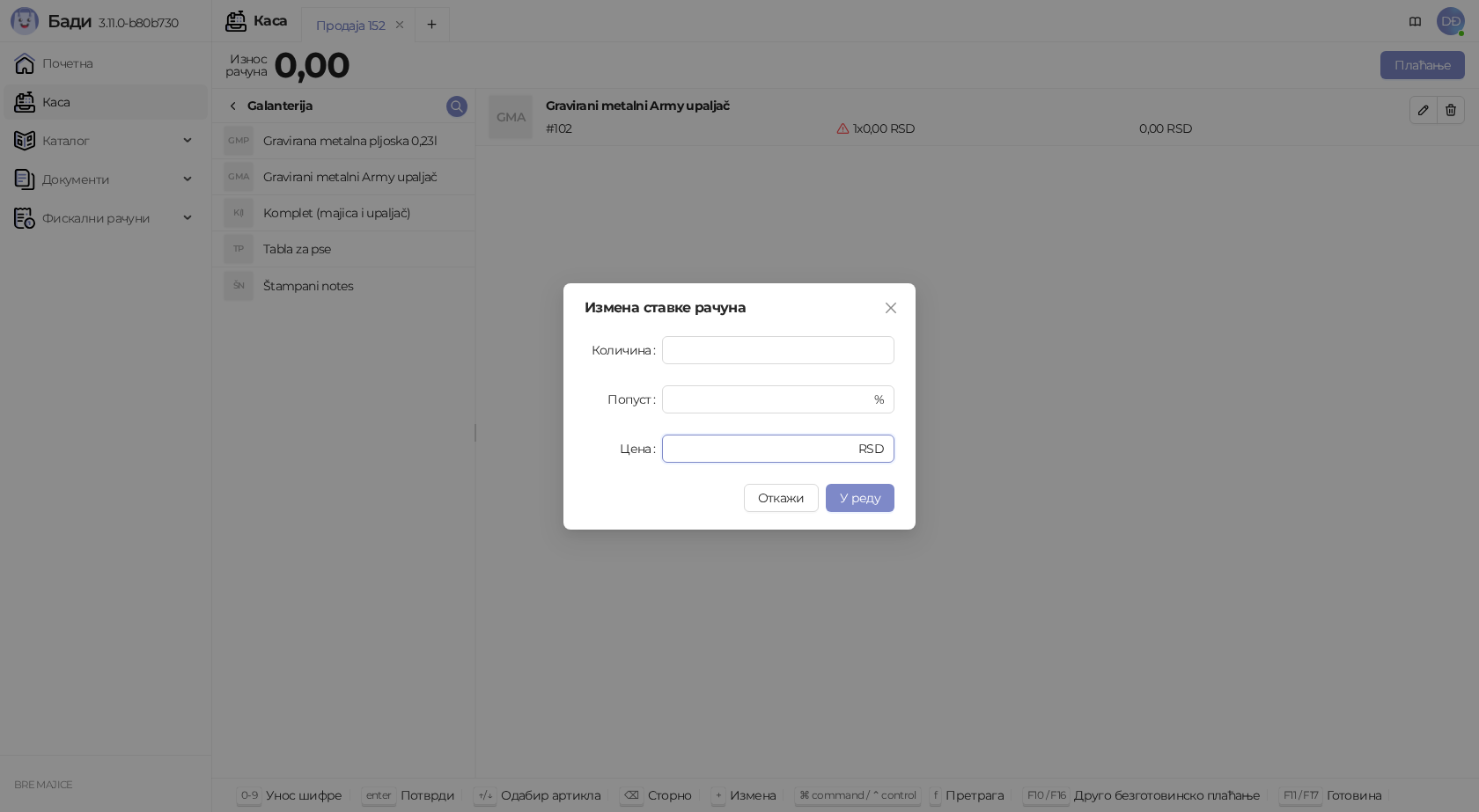
drag, startPoint x: 765, startPoint y: 453, endPoint x: 618, endPoint y: 451, distance: 147.0
click at [618, 451] on div "Цена * RSD" at bounding box center [739, 449] width 310 height 28
type input "**"
click at [865, 505] on span "У реду" at bounding box center [860, 497] width 40 height 16
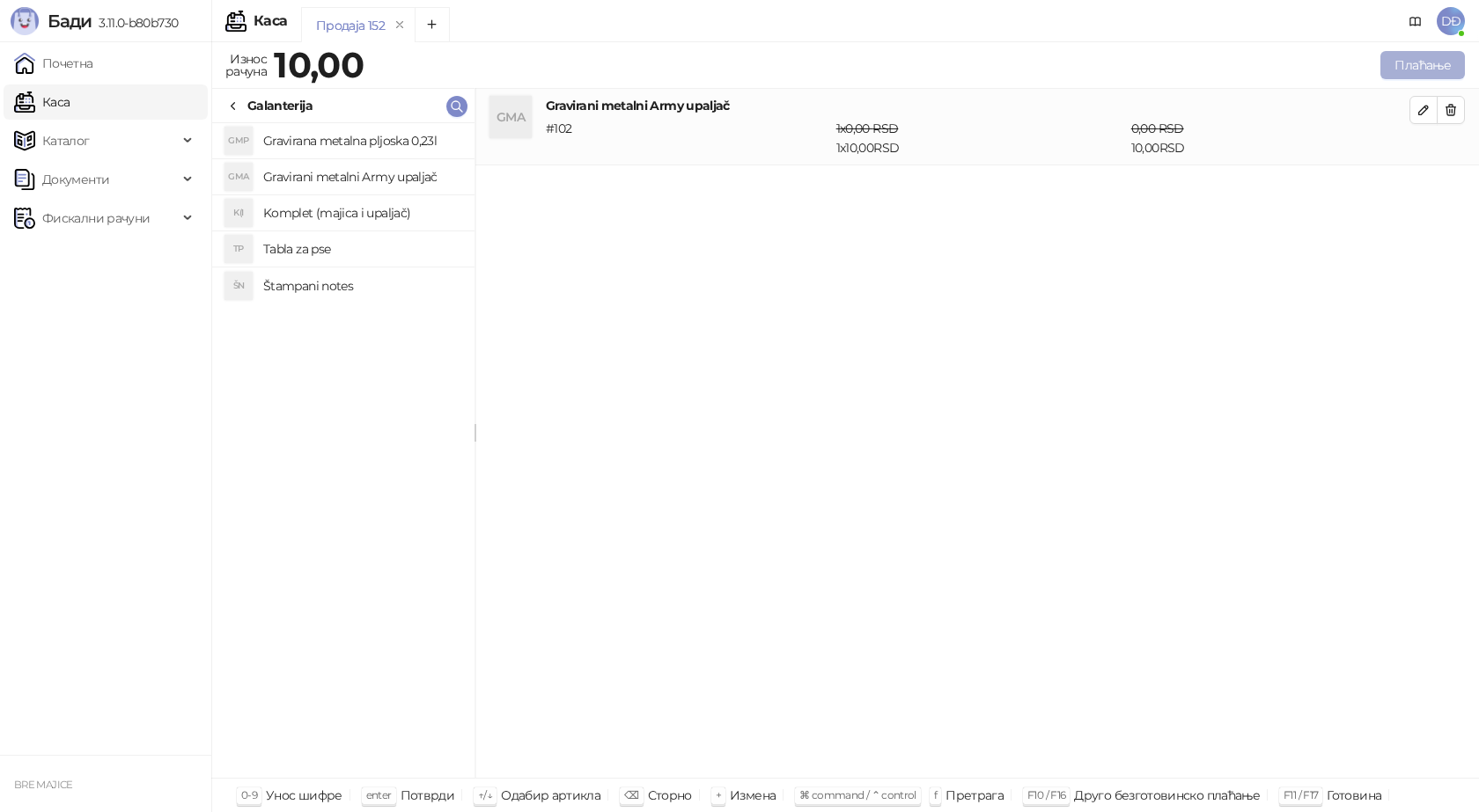
click at [1403, 59] on button "Плаћање" at bounding box center [1422, 65] width 84 height 28
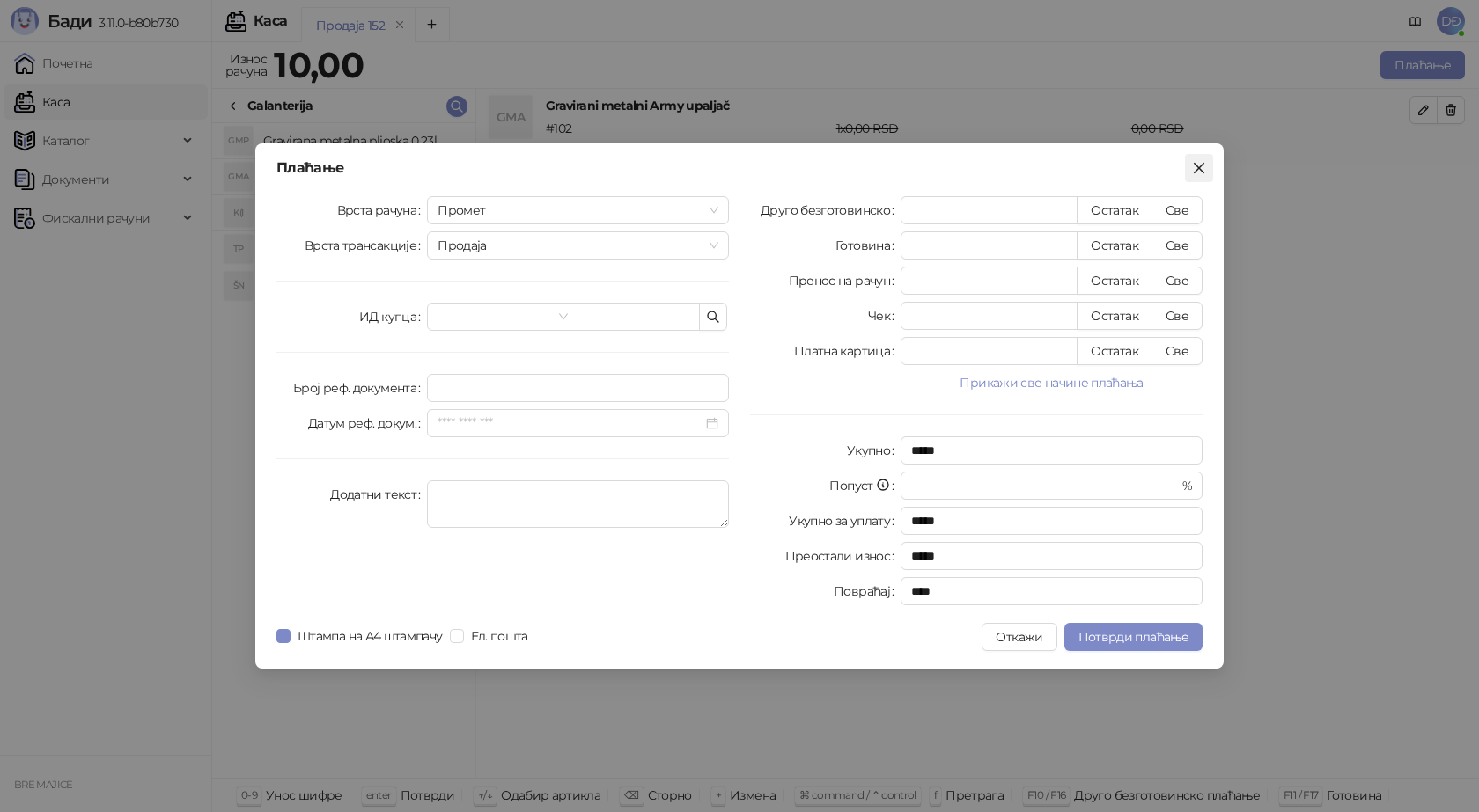
click at [1196, 166] on icon "close" at bounding box center [1199, 168] width 11 height 11
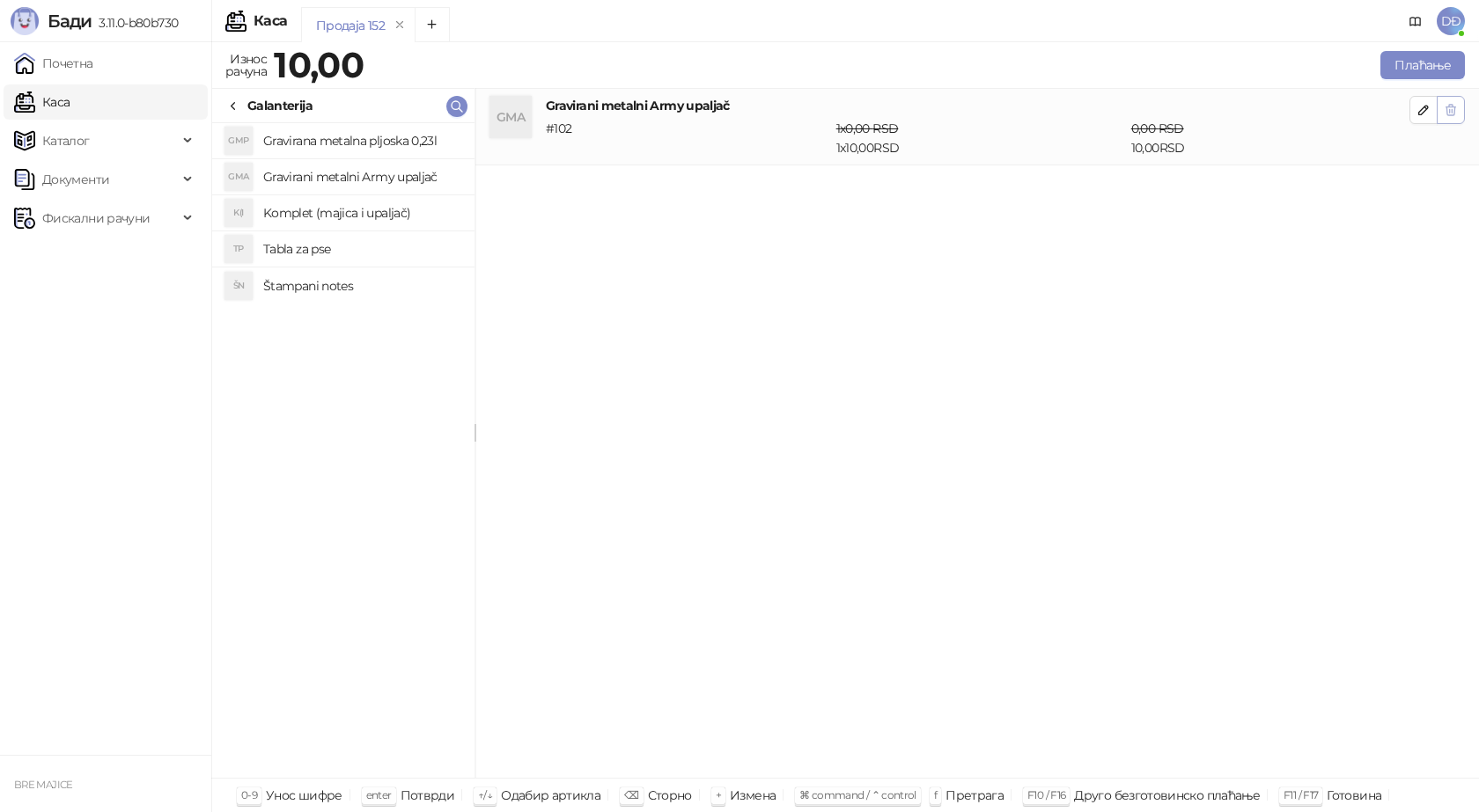
click at [1445, 104] on icon "button" at bounding box center [1451, 110] width 14 height 14
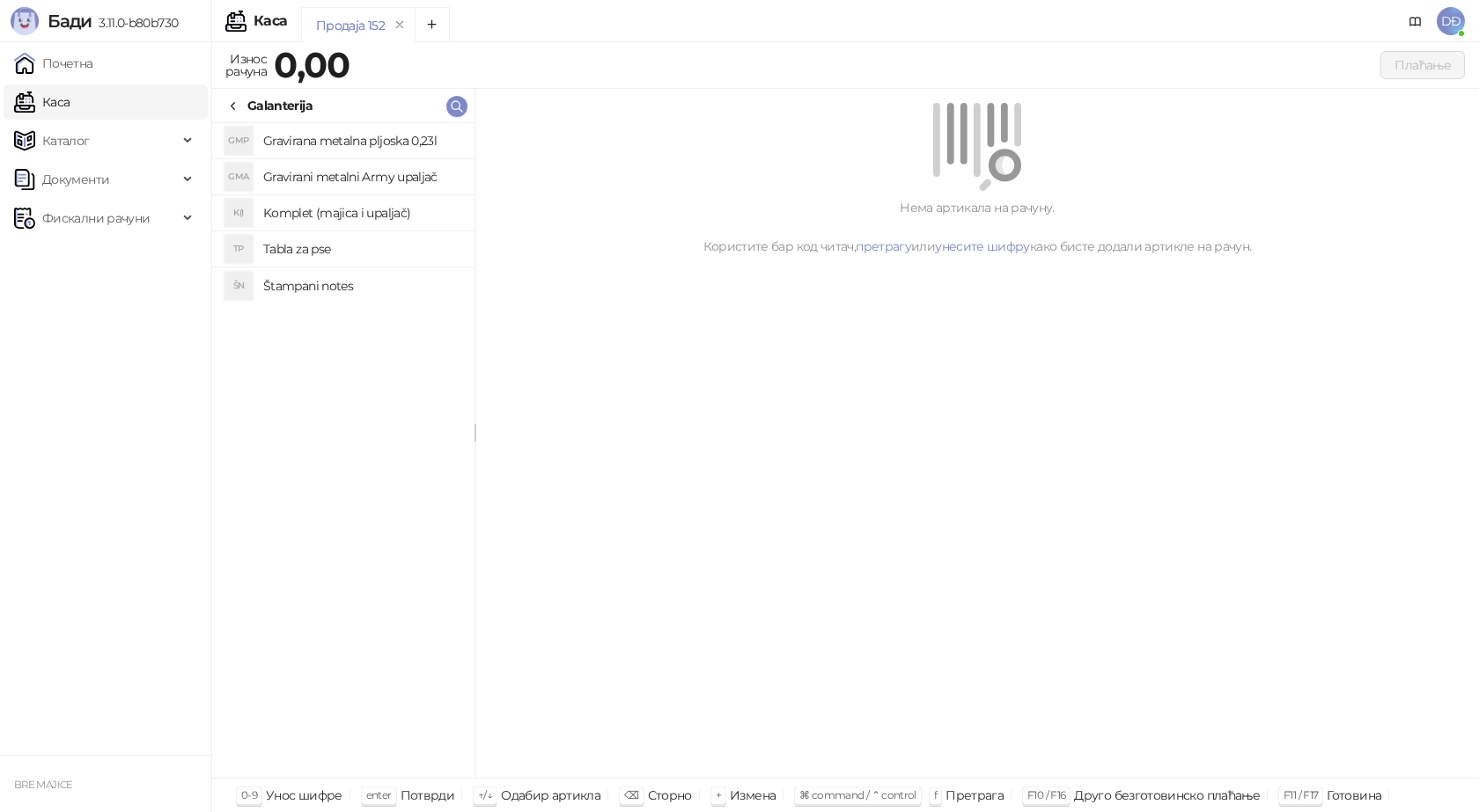
click at [594, 412] on div "Нема артикала на рачуну. Користите бар код читач, претрагу или унесите шифру ка…" at bounding box center [977, 433] width 1003 height 690
